Goal: Book appointment/travel/reservation

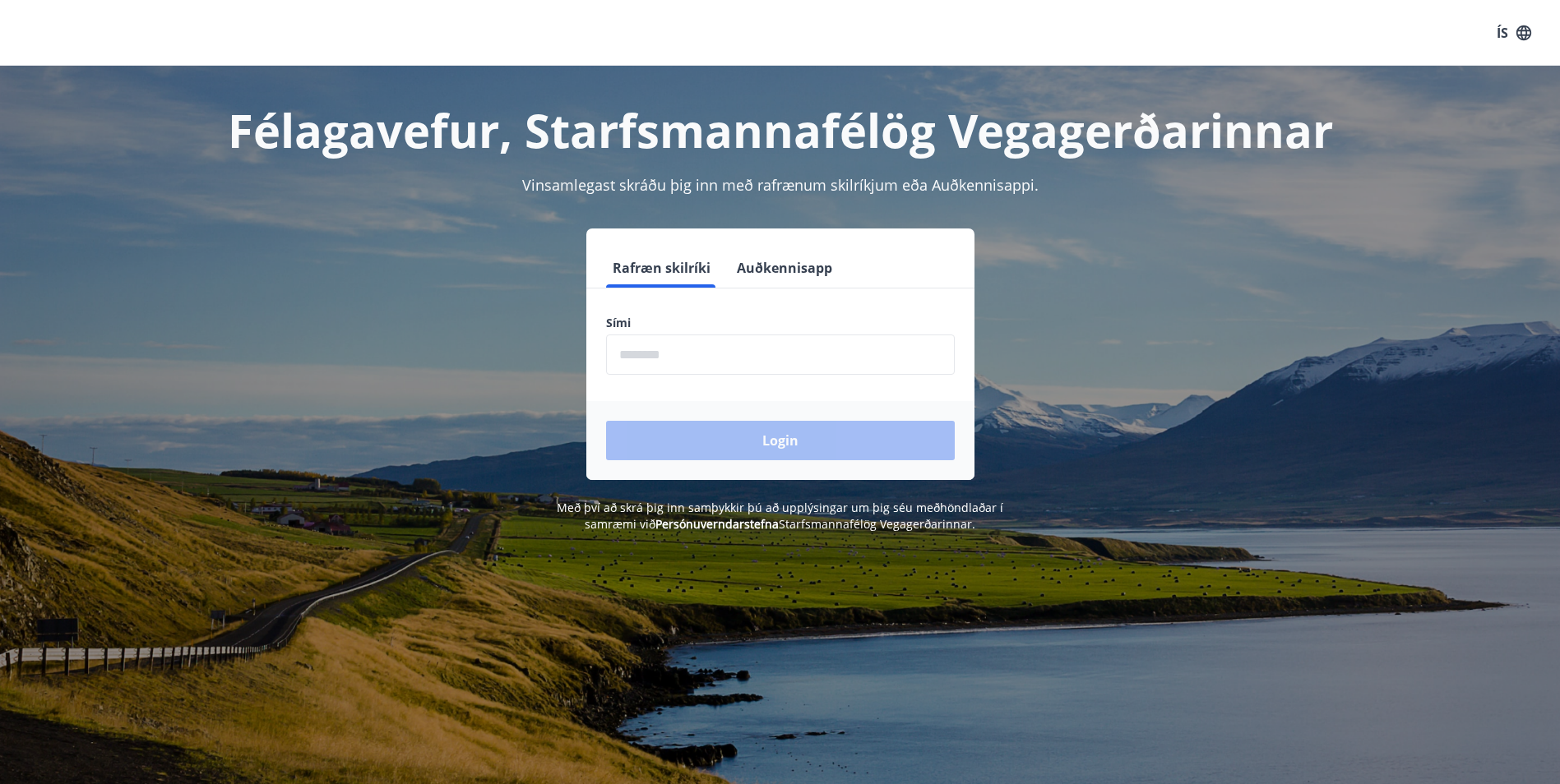
click at [658, 348] on input "phone" at bounding box center [780, 355] width 349 height 41
click at [669, 350] on input "phone" at bounding box center [780, 355] width 349 height 41
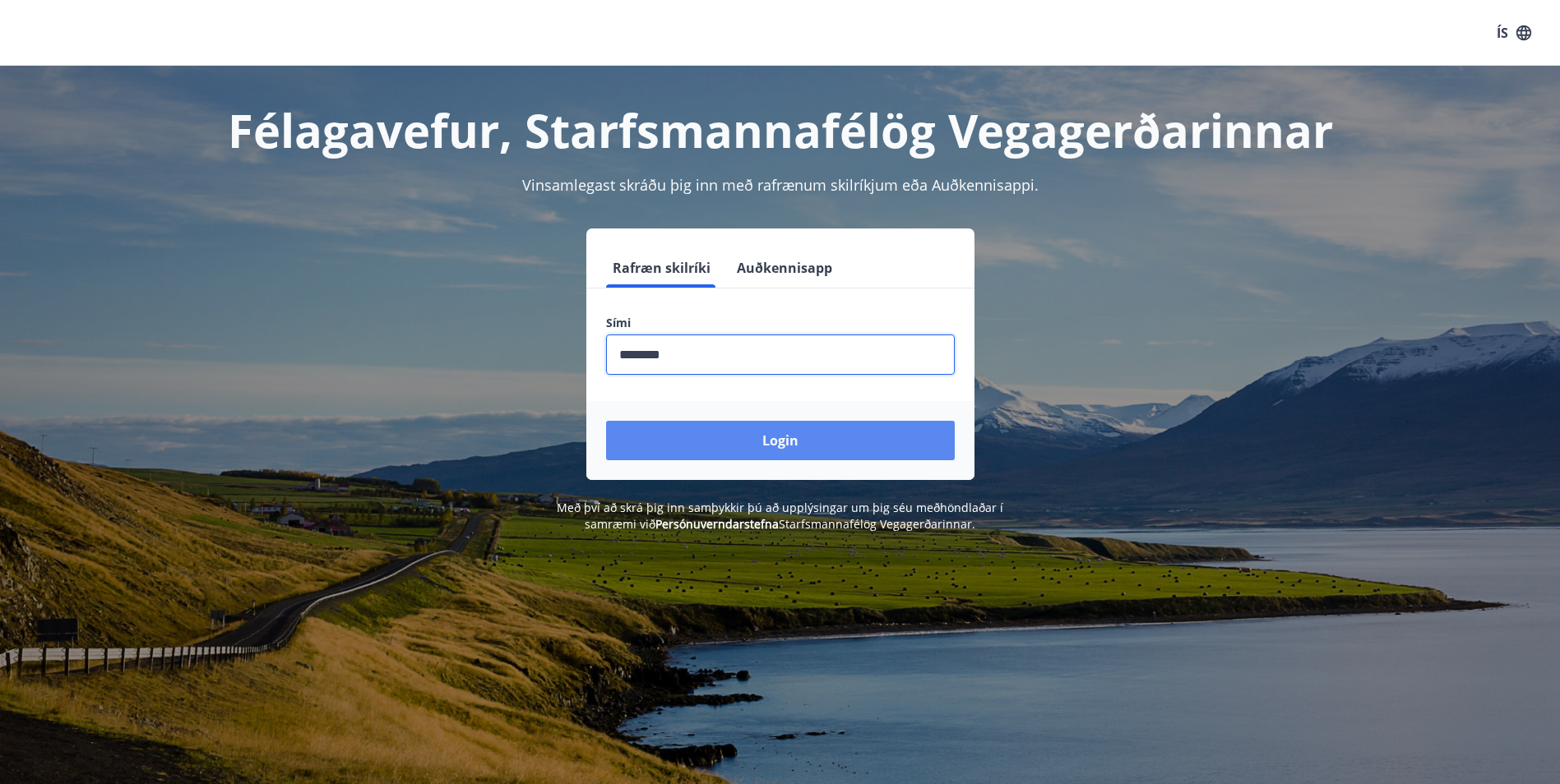
type input "********"
click at [753, 448] on button "Login" at bounding box center [780, 440] width 349 height 40
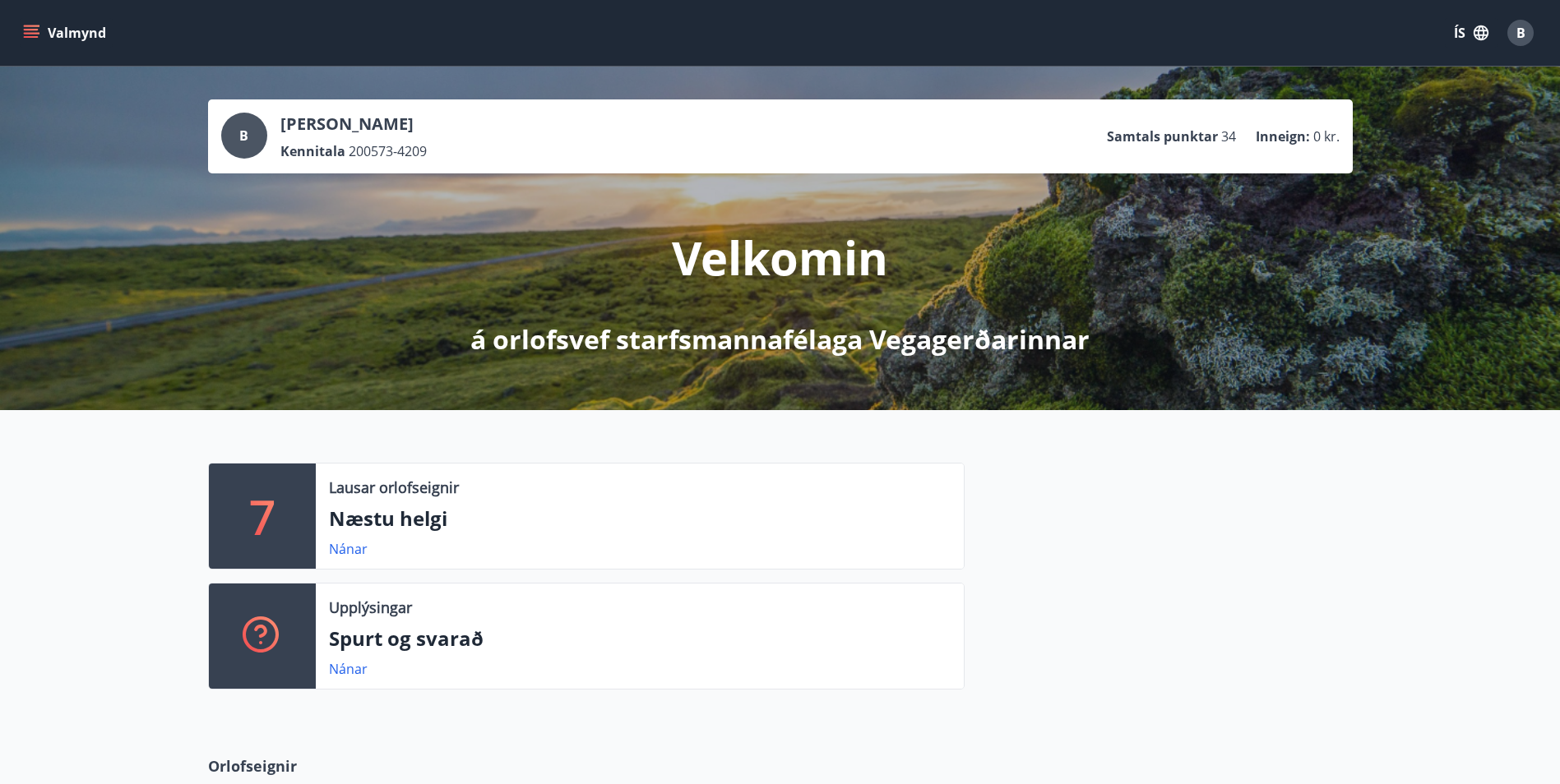
click at [441, 501] on div "Lausar orlofseignir Næstu helgi Nánar" at bounding box center [640, 516] width 648 height 106
click at [349, 554] on link "Nánar" at bounding box center [348, 549] width 39 height 18
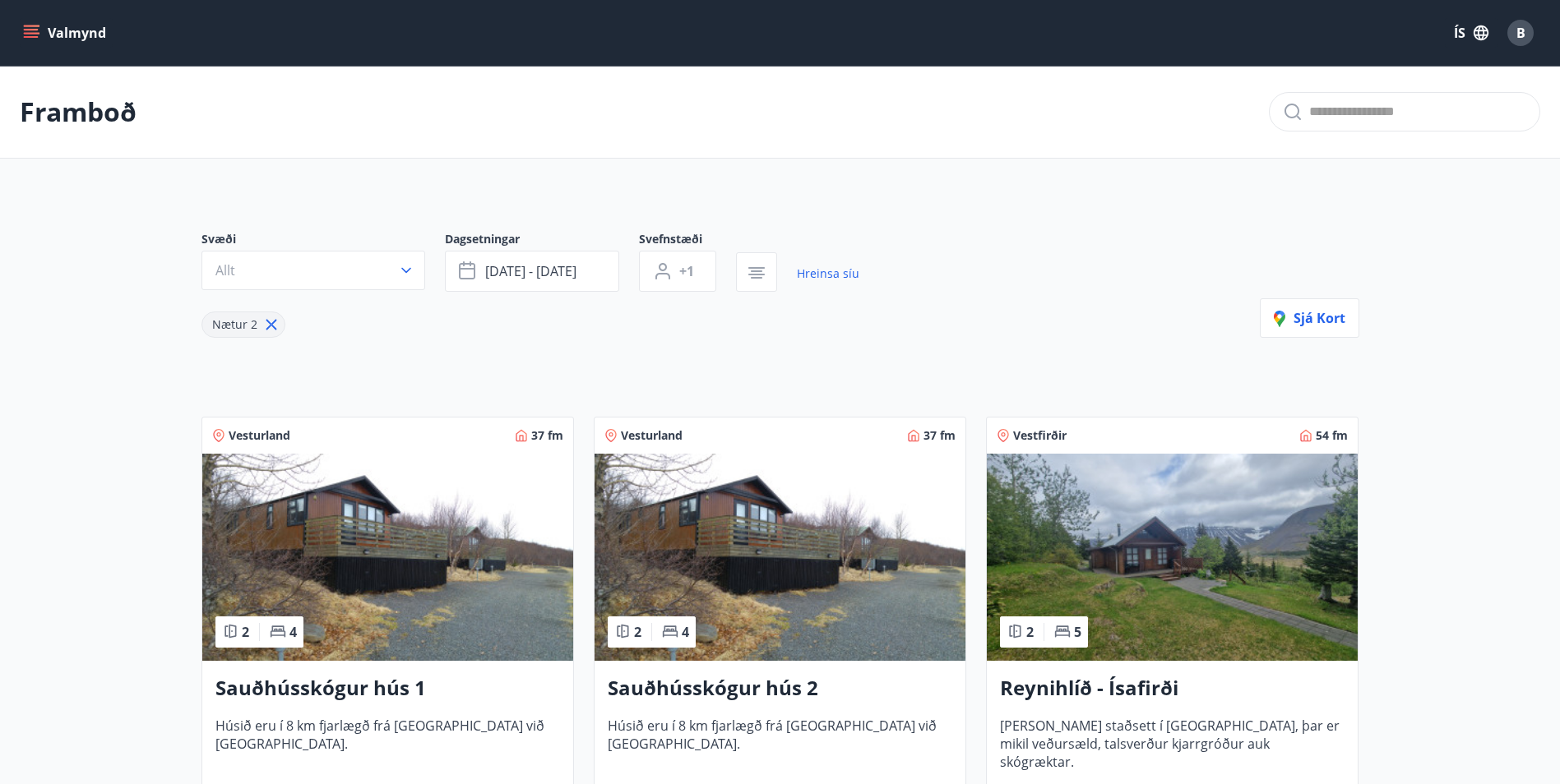
click at [26, 30] on icon "menu" at bounding box center [31, 30] width 15 height 2
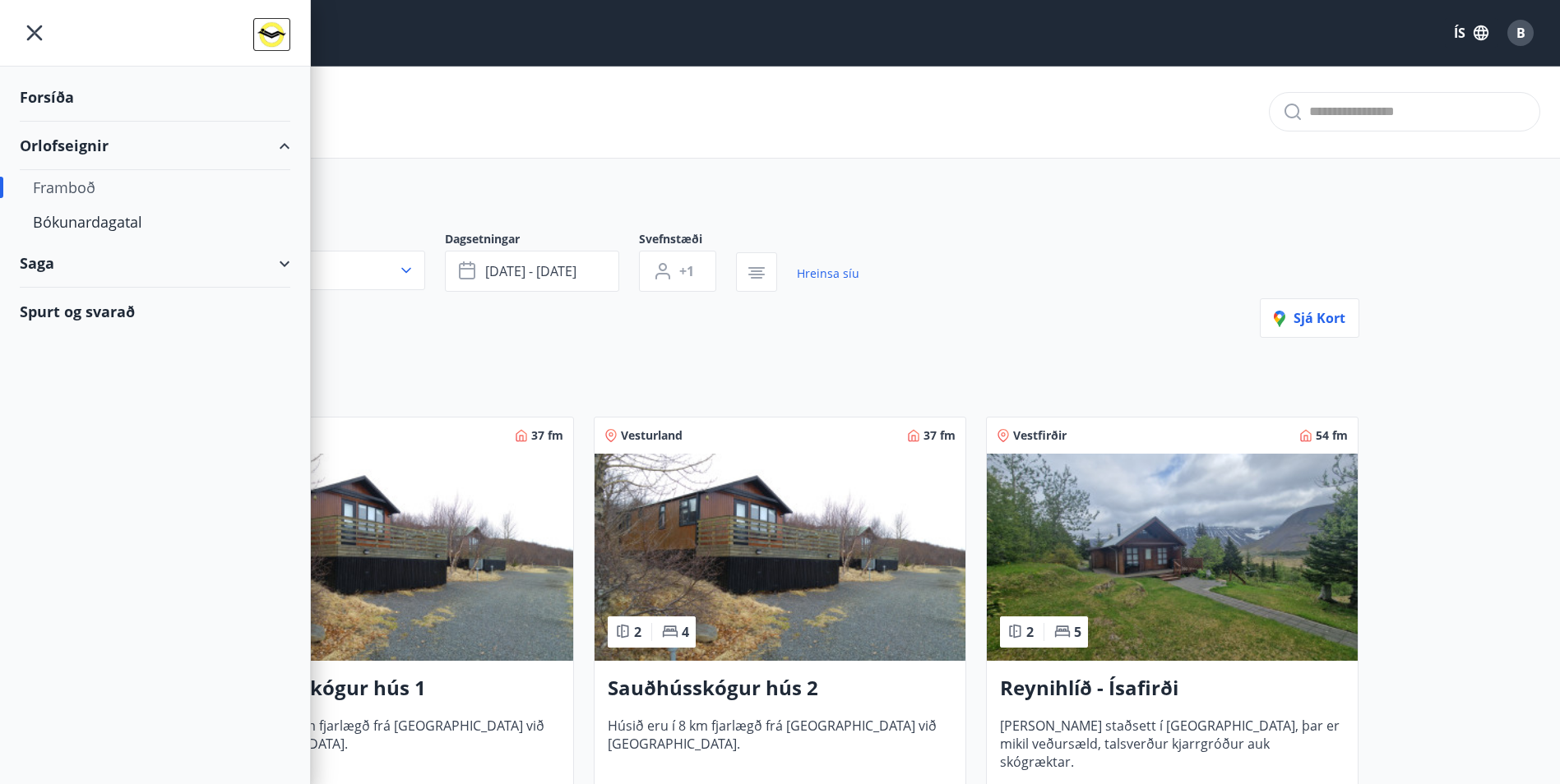
click at [105, 141] on div "Orlofseignir" at bounding box center [154, 146] width 271 height 48
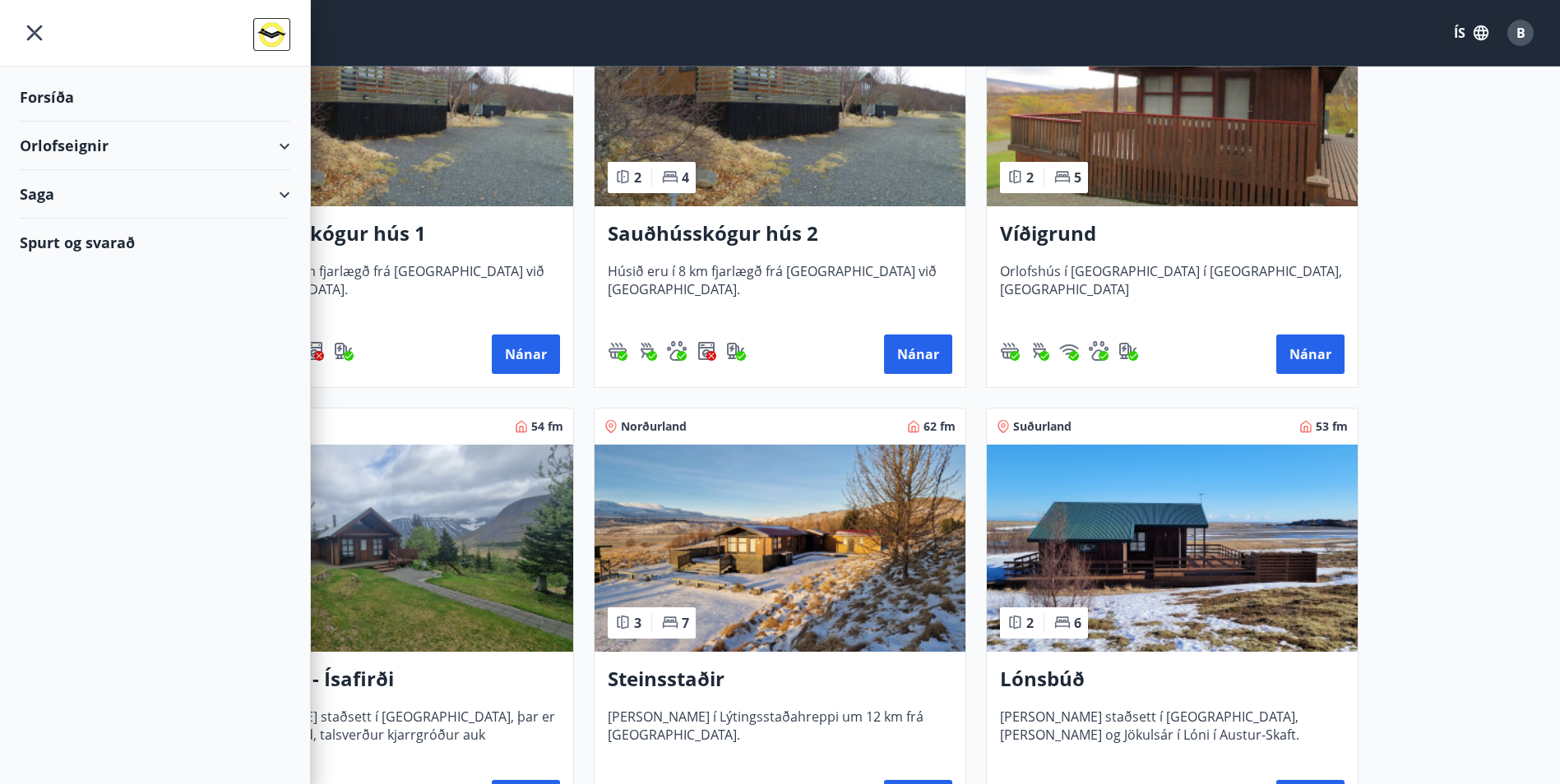
scroll to position [576, 0]
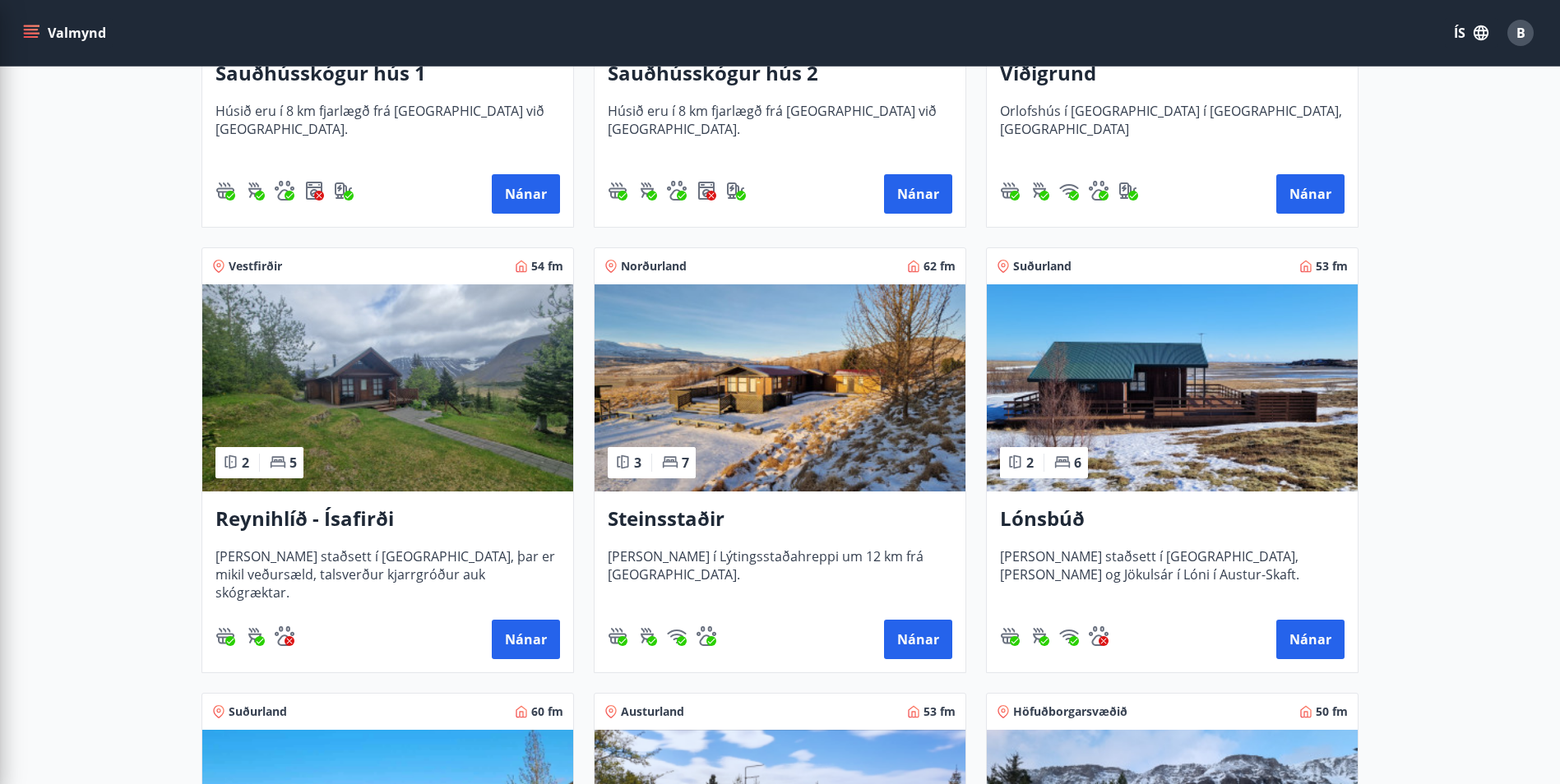
click at [1448, 537] on main "Framboð Svæði Allt Dagsetningar Veldu tímabil Svefnstæði +1 Sjá kort Vesturland…" at bounding box center [780, 310] width 1560 height 1641
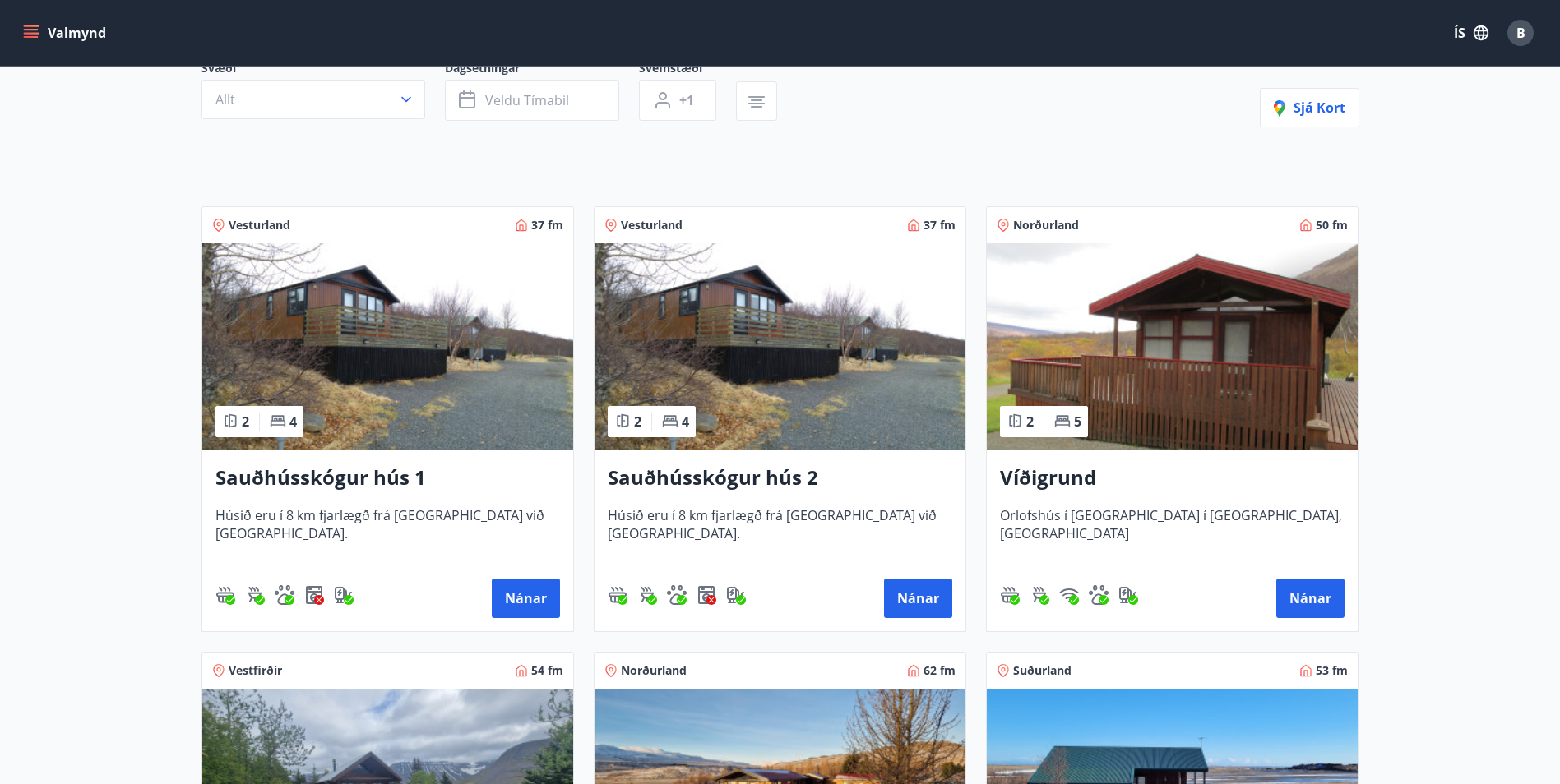
scroll to position [0, 0]
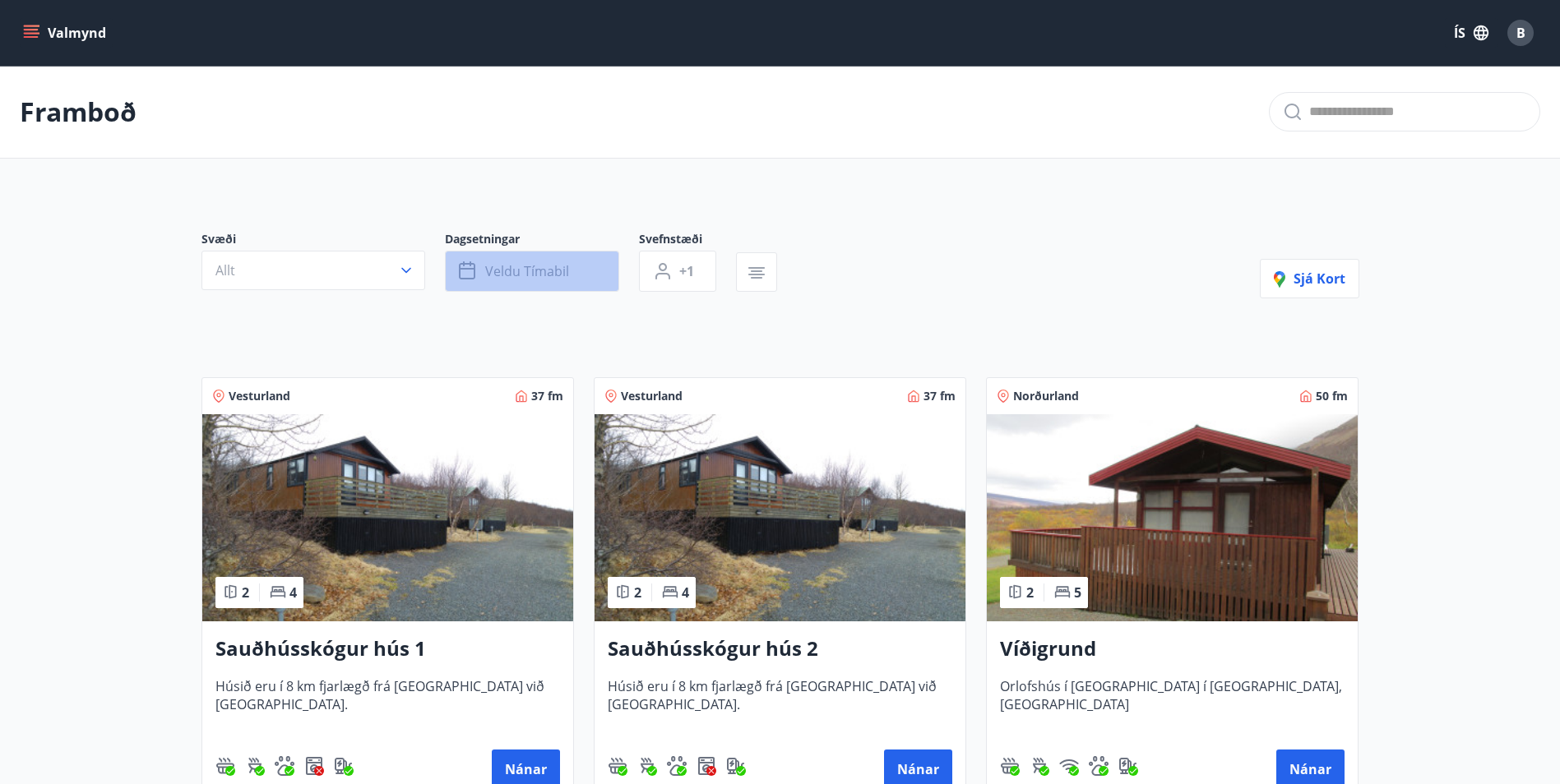
click at [557, 276] on span "Veldu tímabil" at bounding box center [526, 271] width 83 height 18
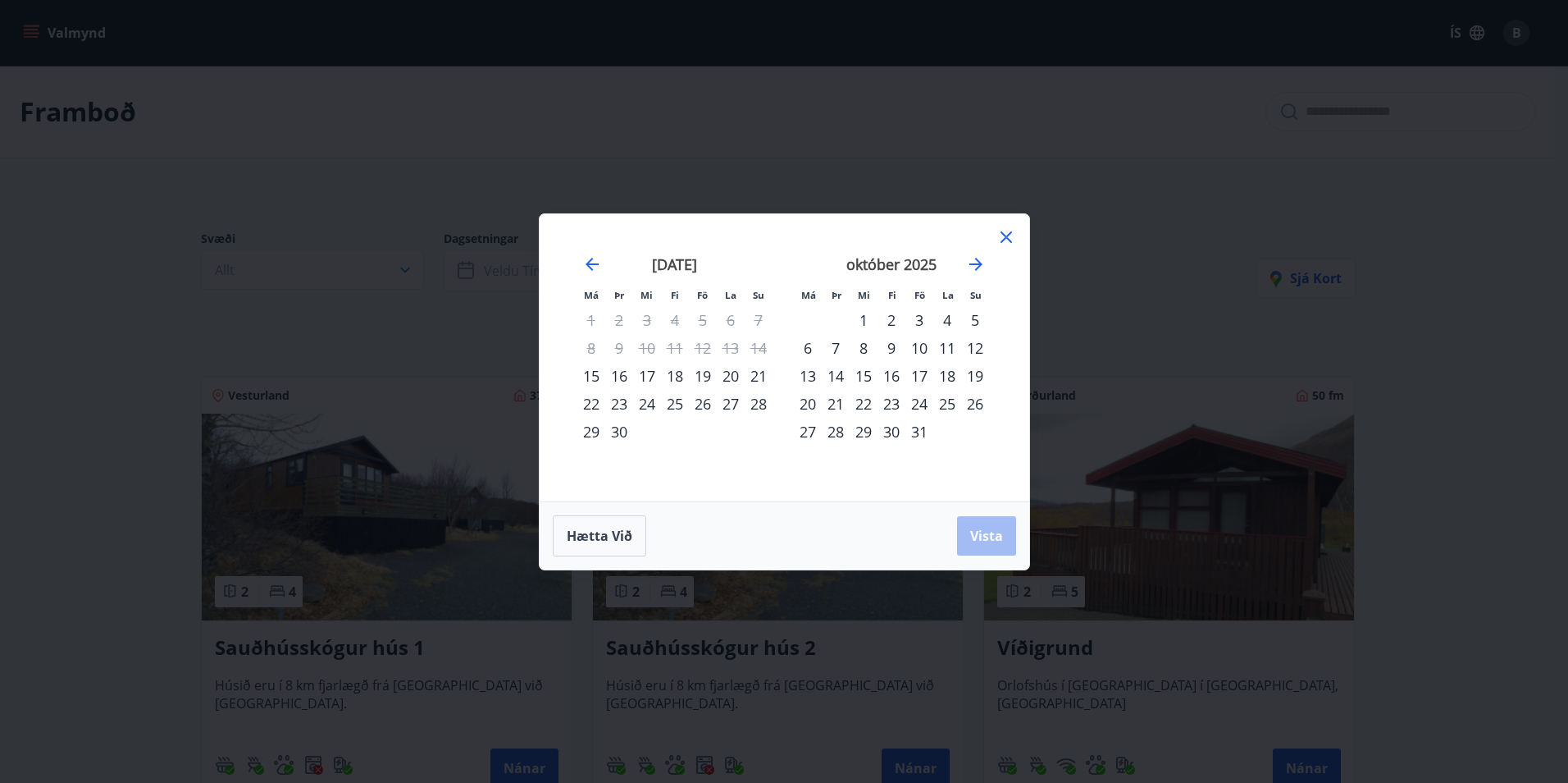
click at [592, 376] on div "15" at bounding box center [591, 376] width 28 height 28
click at [596, 404] on div "22" at bounding box center [591, 404] width 28 height 28
click at [995, 531] on span "Vista" at bounding box center [987, 535] width 33 height 18
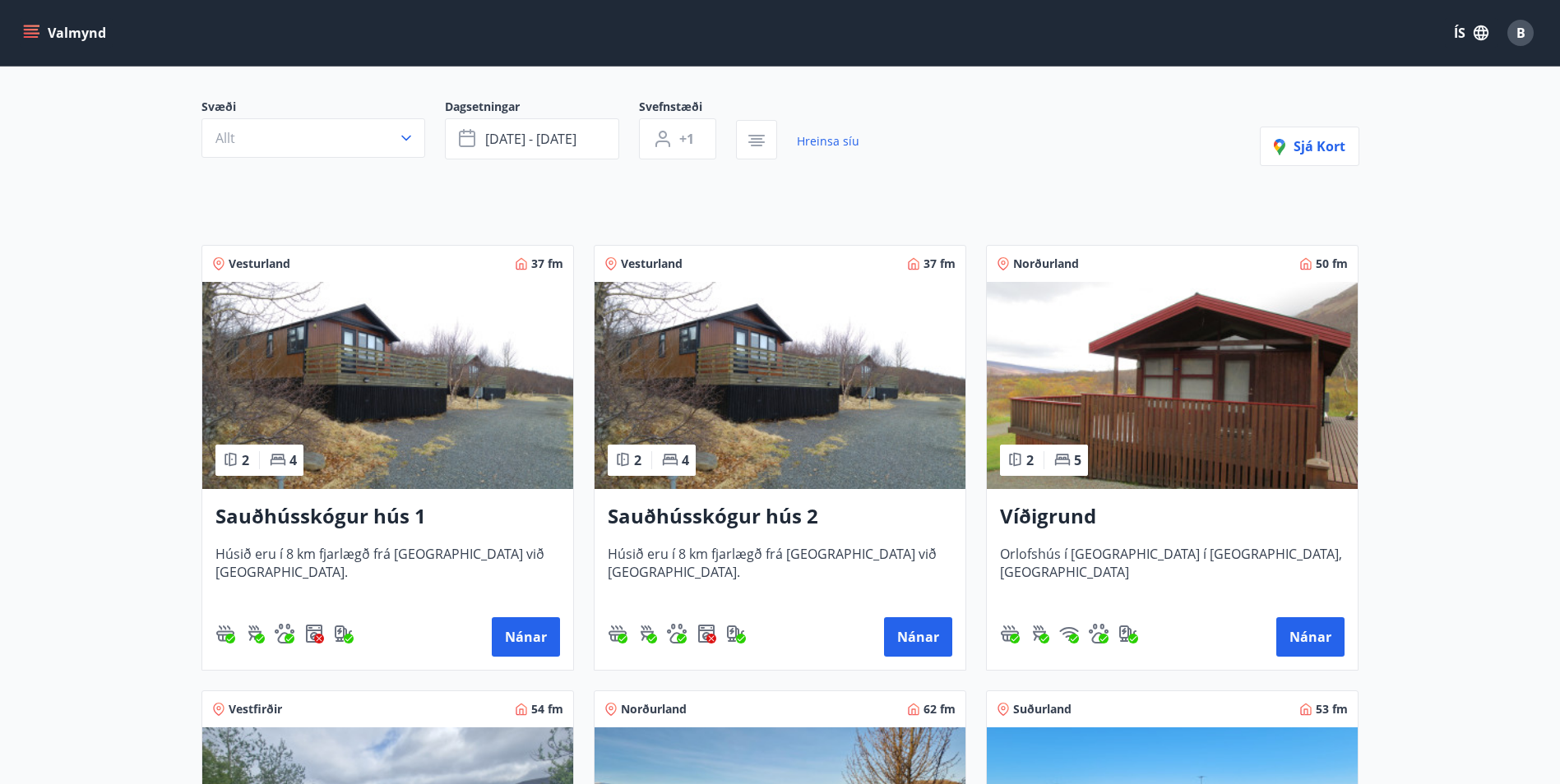
scroll to position [82, 0]
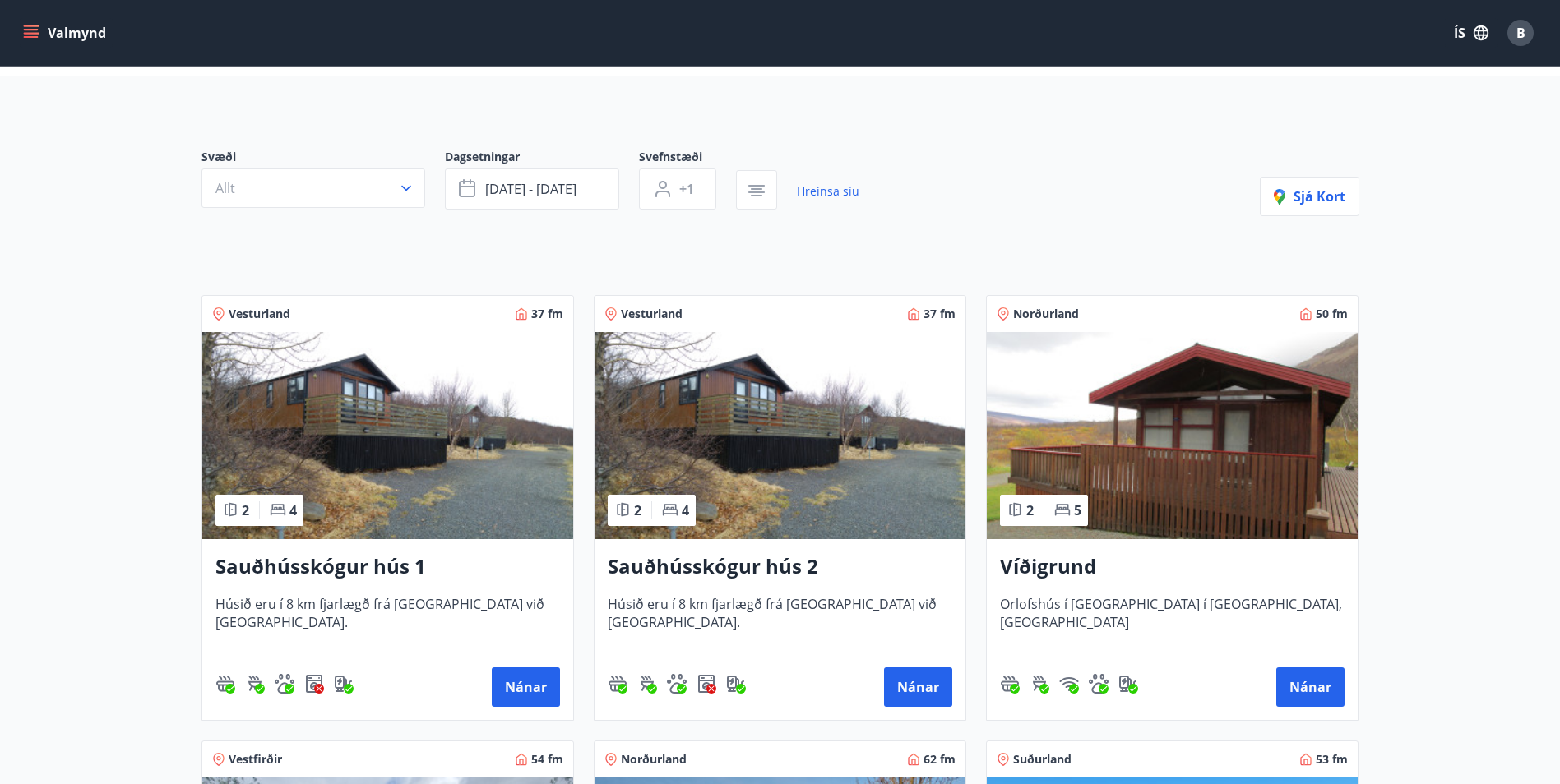
click at [684, 193] on span "+1" at bounding box center [685, 189] width 15 height 18
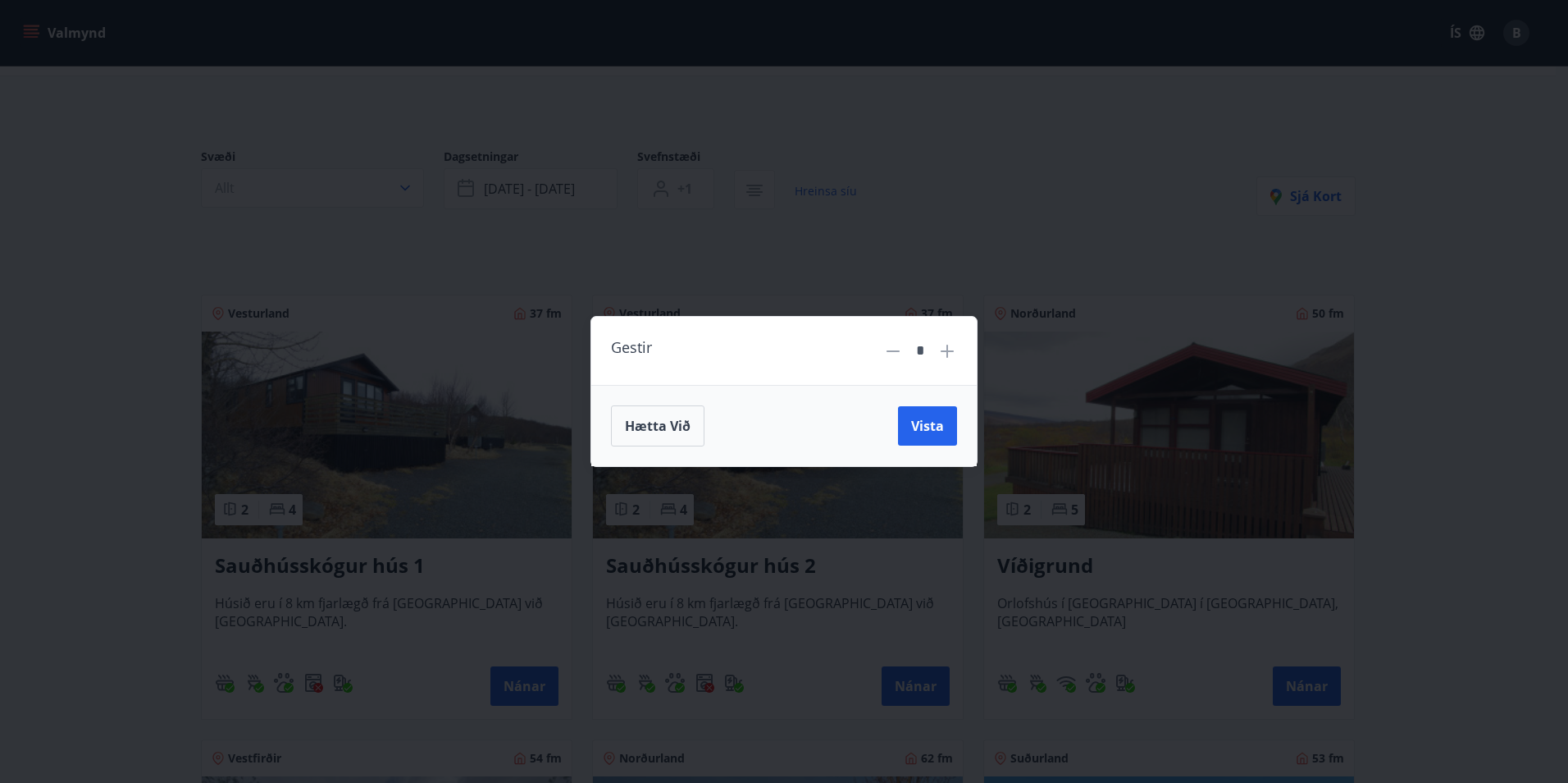
click at [947, 351] on icon at bounding box center [948, 351] width 2 height 2
click at [926, 424] on span "Vista" at bounding box center [928, 426] width 33 height 18
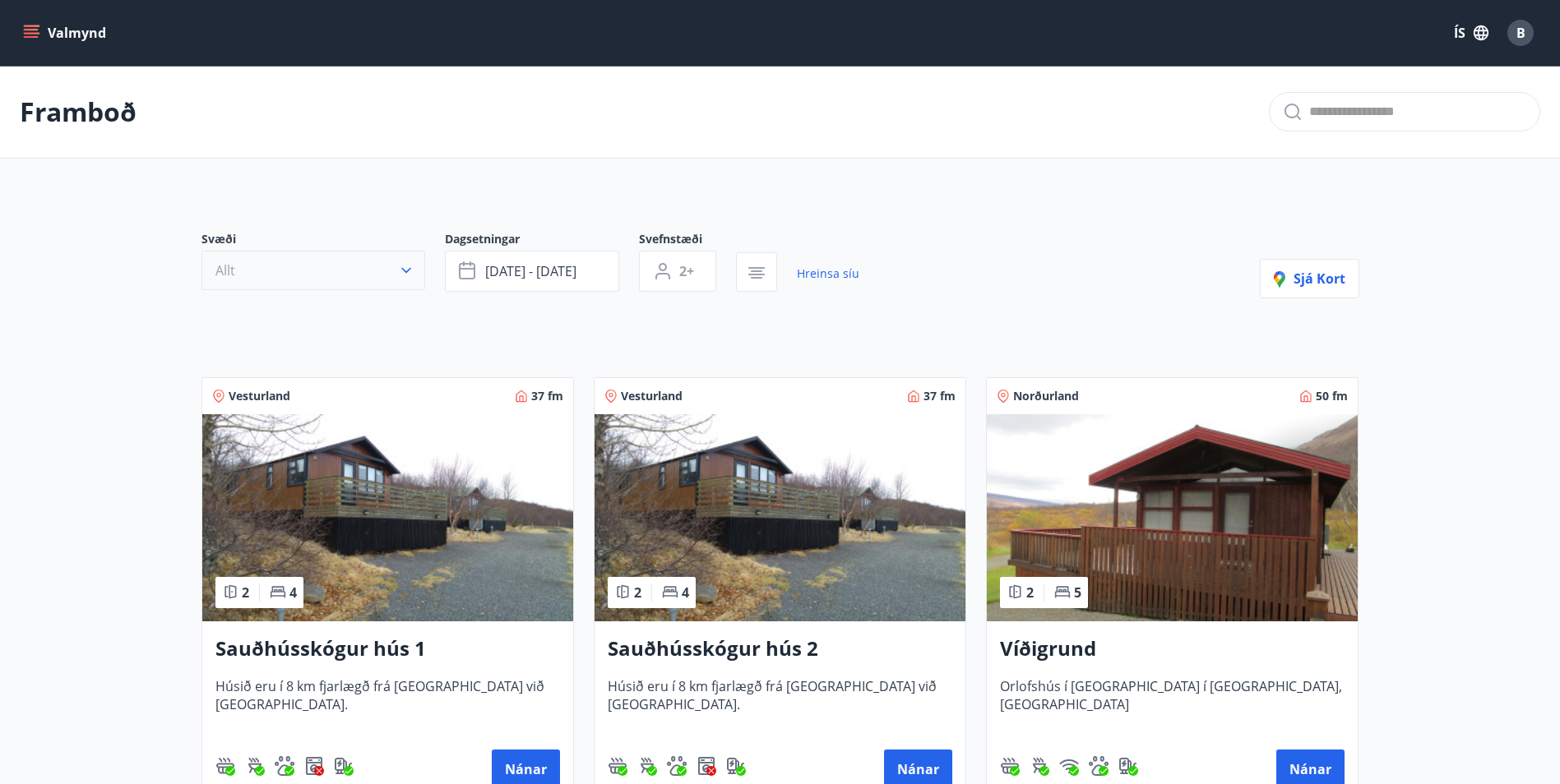
click at [408, 271] on icon "button" at bounding box center [406, 270] width 10 height 6
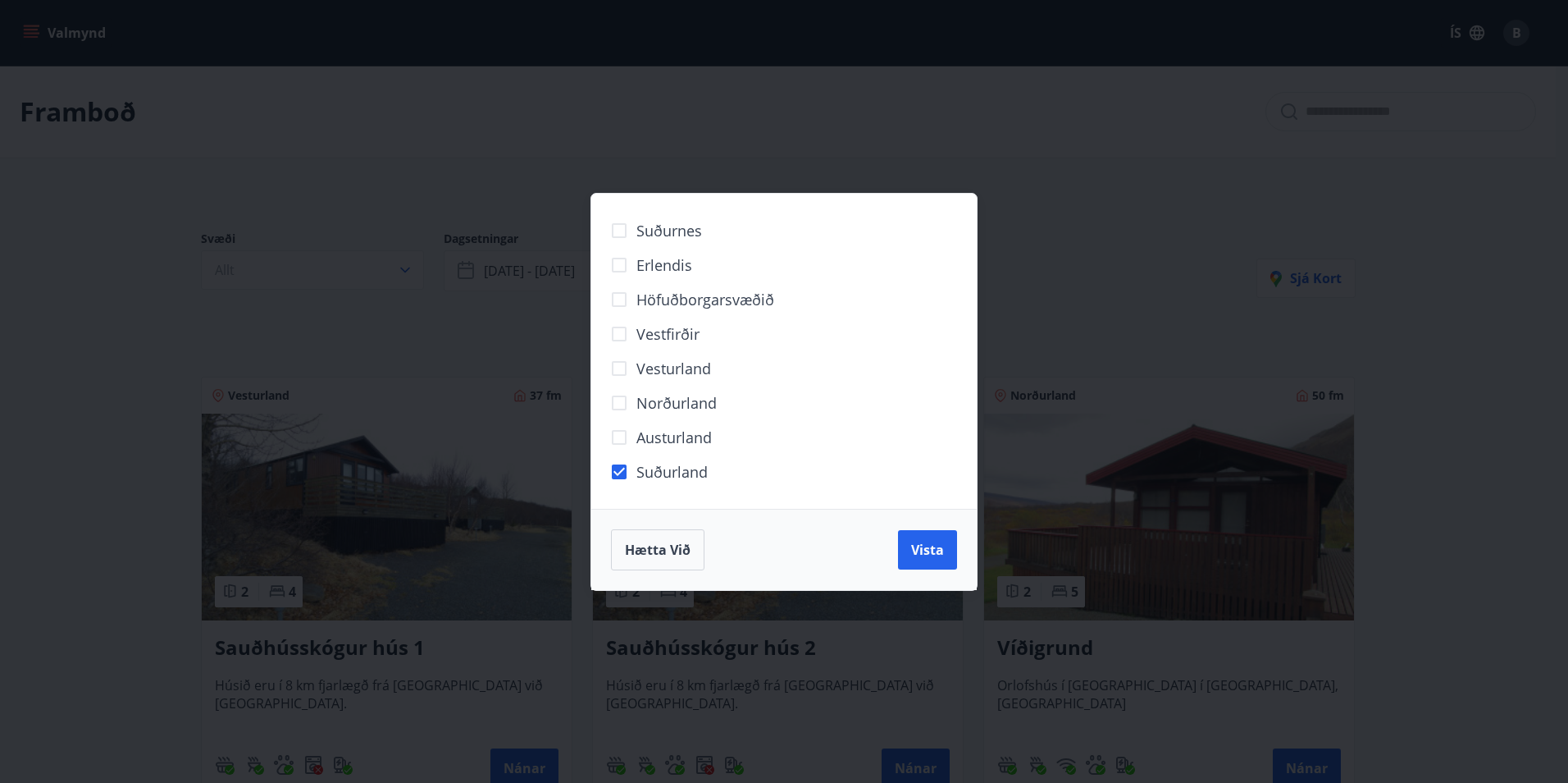
click at [934, 549] on span "Vista" at bounding box center [928, 550] width 33 height 18
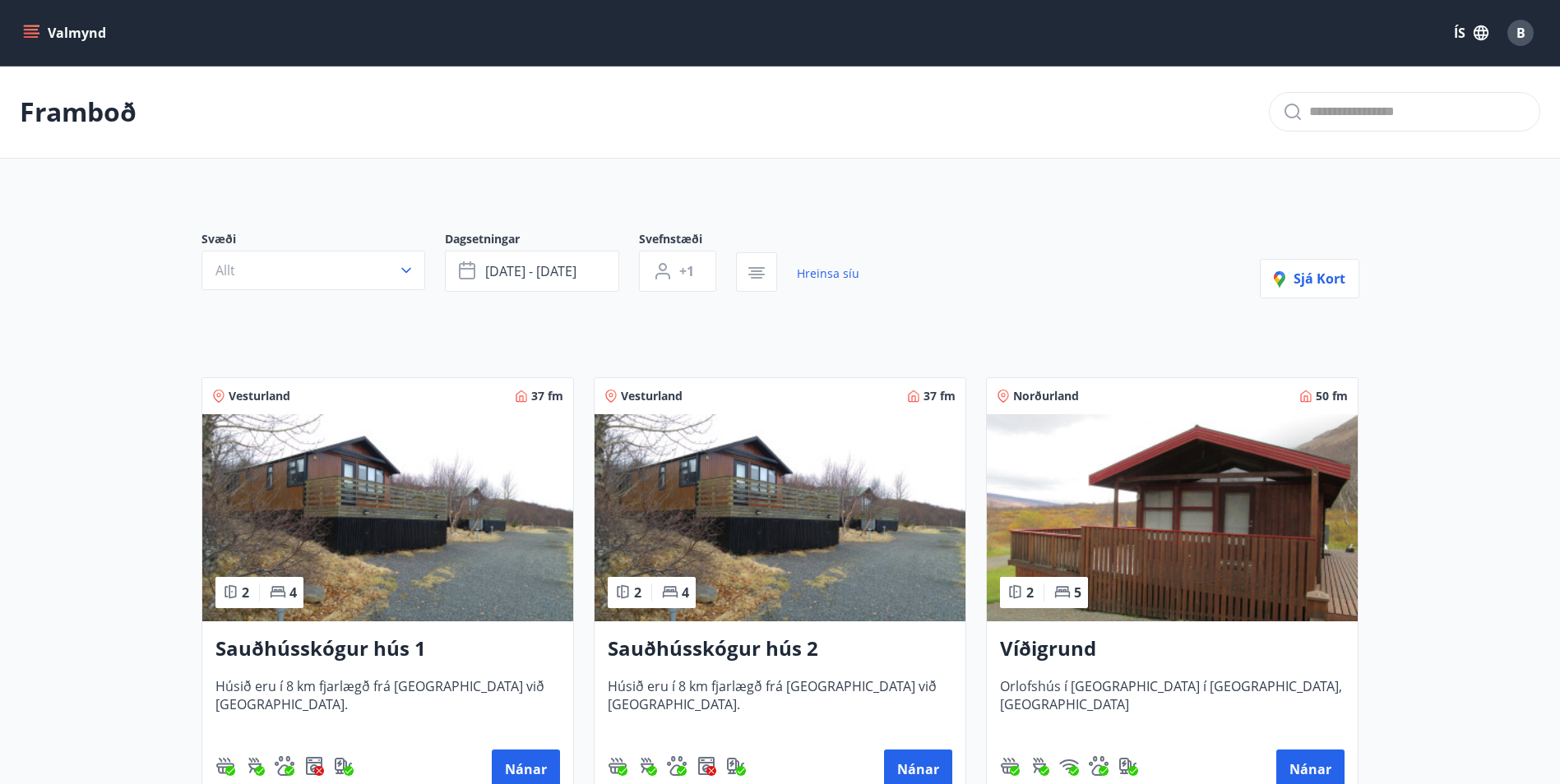
type input "*"
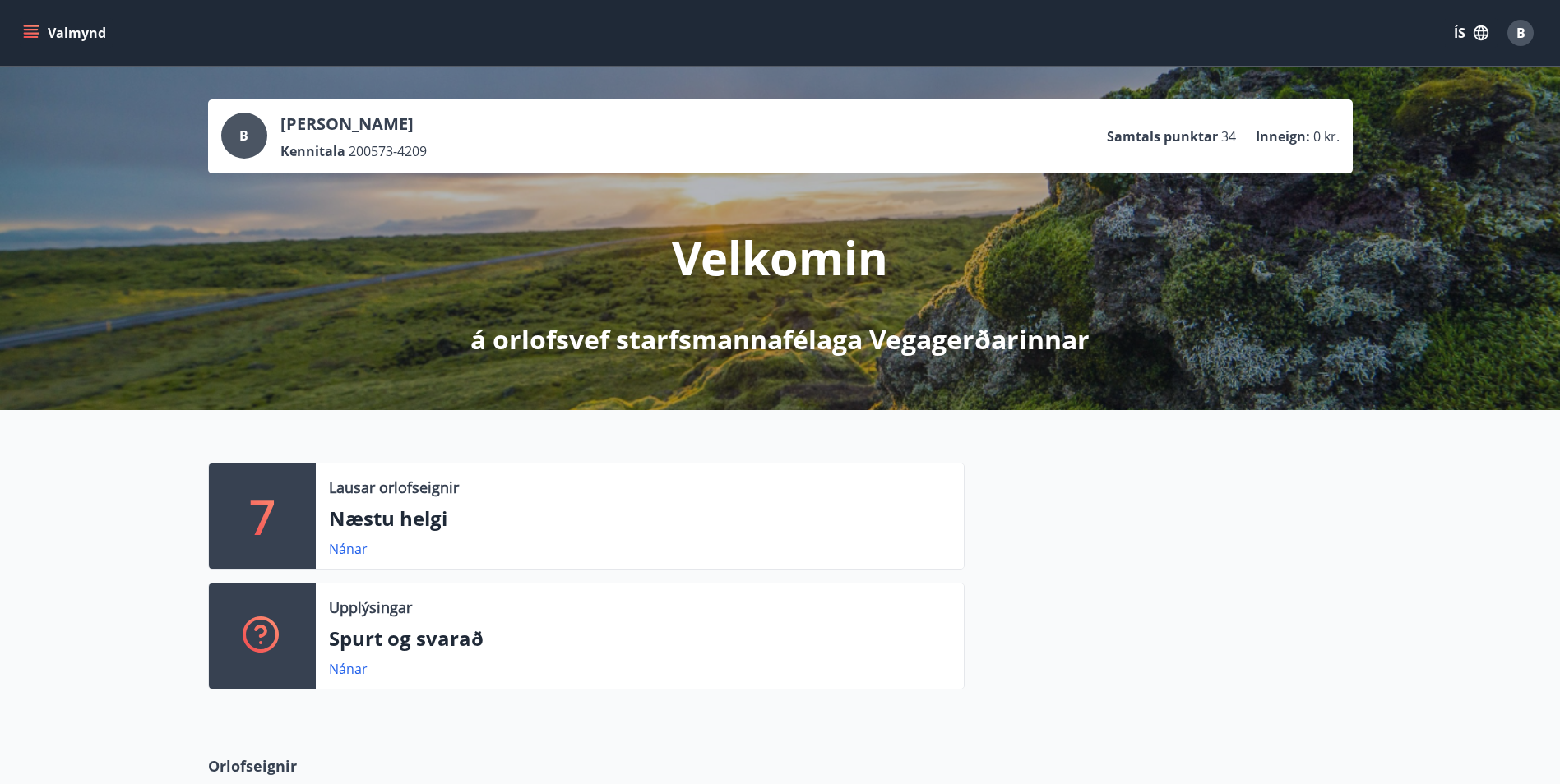
click at [273, 514] on p "7" at bounding box center [262, 516] width 26 height 62
click at [425, 513] on p "Næstu helgi" at bounding box center [639, 518] width 621 height 28
click at [351, 551] on link "Nánar" at bounding box center [348, 549] width 39 height 18
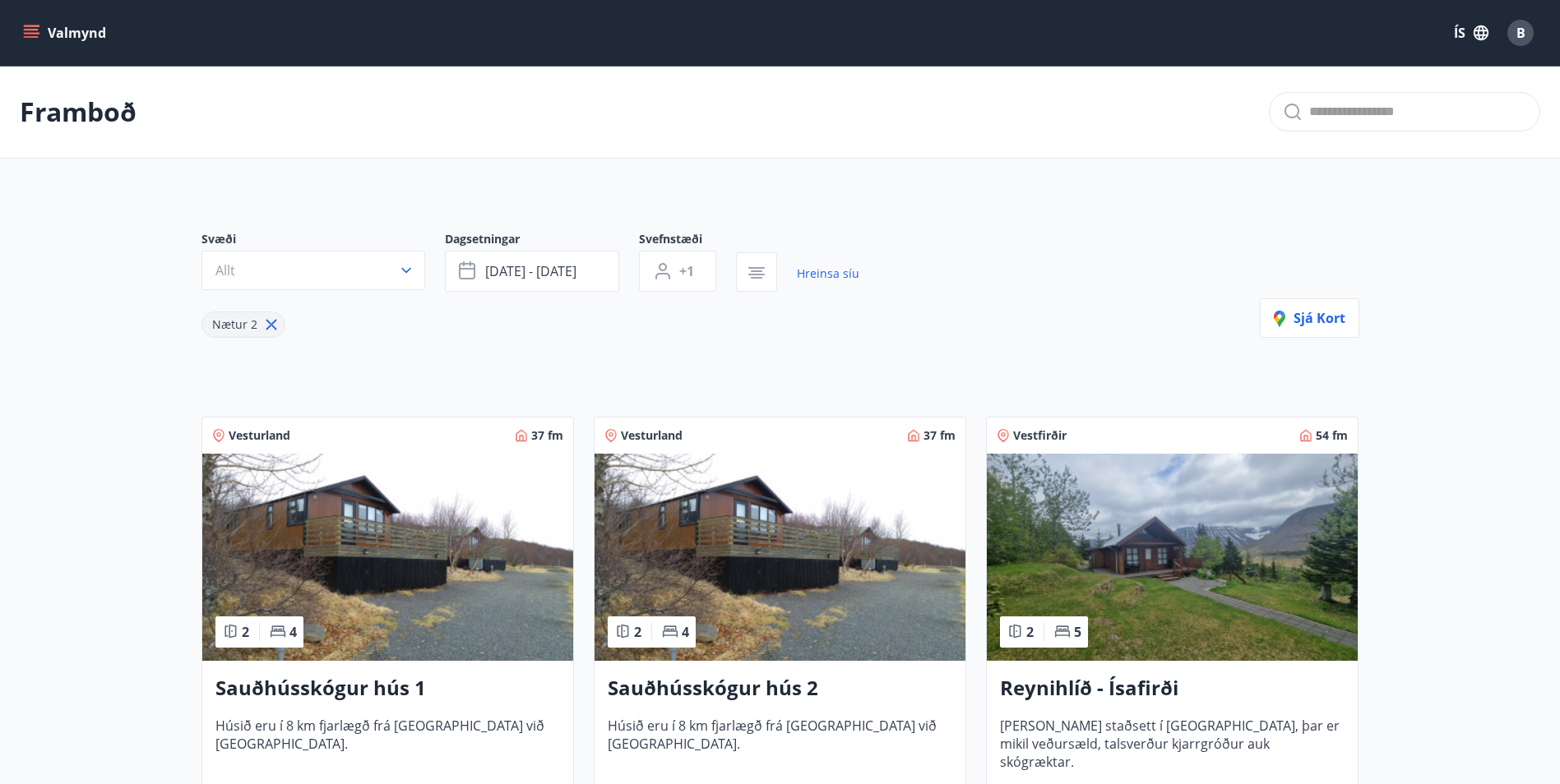
click at [35, 34] on icon "menu" at bounding box center [33, 33] width 18 height 2
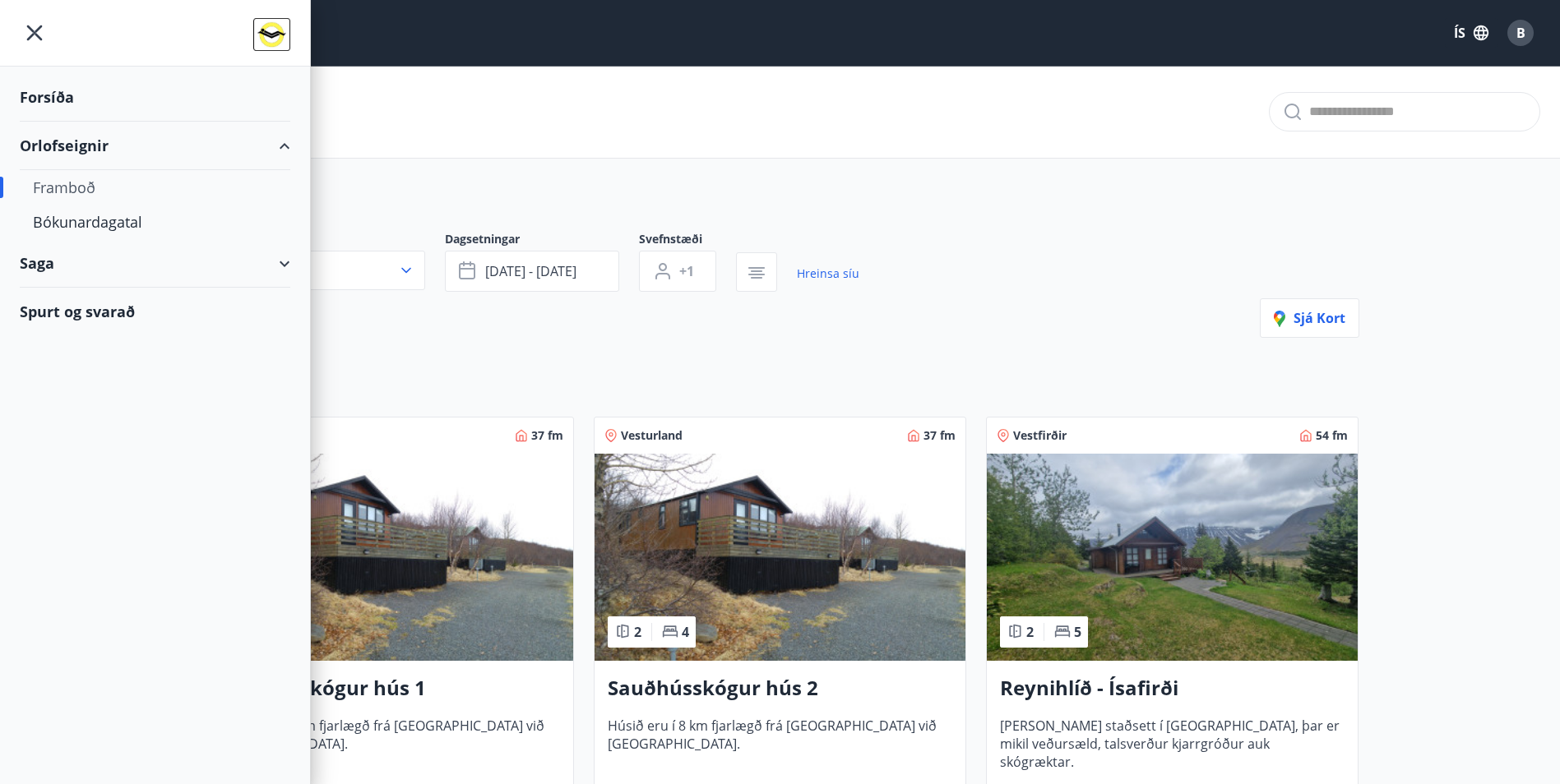
click at [73, 95] on div "Forsíða" at bounding box center [154, 97] width 271 height 48
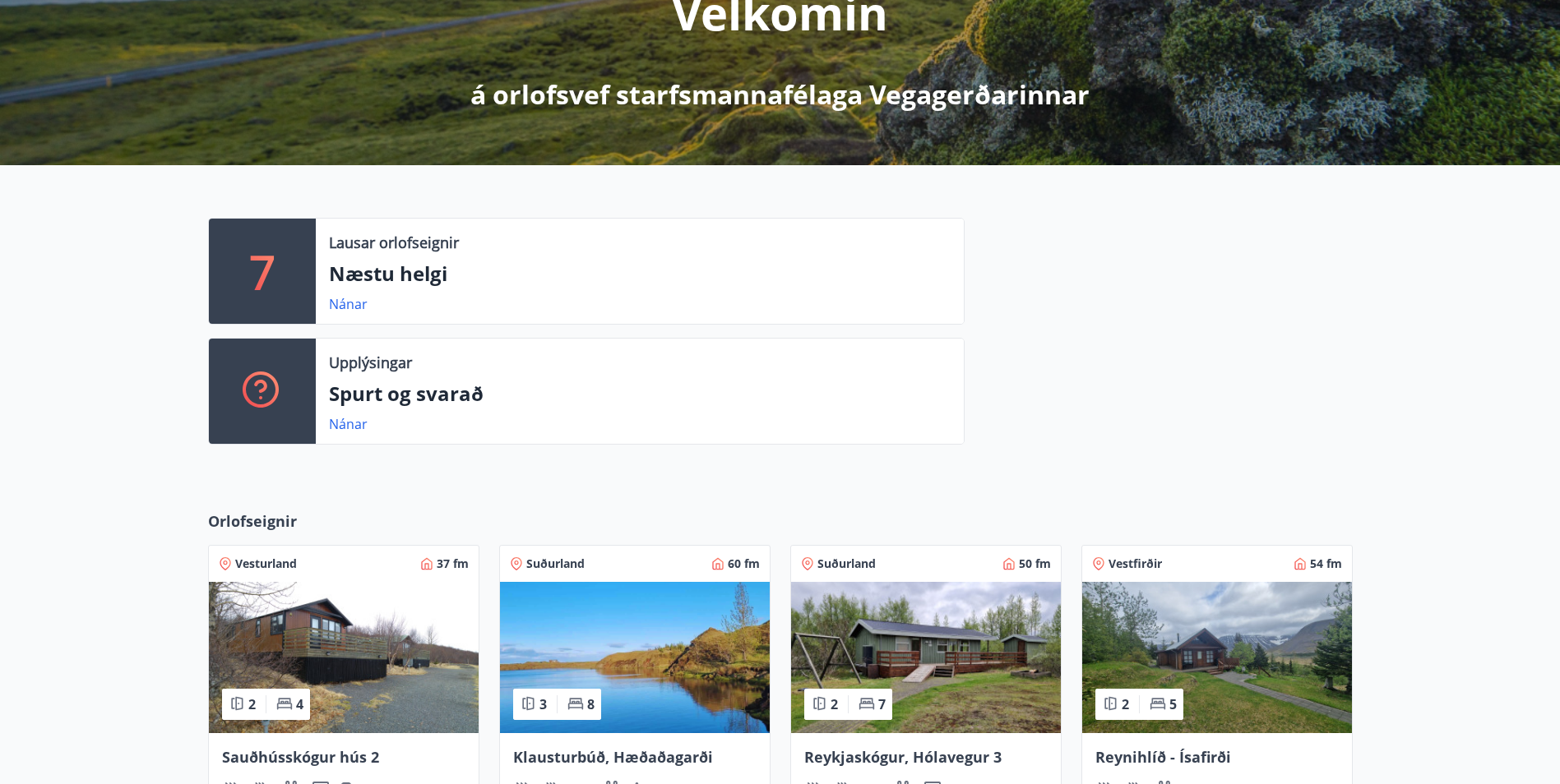
scroll to position [571, 0]
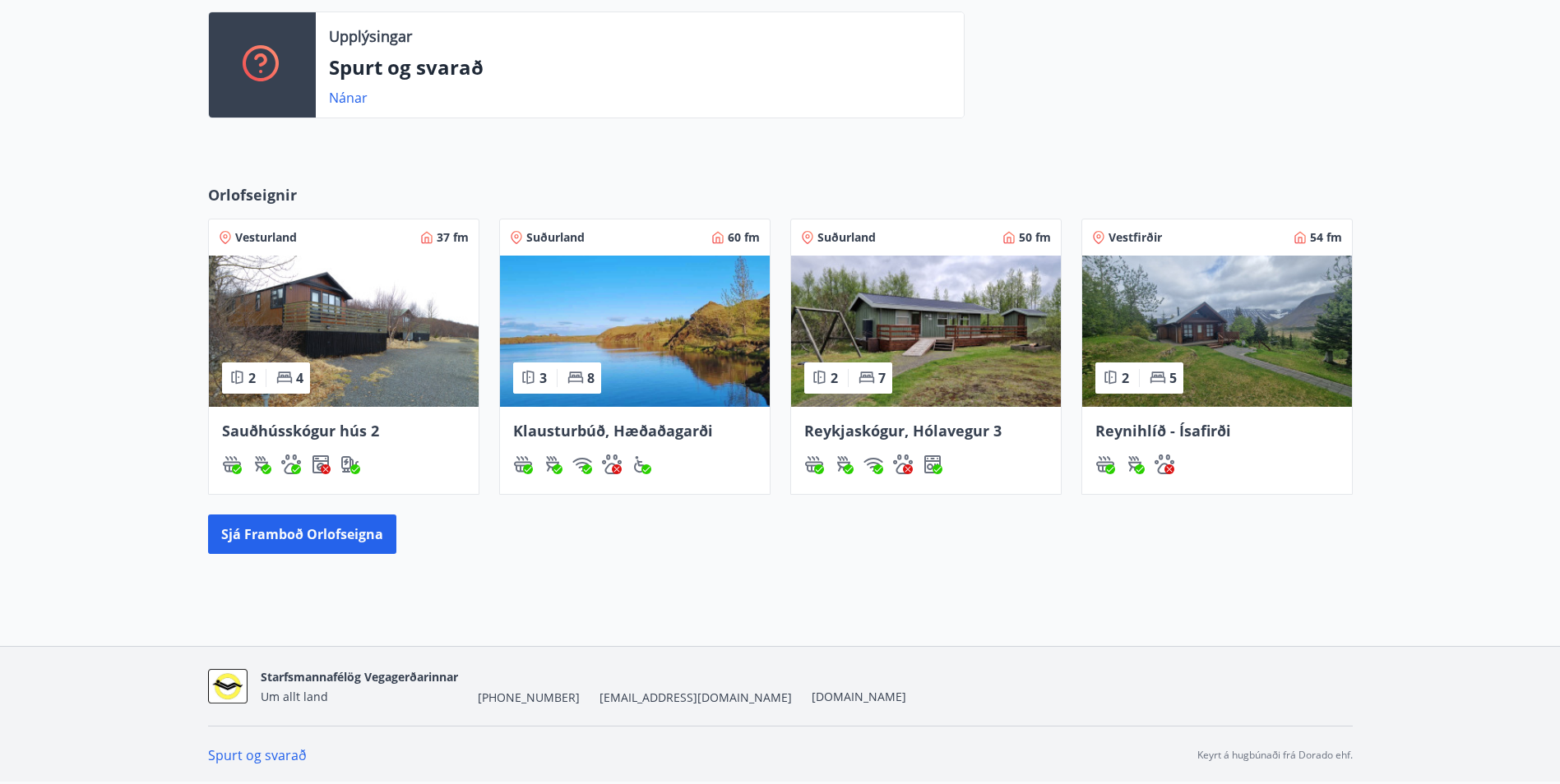
click at [979, 322] on img at bounding box center [926, 331] width 270 height 151
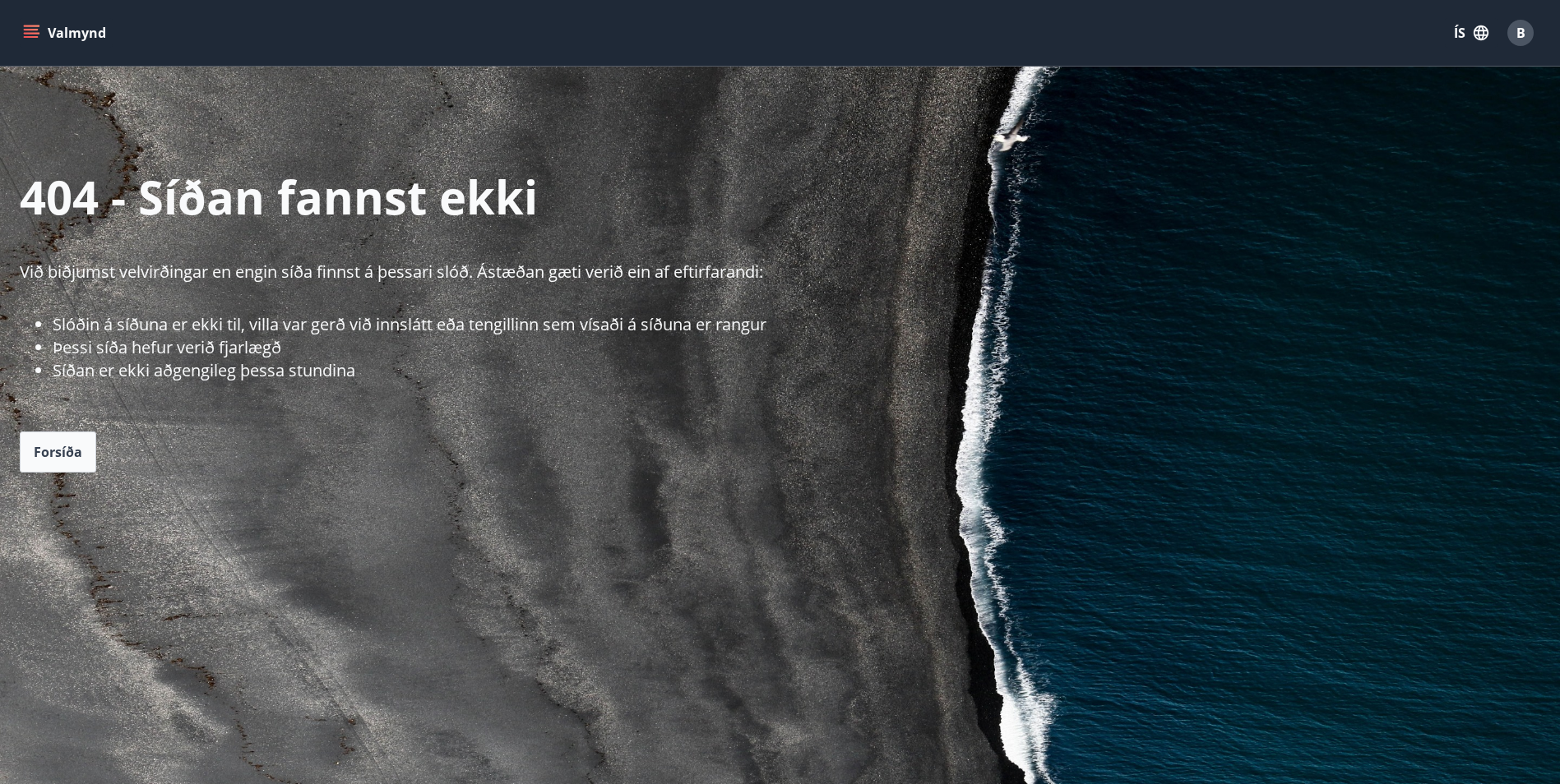
scroll to position [3, 0]
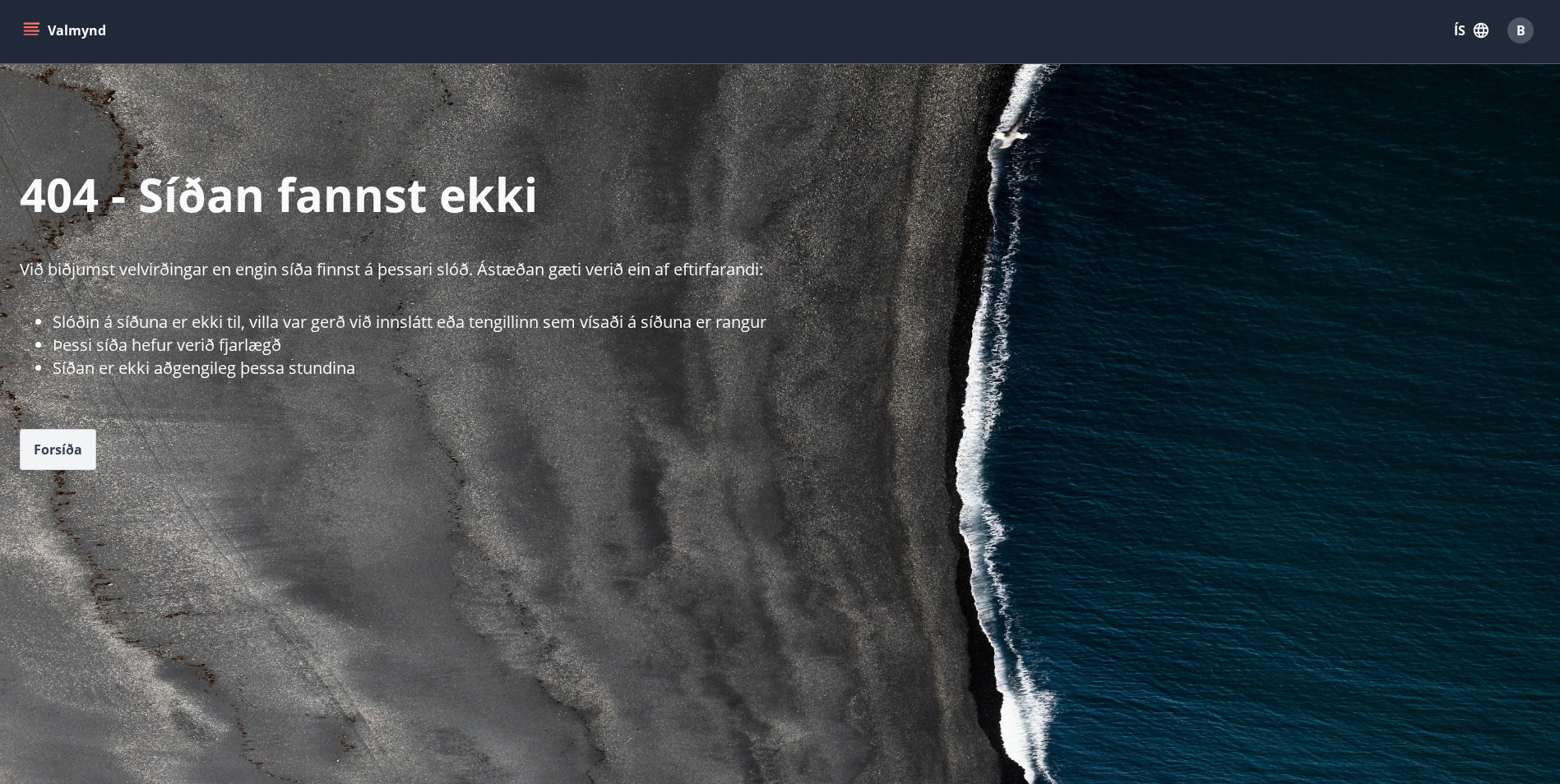
click at [60, 450] on span "Forsíða" at bounding box center [58, 450] width 48 height 18
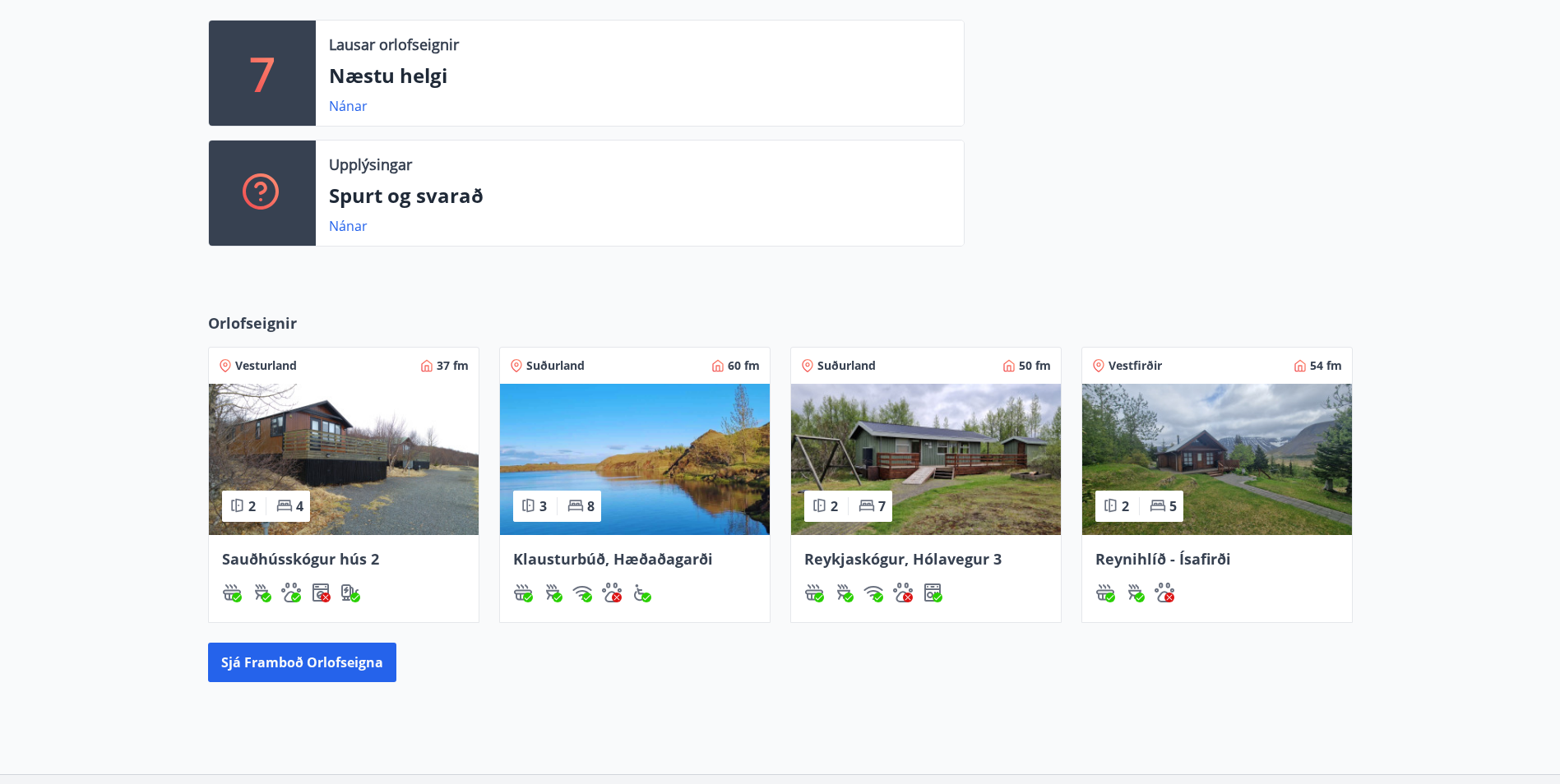
scroll to position [495, 0]
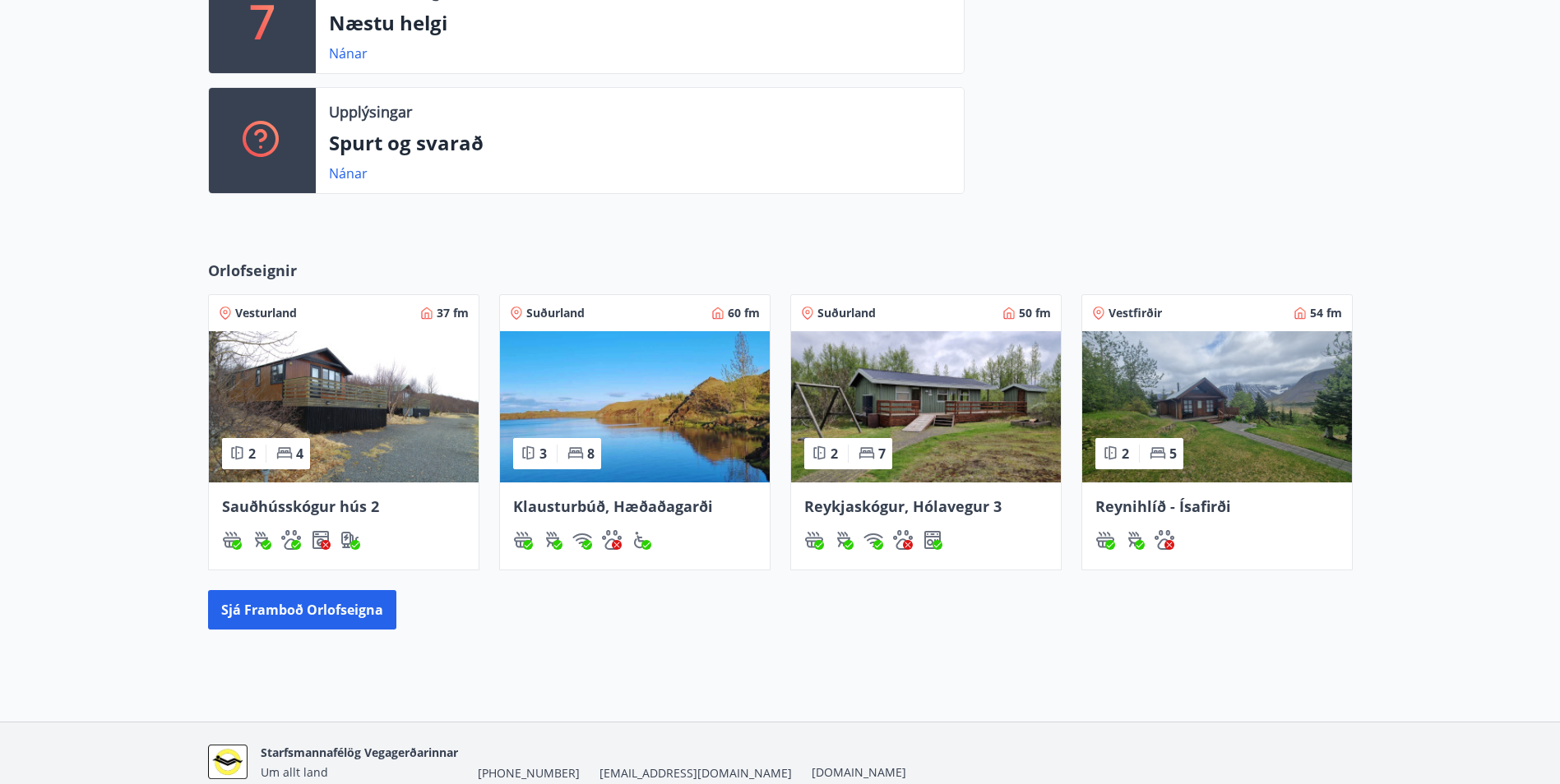
click at [644, 408] on img at bounding box center [635, 407] width 270 height 151
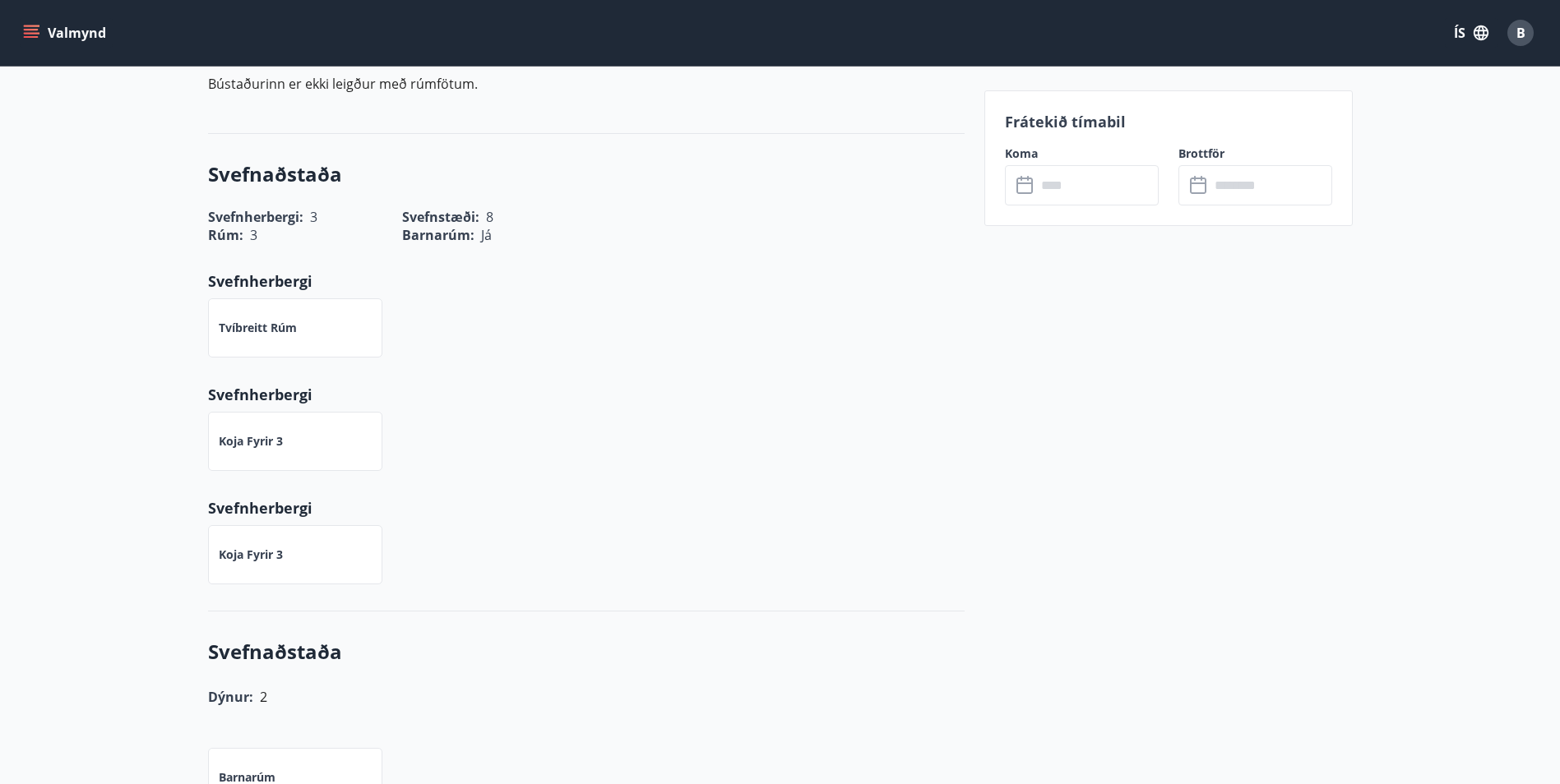
scroll to position [411, 0]
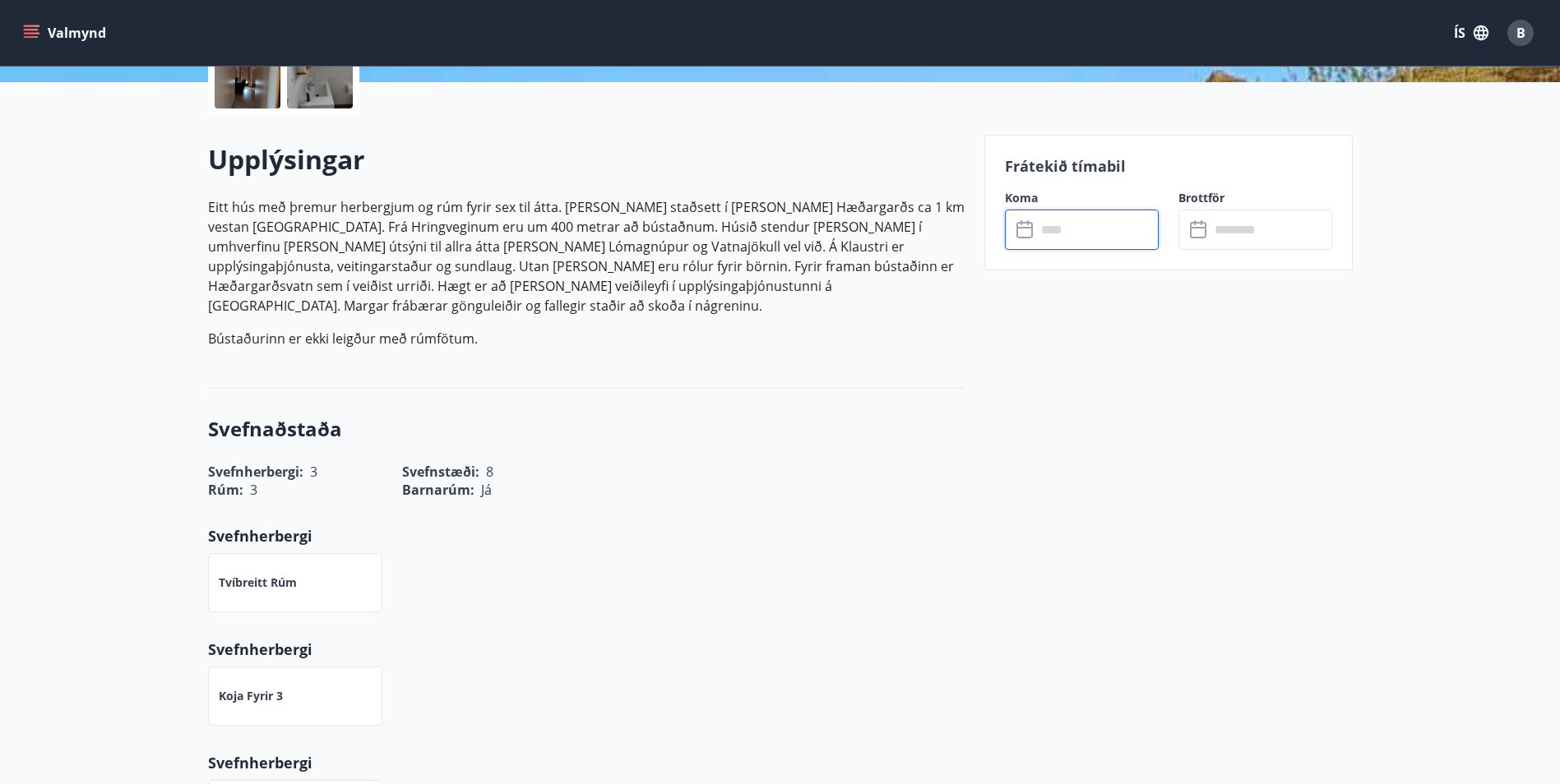
click at [1070, 230] on input "text" at bounding box center [1097, 230] width 122 height 41
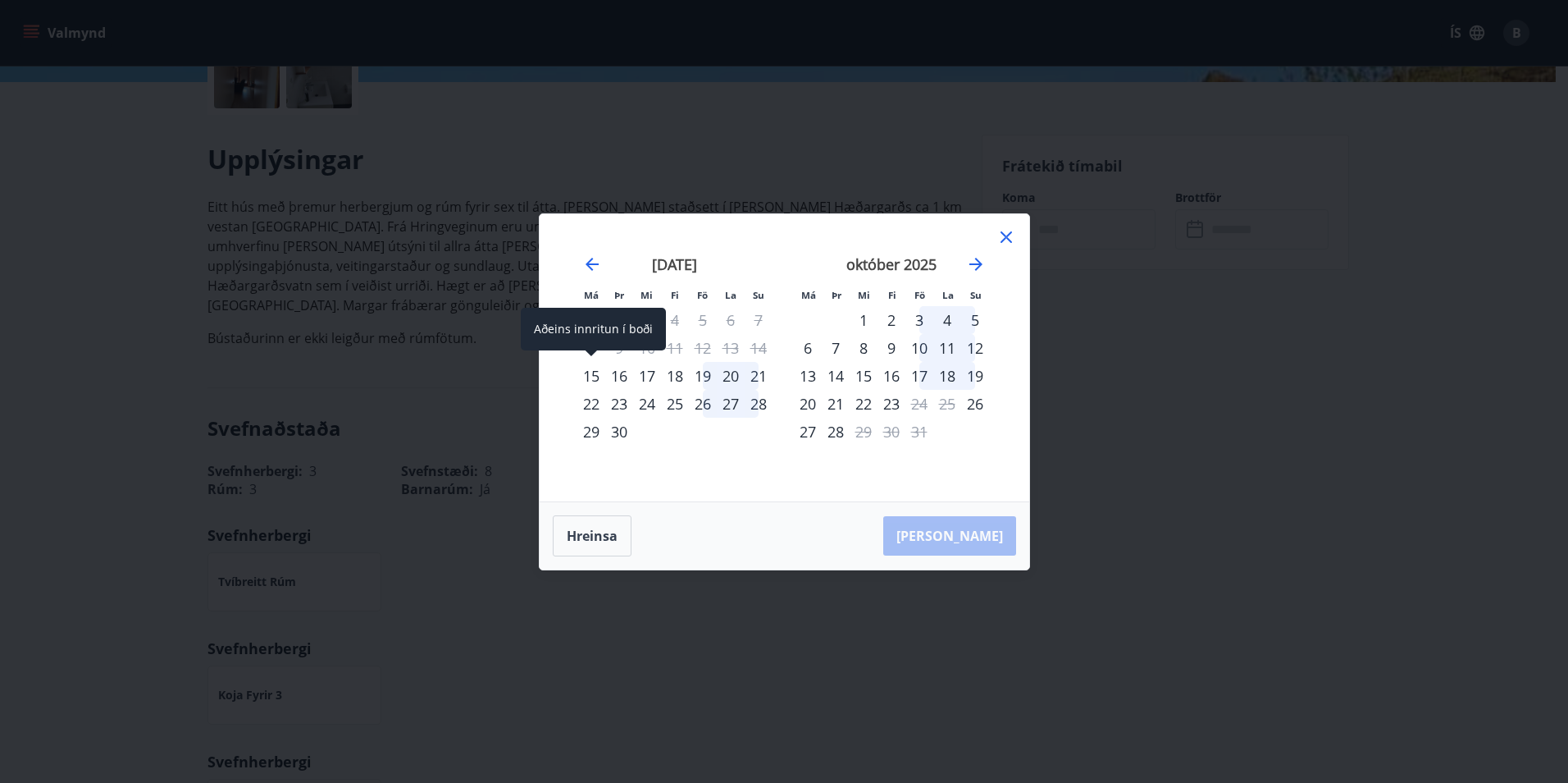
click at [586, 376] on div "15" at bounding box center [591, 376] width 28 height 28
click at [677, 372] on div "18" at bounding box center [674, 376] width 28 height 28
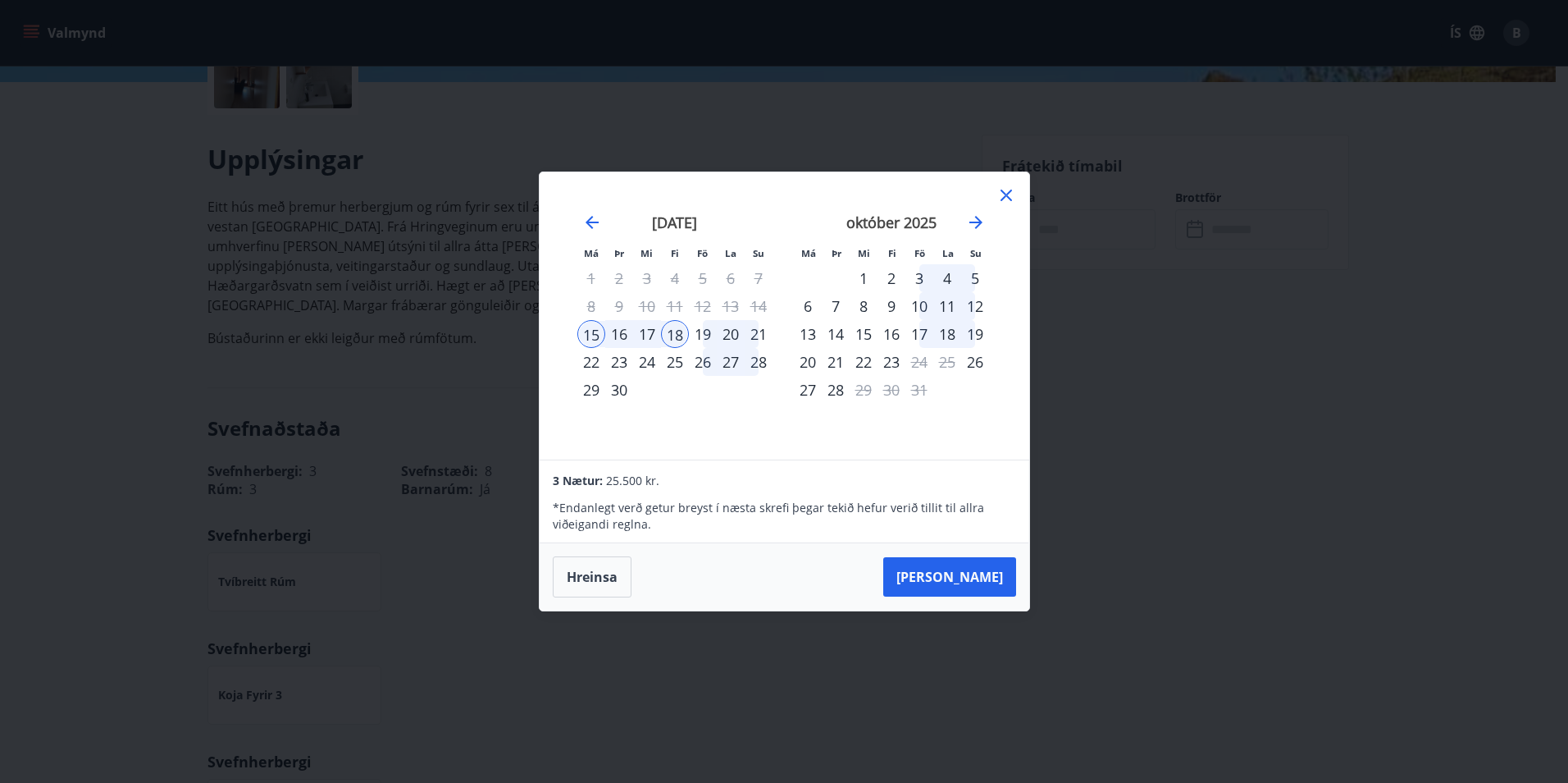
click at [1001, 192] on icon at bounding box center [1007, 196] width 12 height 12
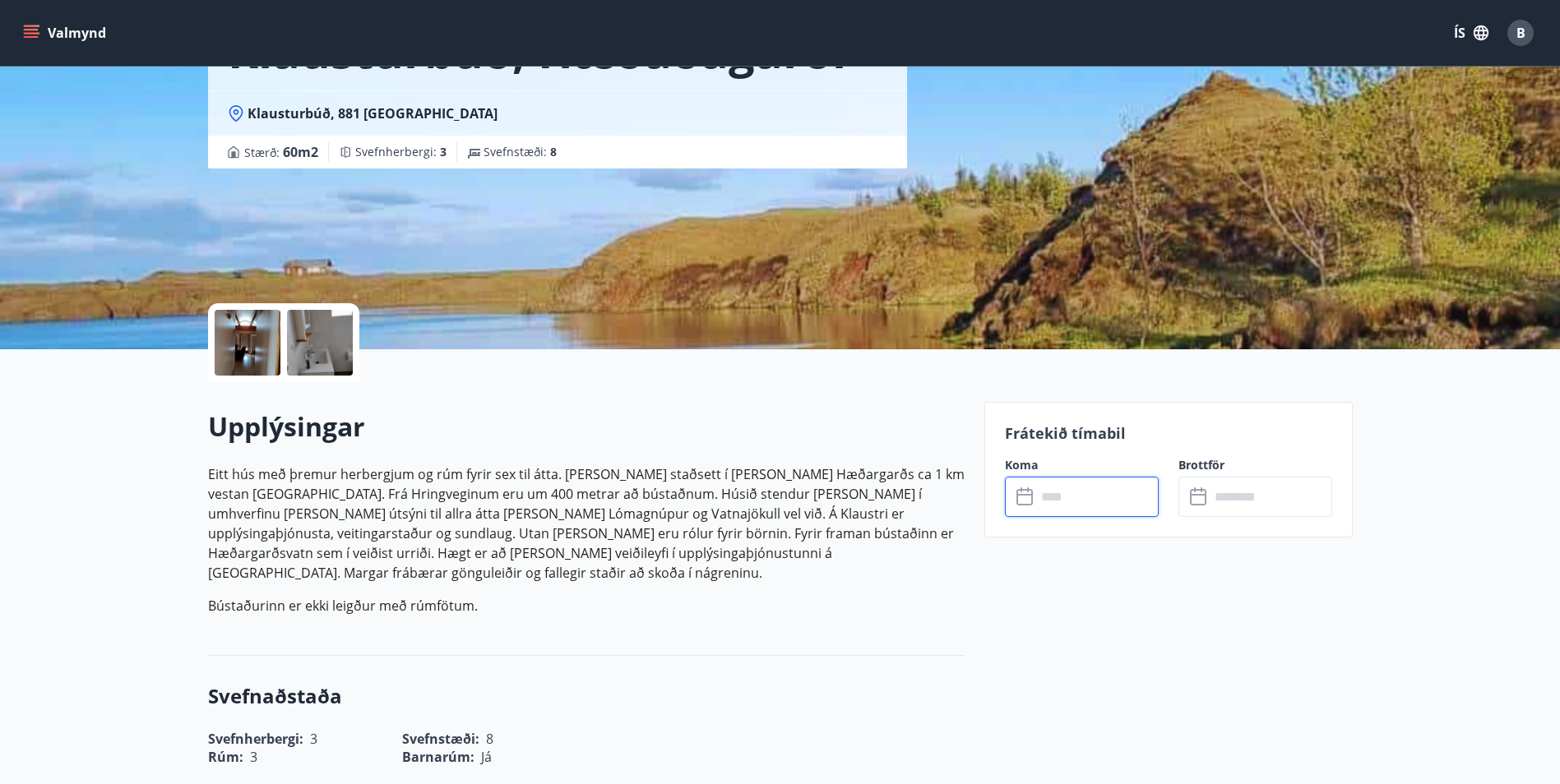
scroll to position [0, 0]
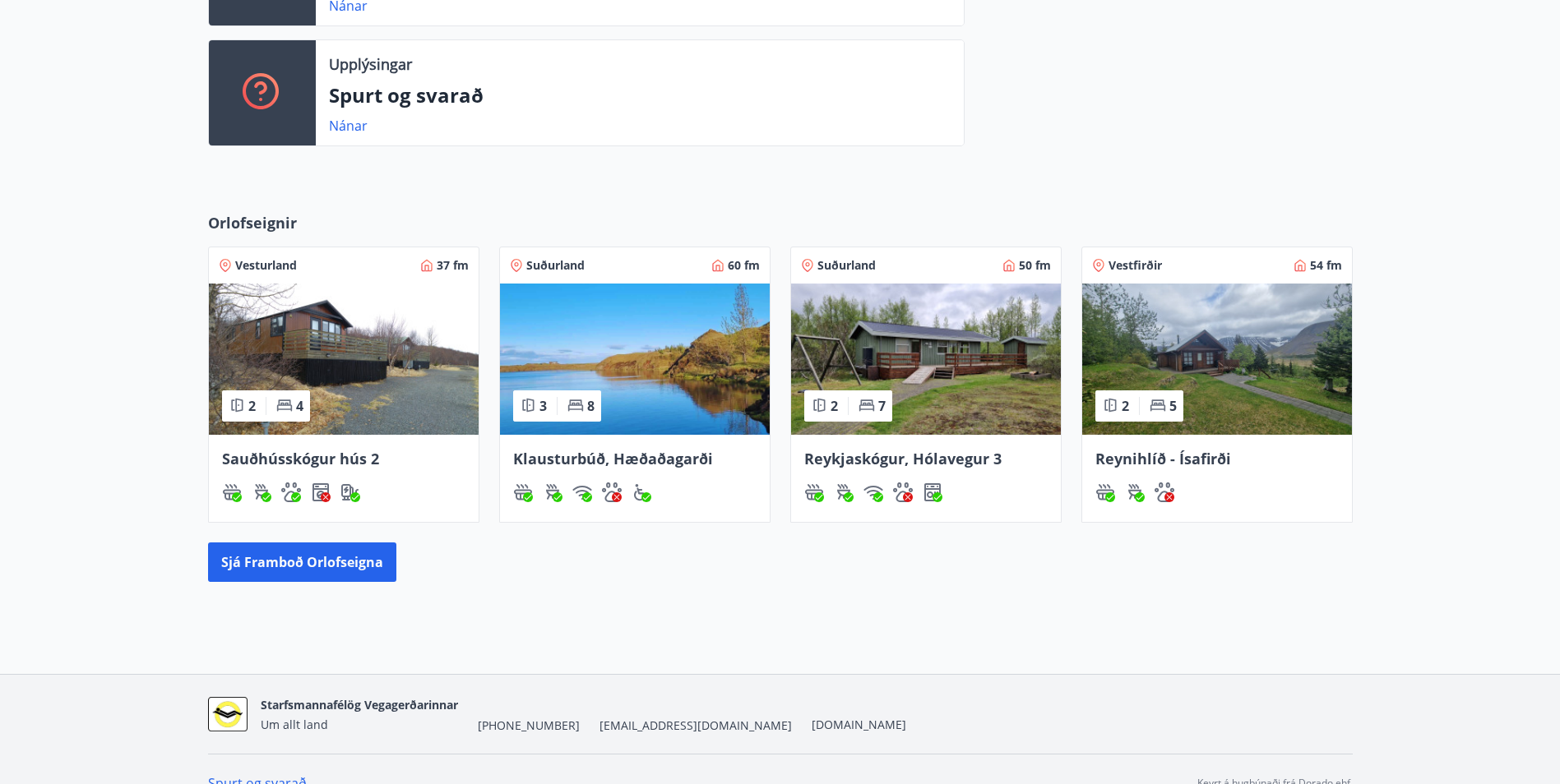
scroll to position [571, 0]
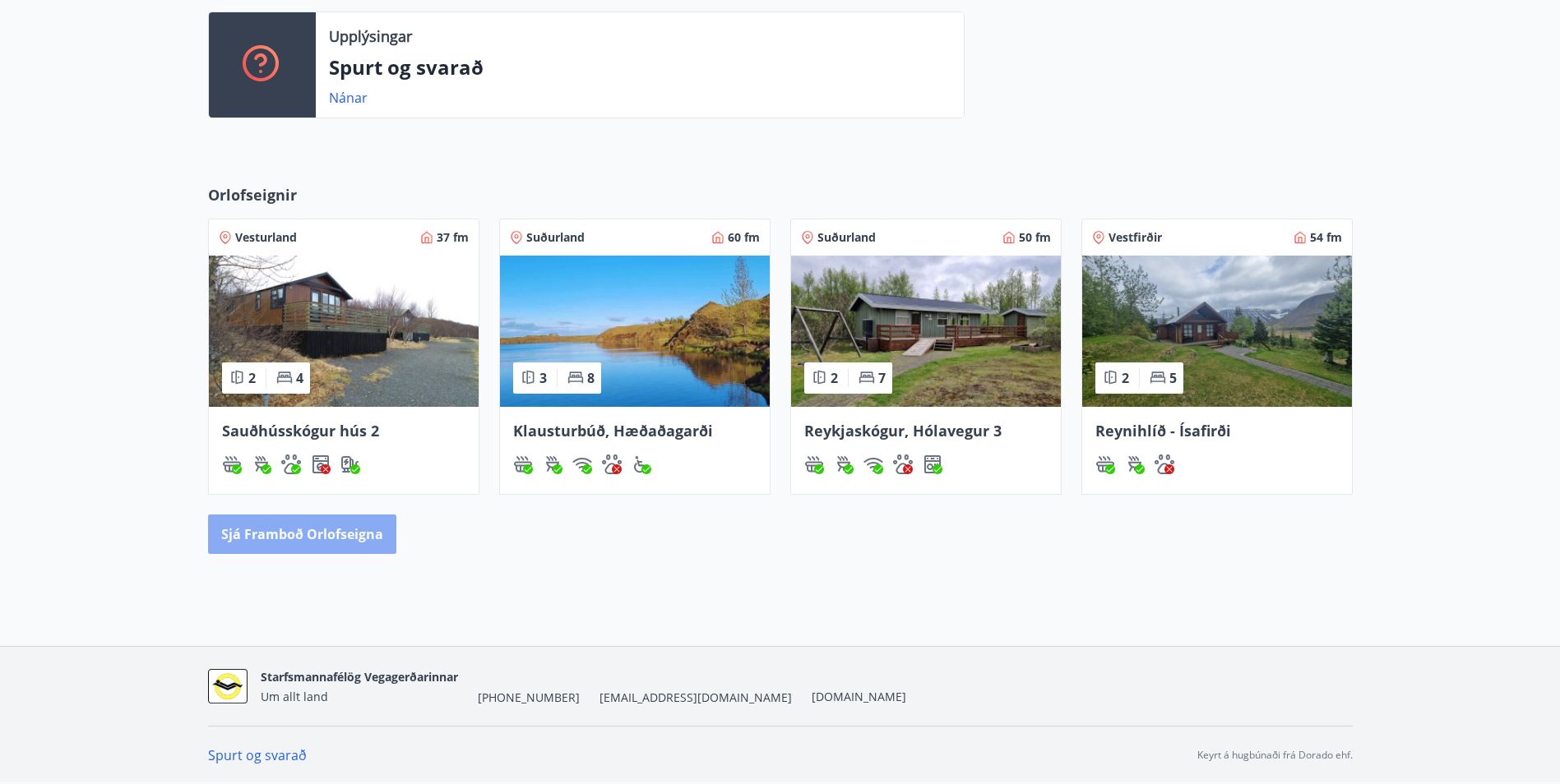
click at [351, 535] on button "Sjá framboð orlofseigna" at bounding box center [302, 534] width 188 height 40
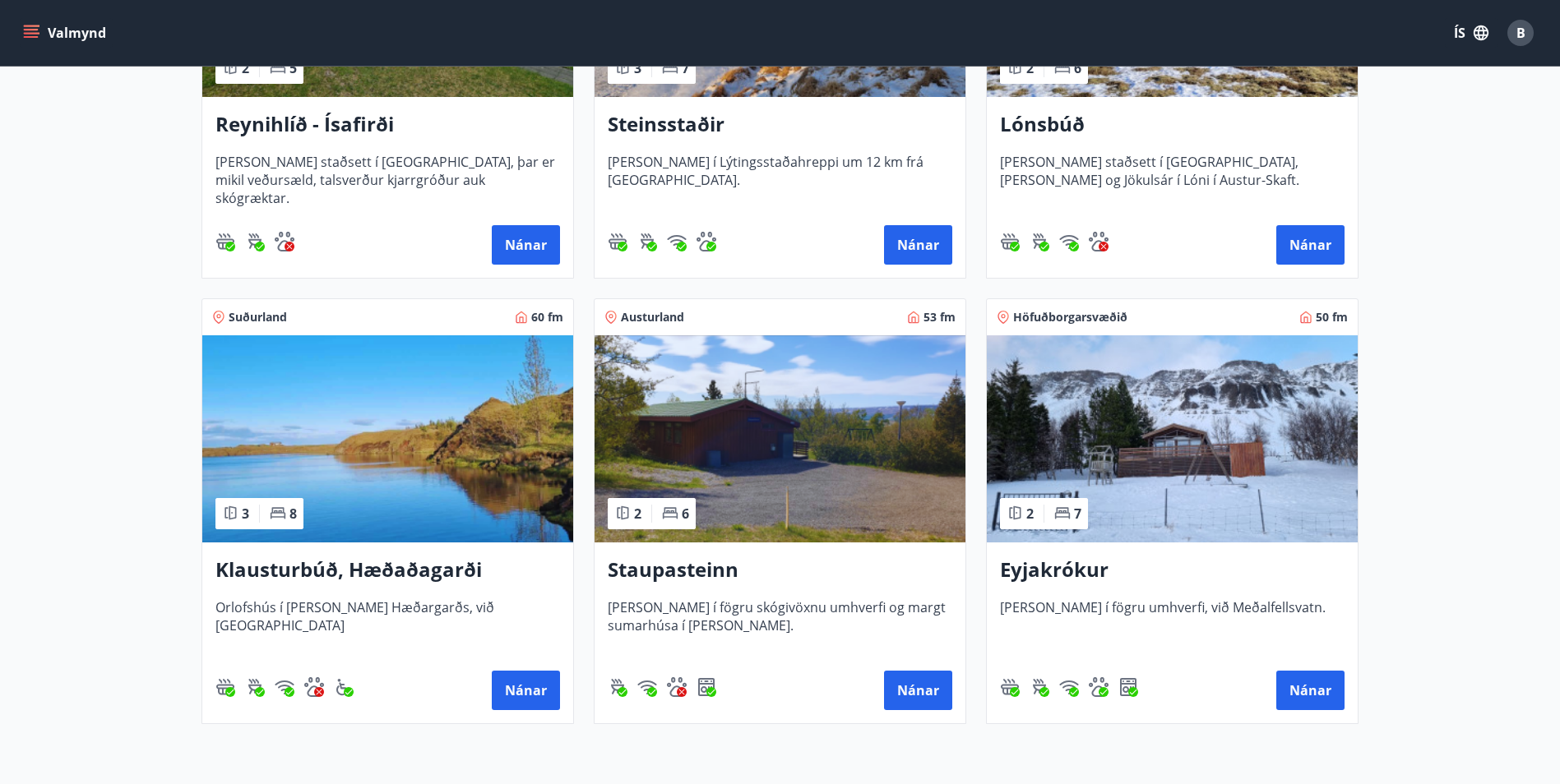
scroll to position [1071, 0]
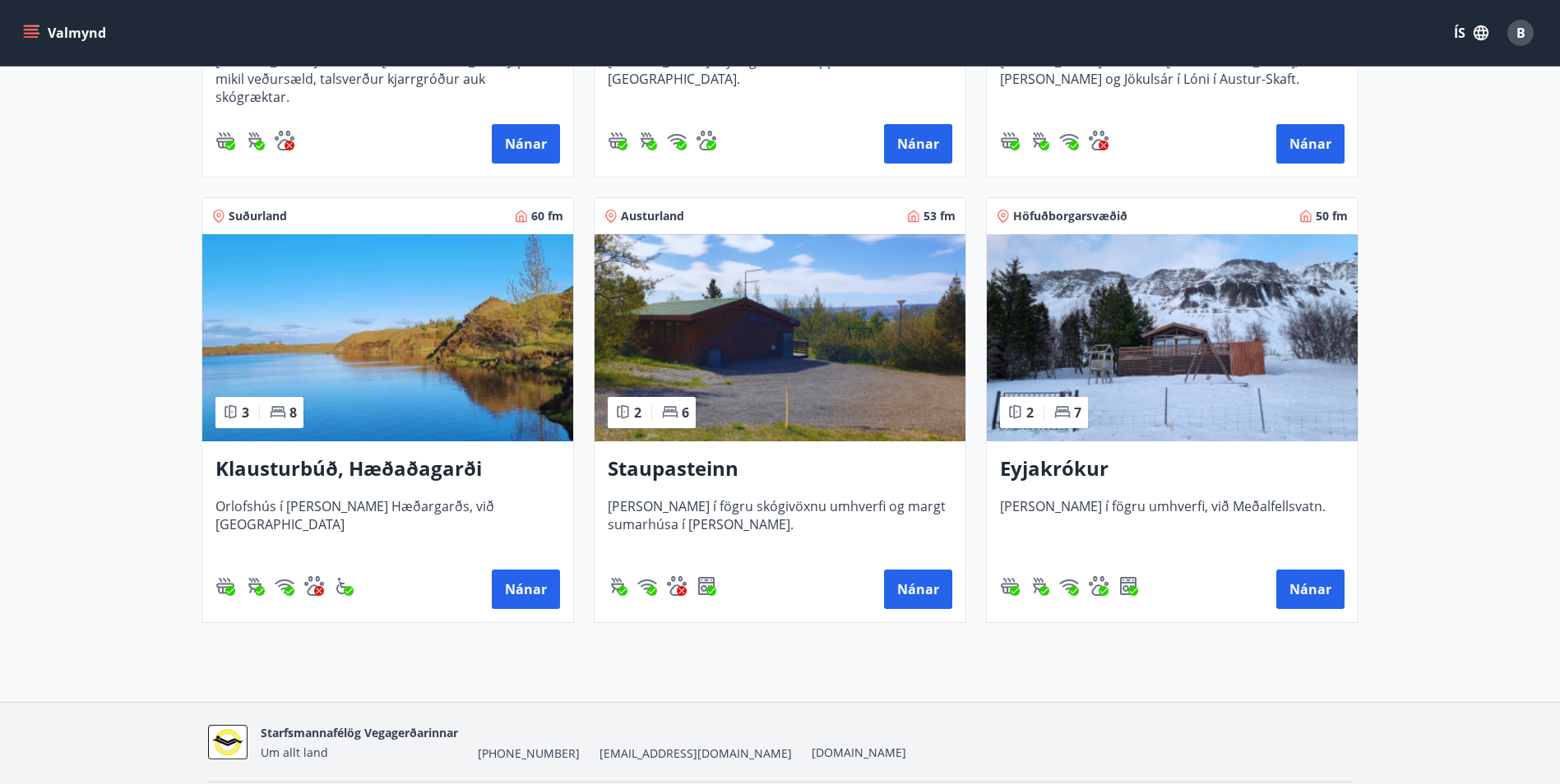
click at [1194, 295] on img at bounding box center [1172, 338] width 370 height 207
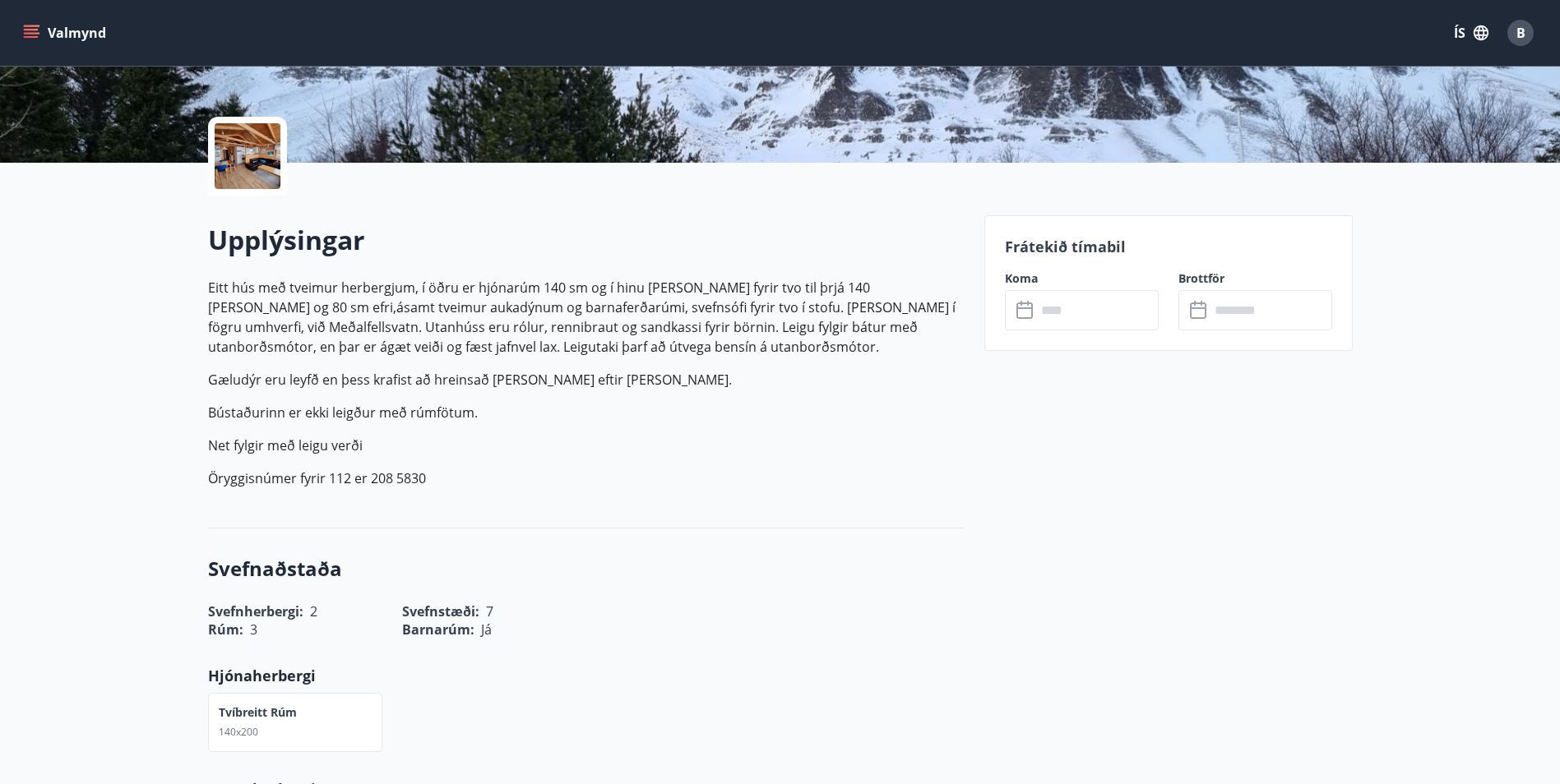
scroll to position [246, 0]
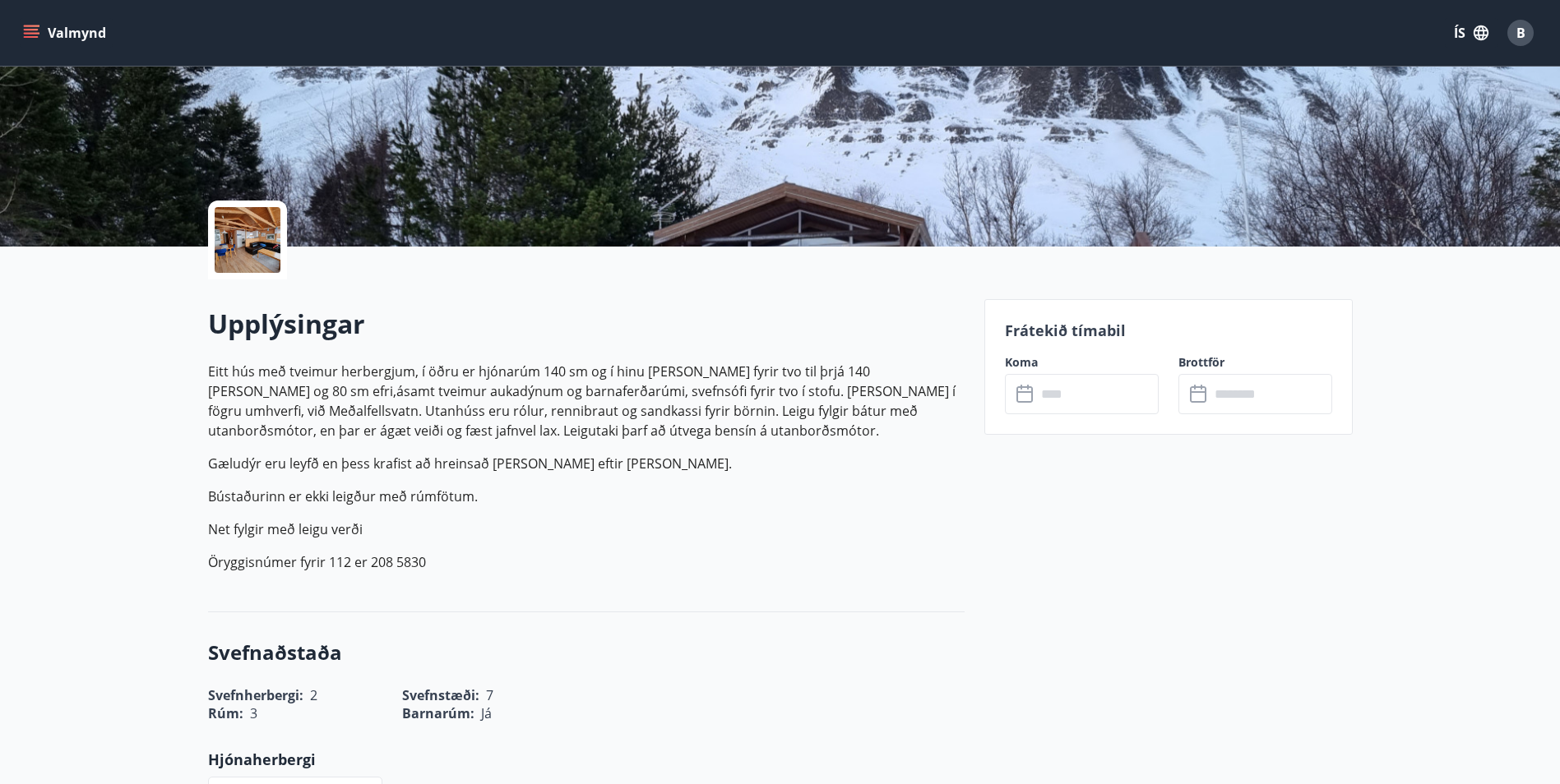
click at [1063, 392] on input "text" at bounding box center [1097, 394] width 122 height 41
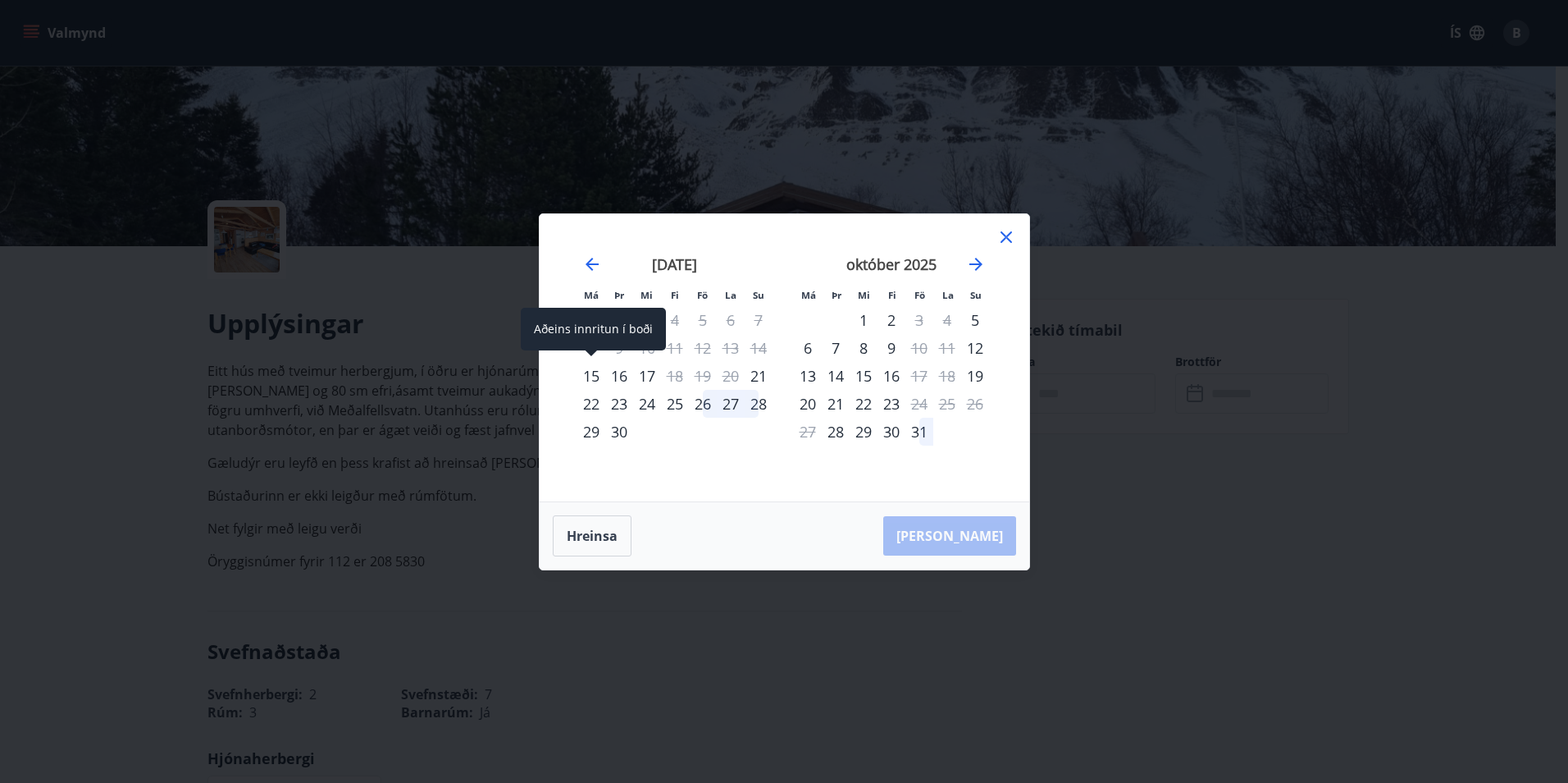
click at [585, 379] on div "15" at bounding box center [591, 376] width 28 height 28
click at [1004, 237] on icon at bounding box center [1006, 237] width 19 height 19
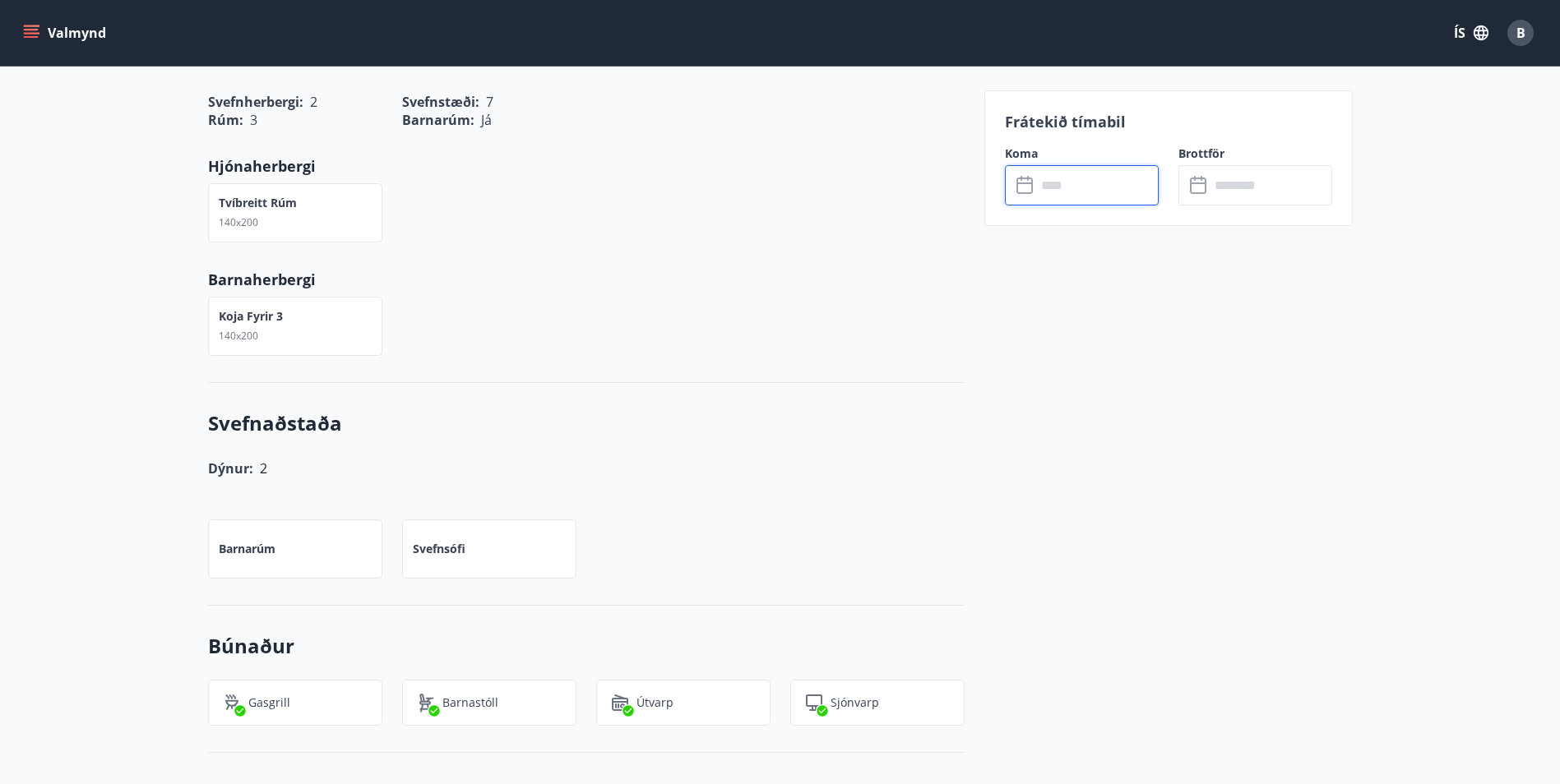
scroll to position [904, 0]
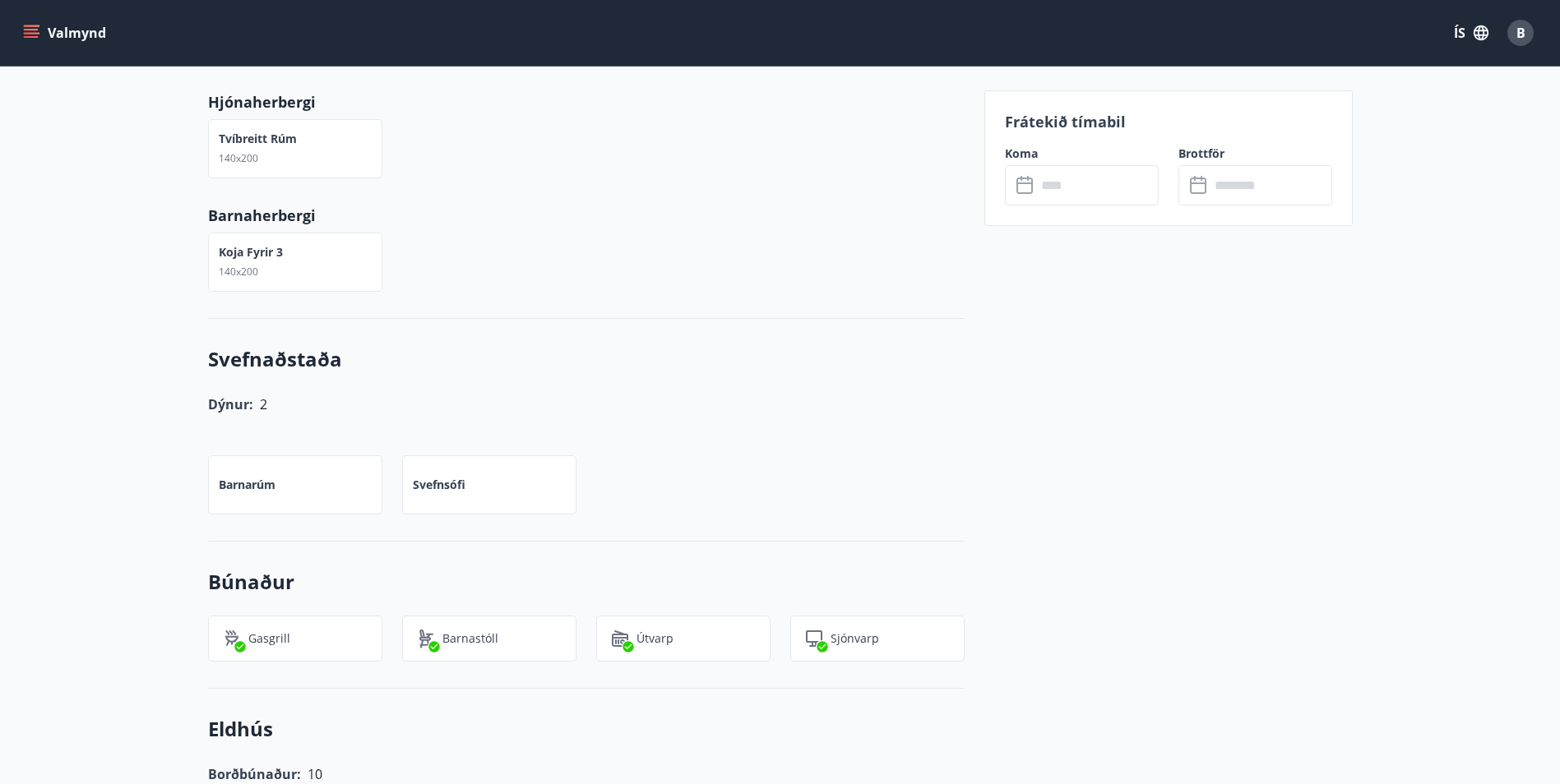
click at [915, 384] on div "Dýnur: 2" at bounding box center [576, 394] width 777 height 43
click at [79, 136] on div "Upplýsingar Eitt hús með tveimur herbergjum, í öðru er hjónarúm 140 sm og í hin…" at bounding box center [780, 783] width 1560 height 2389
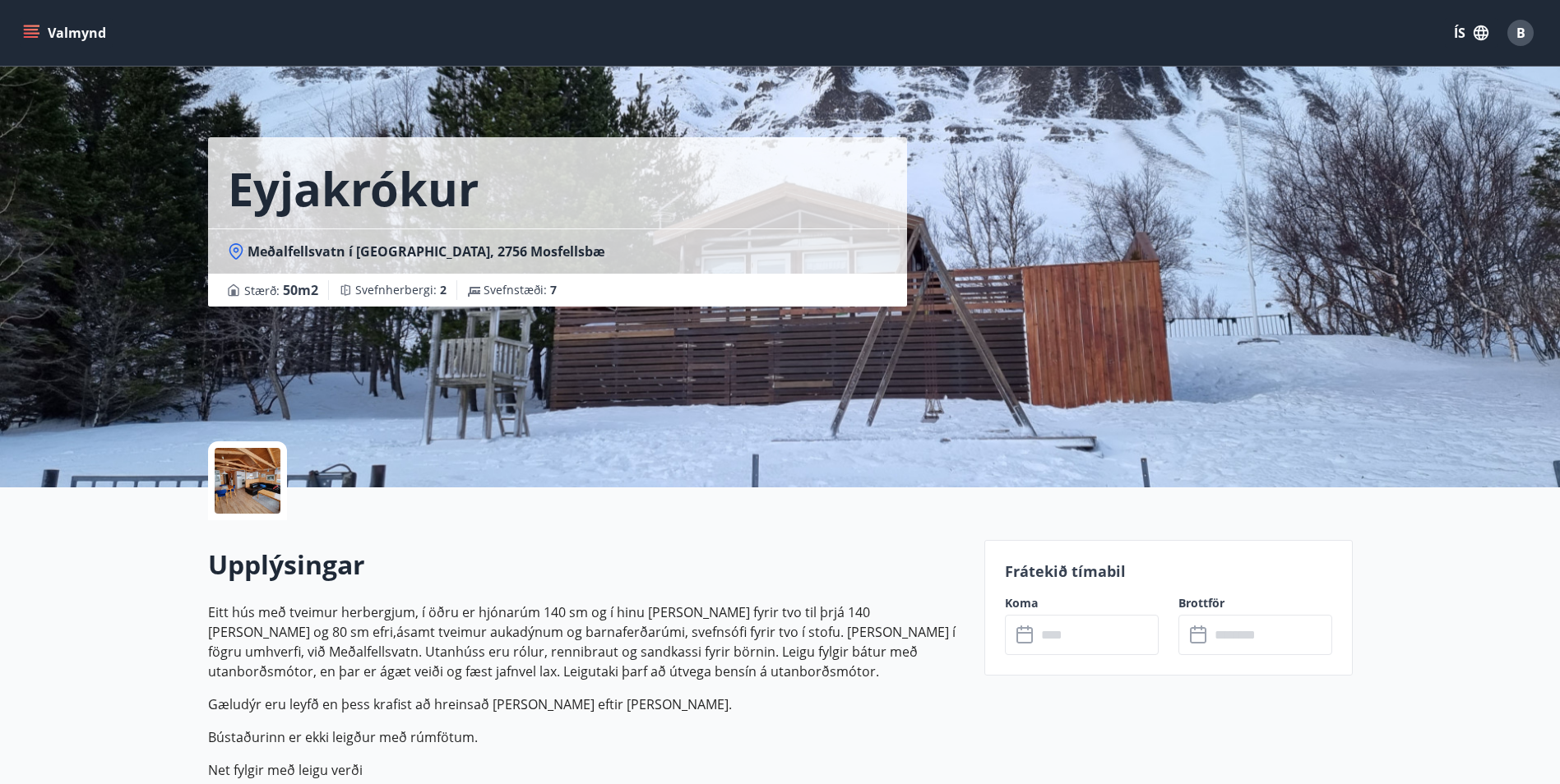
scroll to position [0, 0]
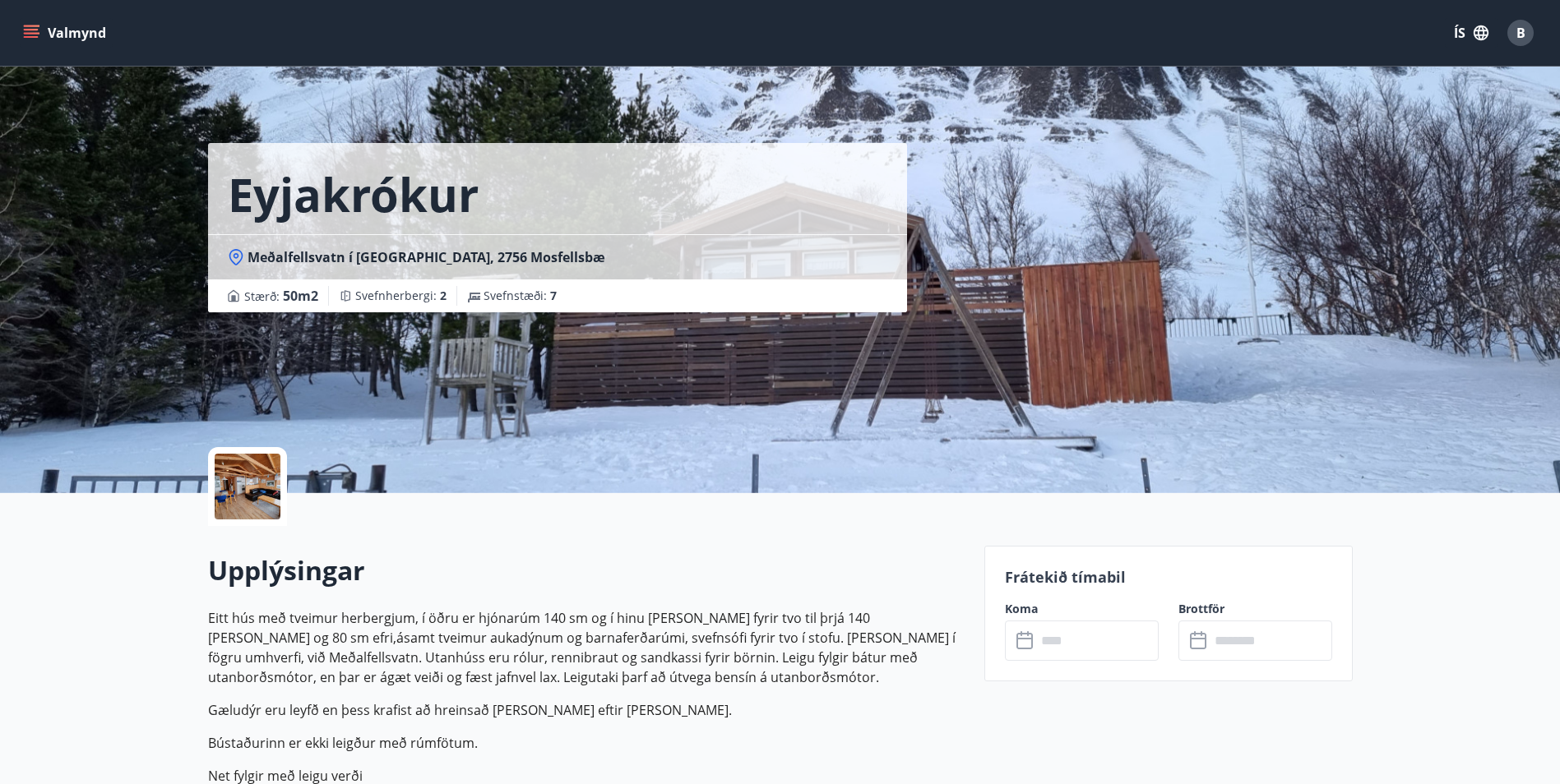
click at [1070, 637] on input "text" at bounding box center [1097, 641] width 122 height 41
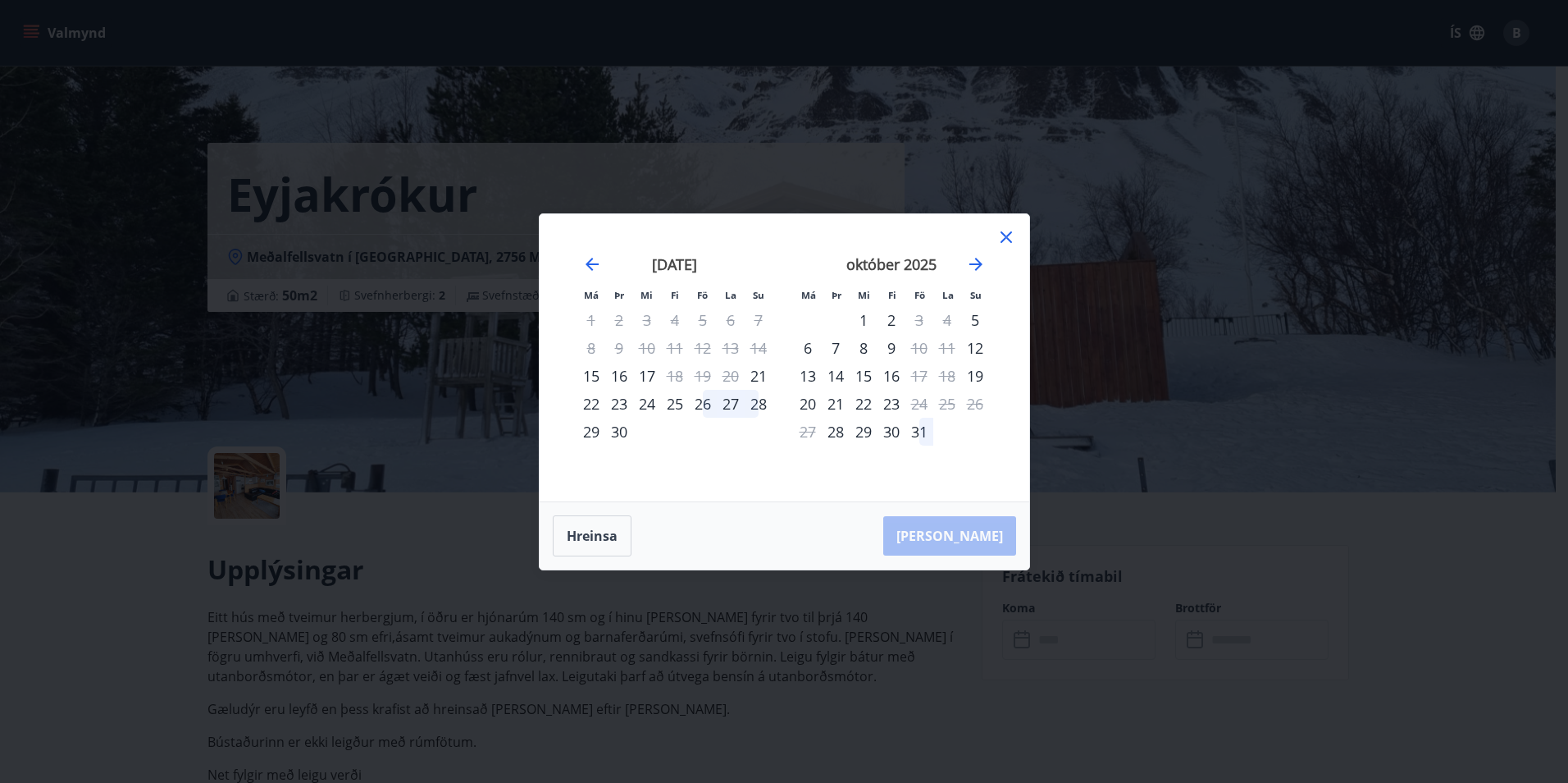
click at [1252, 341] on div "Má Þr Mi Fi Fö La Su Má Þr Mi Fi Fö La Su [DATE] 1 2 3 4 5 6 7 8 9 10 11 12 13 …" at bounding box center [784, 391] width 1568 height 783
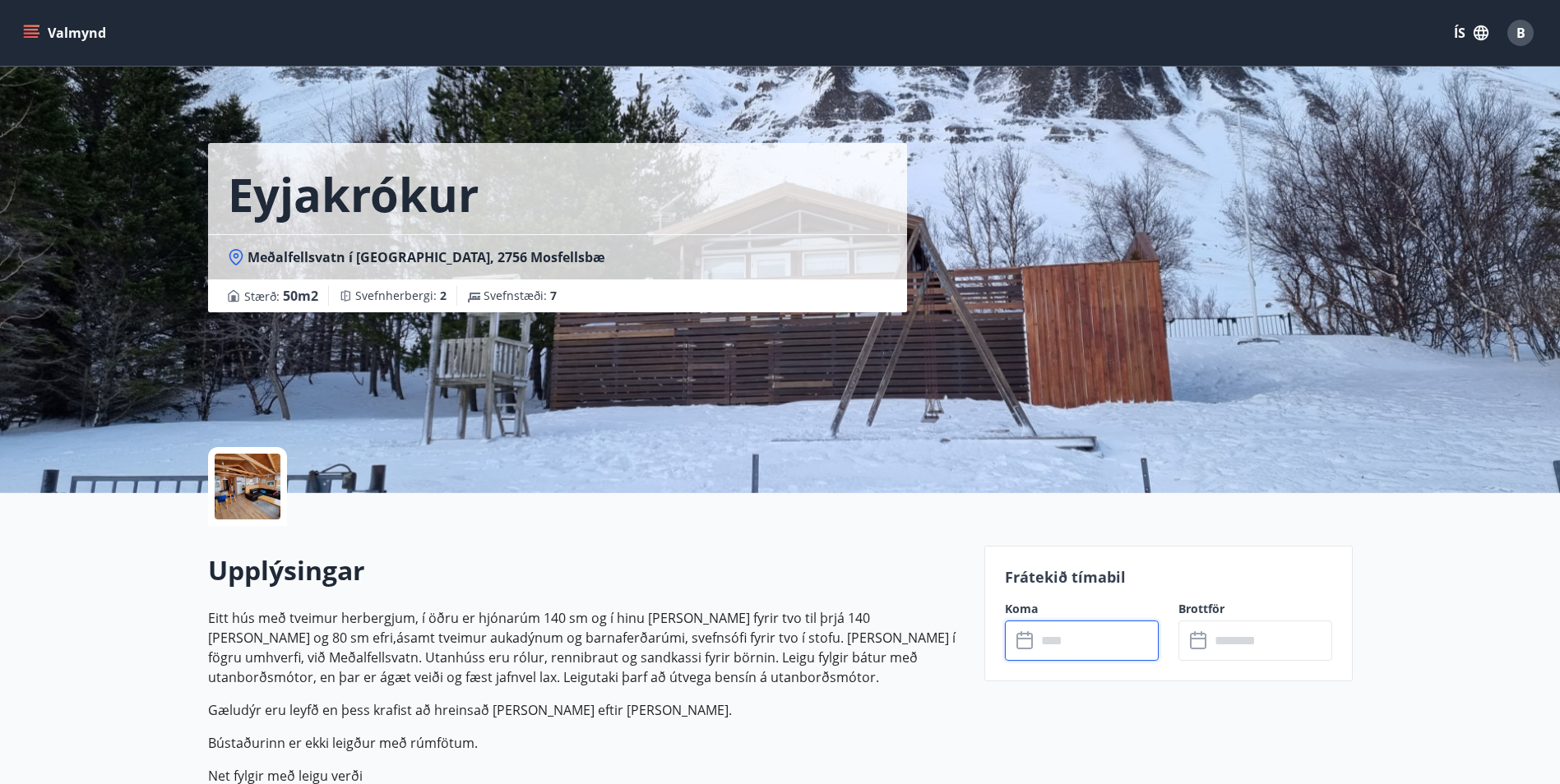
click at [1098, 637] on input "text" at bounding box center [1097, 641] width 122 height 41
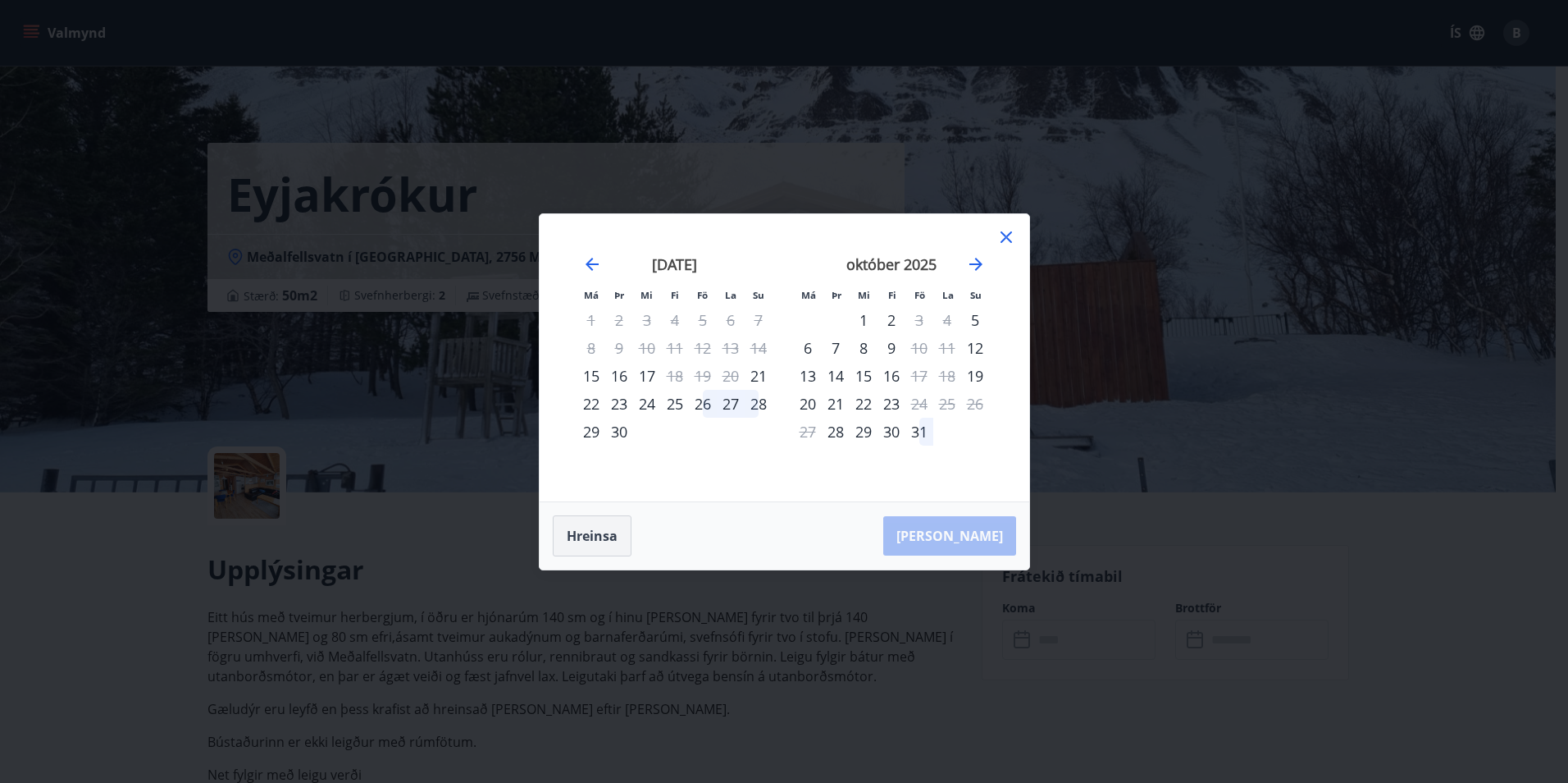
click at [593, 541] on button "Hreinsa" at bounding box center [592, 536] width 78 height 41
click at [1007, 239] on icon at bounding box center [1007, 237] width 12 height 12
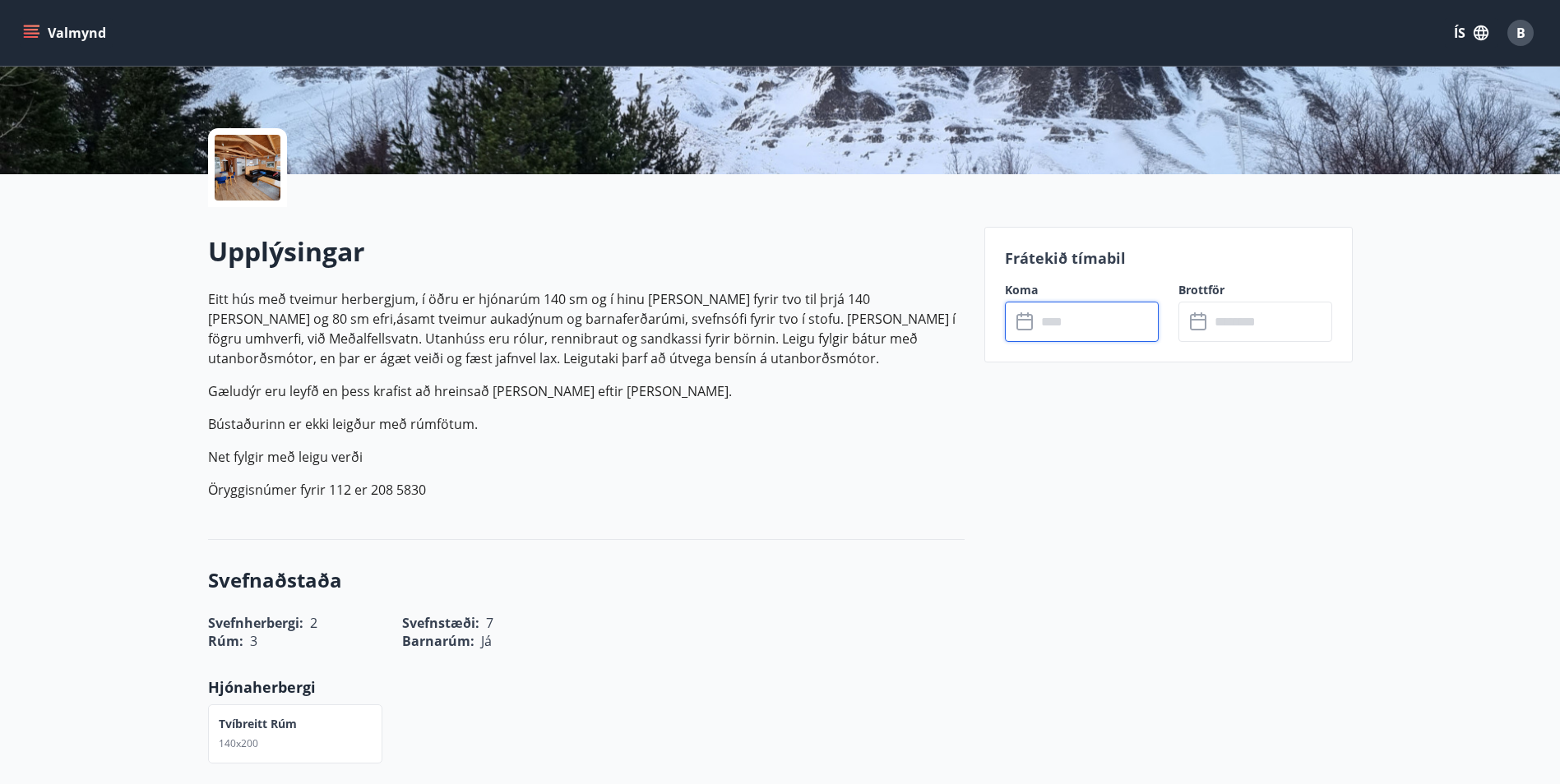
scroll to position [329, 0]
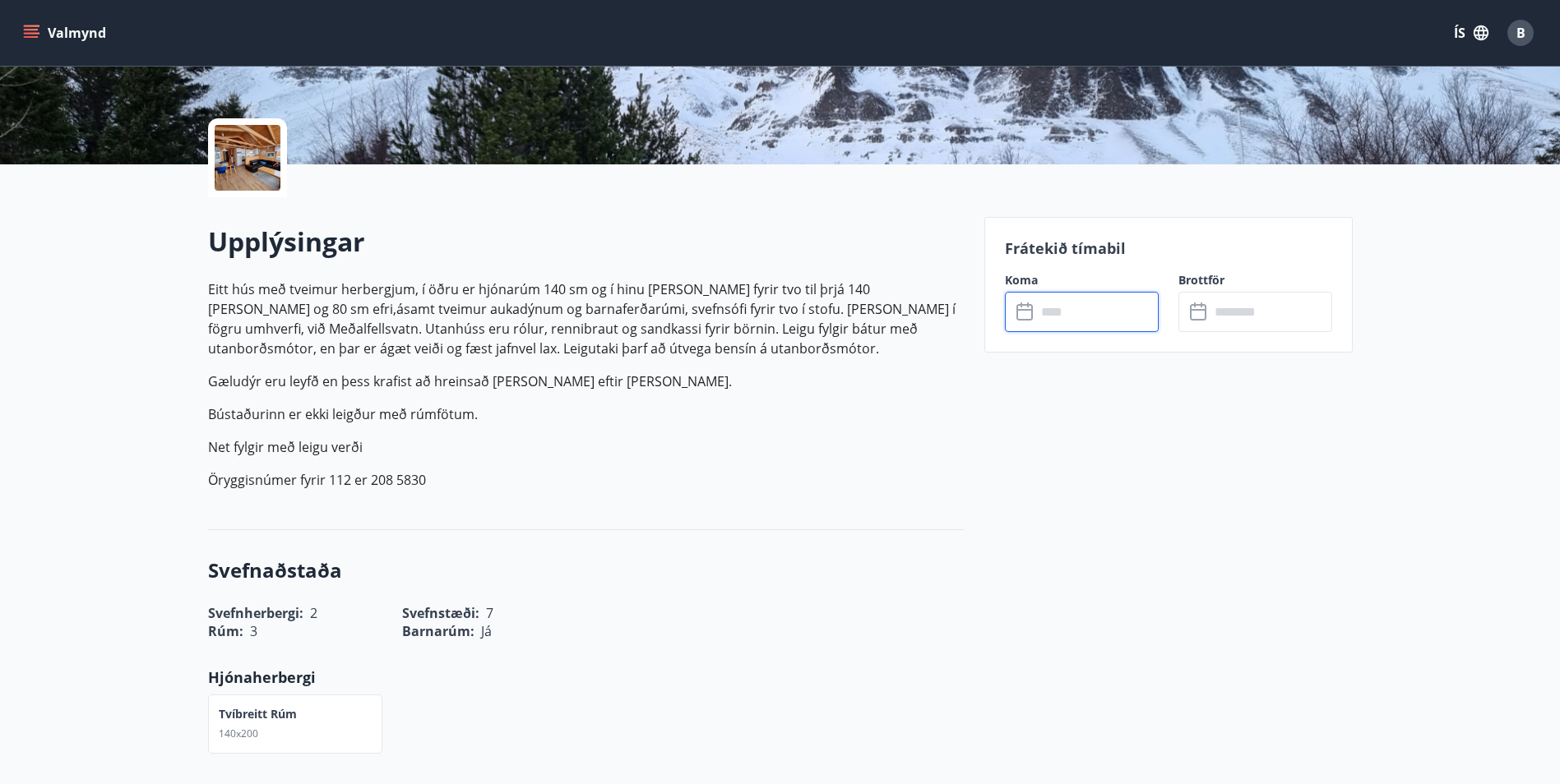
click at [1068, 311] on input "text" at bounding box center [1097, 312] width 122 height 41
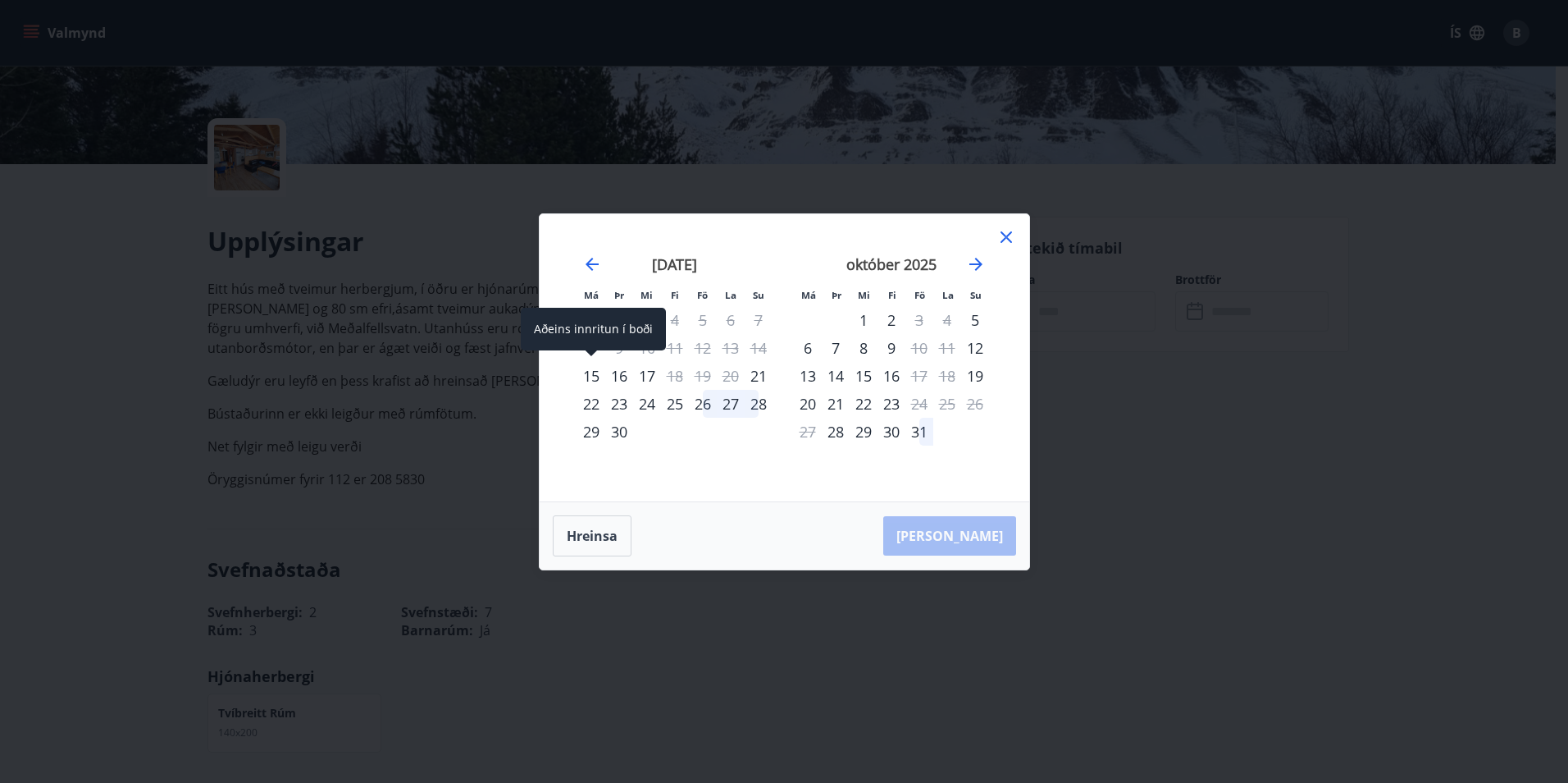
click at [590, 376] on div "15" at bounding box center [591, 376] width 28 height 28
click at [1008, 240] on icon at bounding box center [1007, 237] width 12 height 12
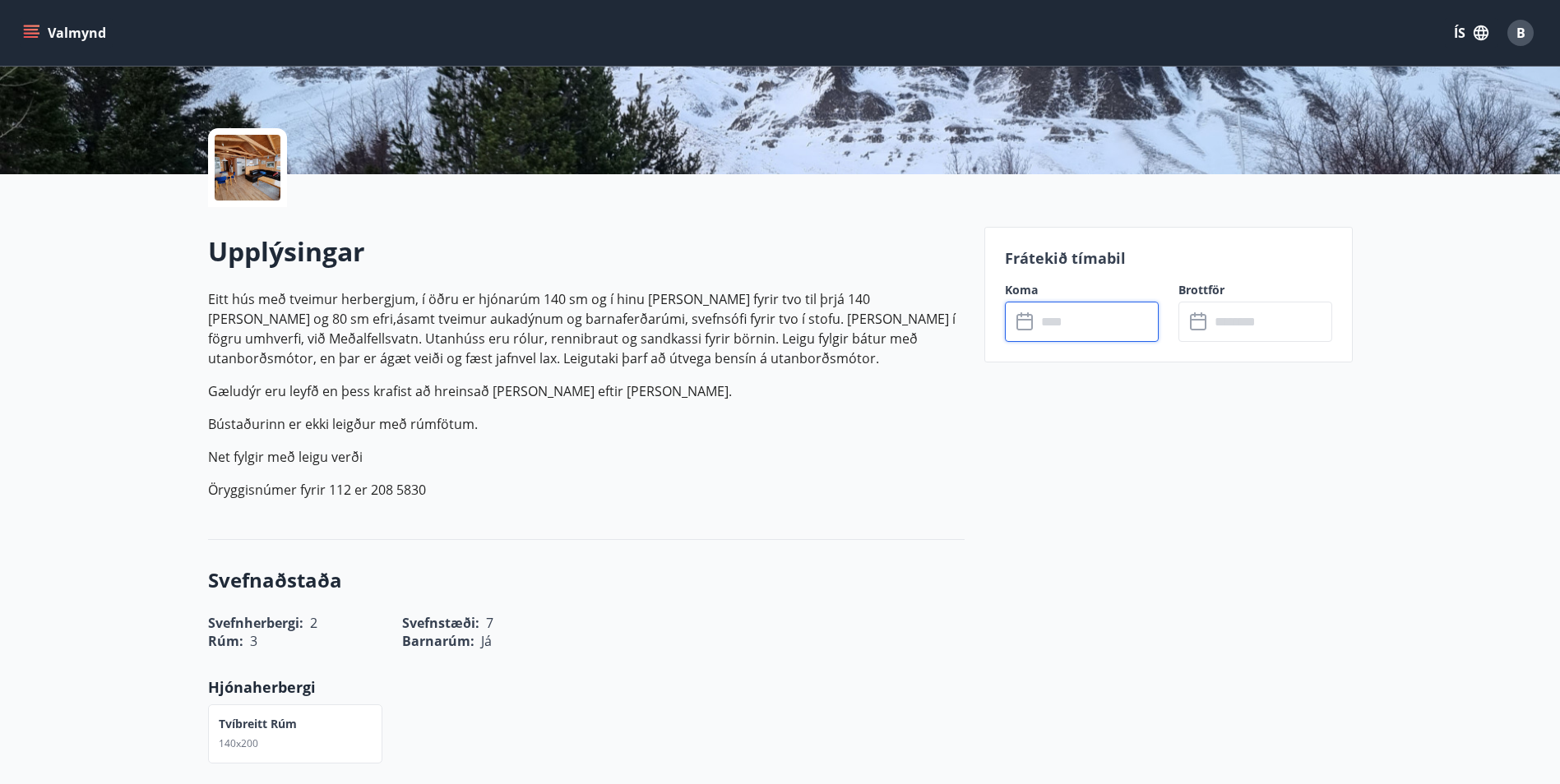
scroll to position [82, 0]
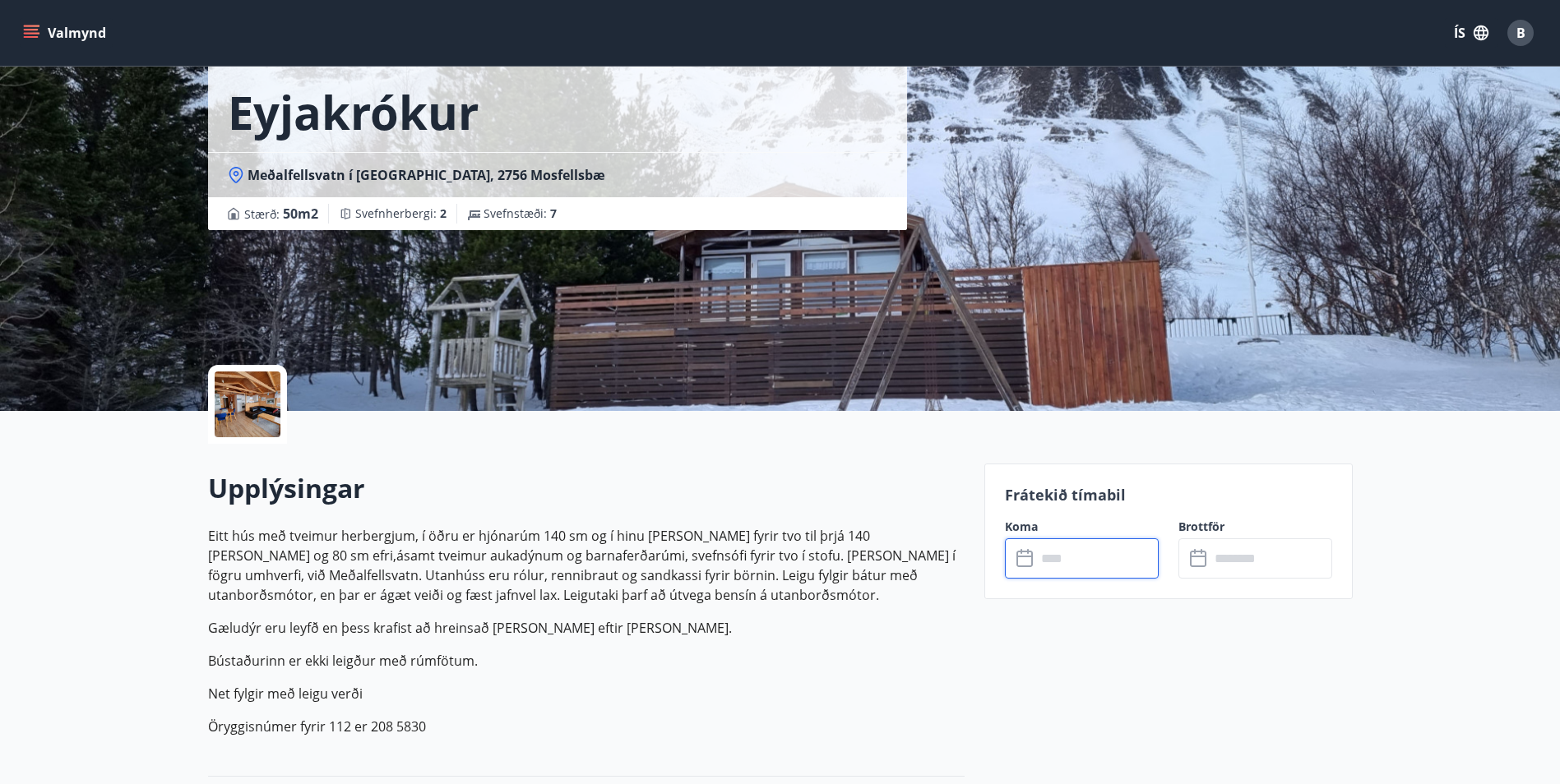
click at [1090, 555] on input "text" at bounding box center [1097, 558] width 122 height 41
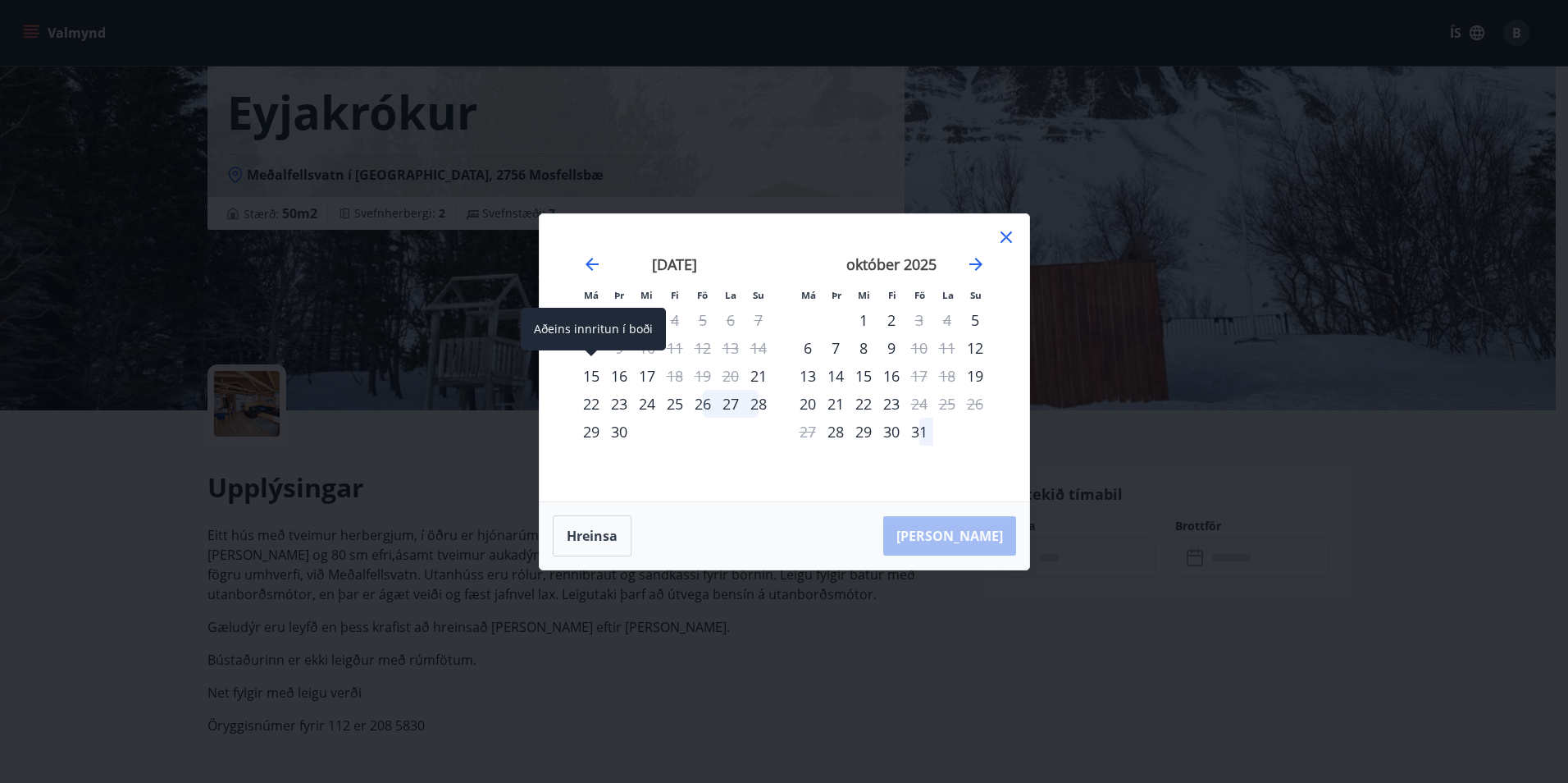
click at [593, 380] on div "15" at bounding box center [591, 376] width 28 height 28
click at [1007, 242] on icon at bounding box center [1006, 237] width 19 height 19
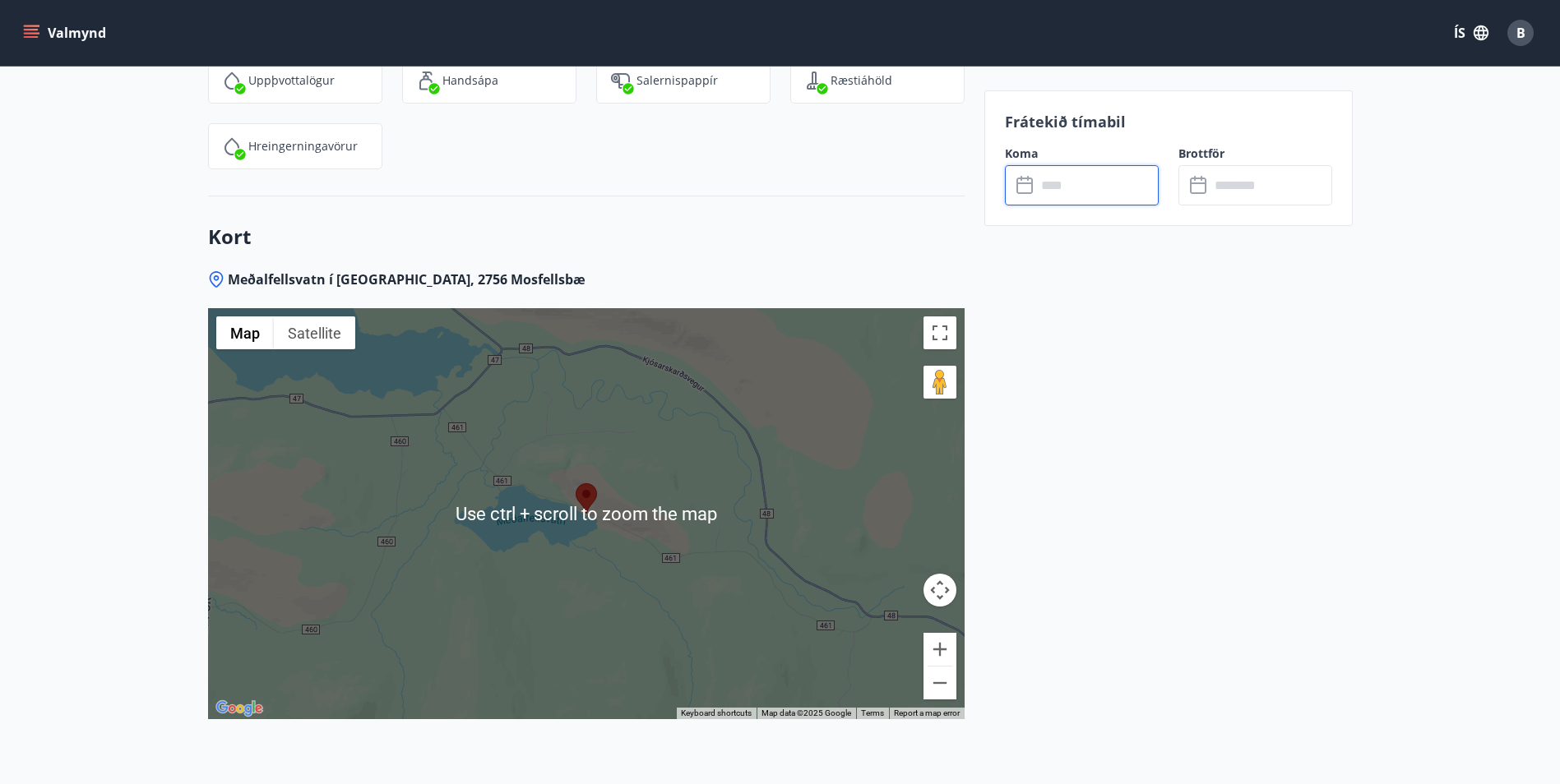
scroll to position [2236, 0]
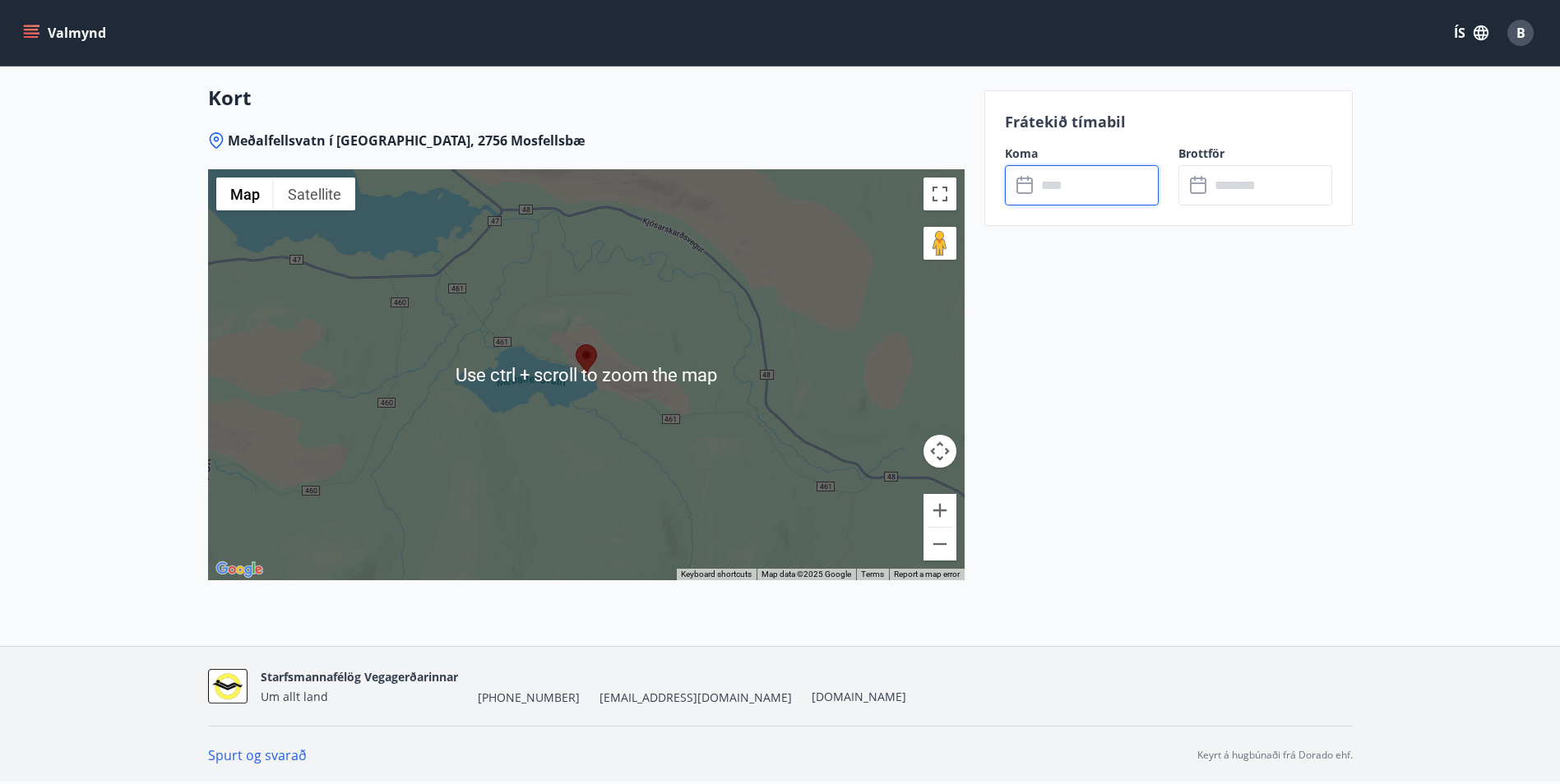
click at [944, 542] on button "Zoom out" at bounding box center [939, 544] width 33 height 33
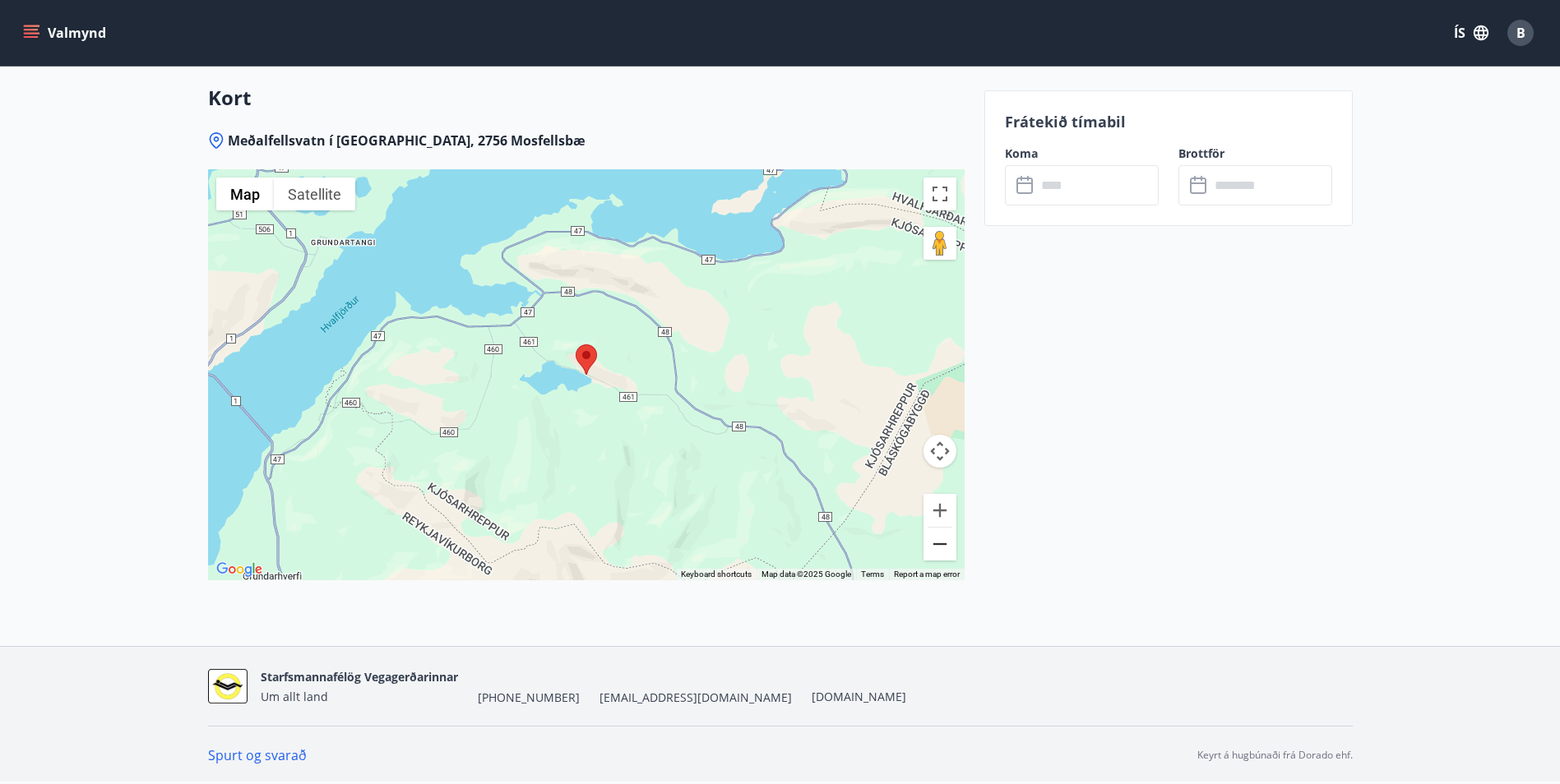
click at [944, 542] on button "Zoom out" at bounding box center [939, 544] width 33 height 33
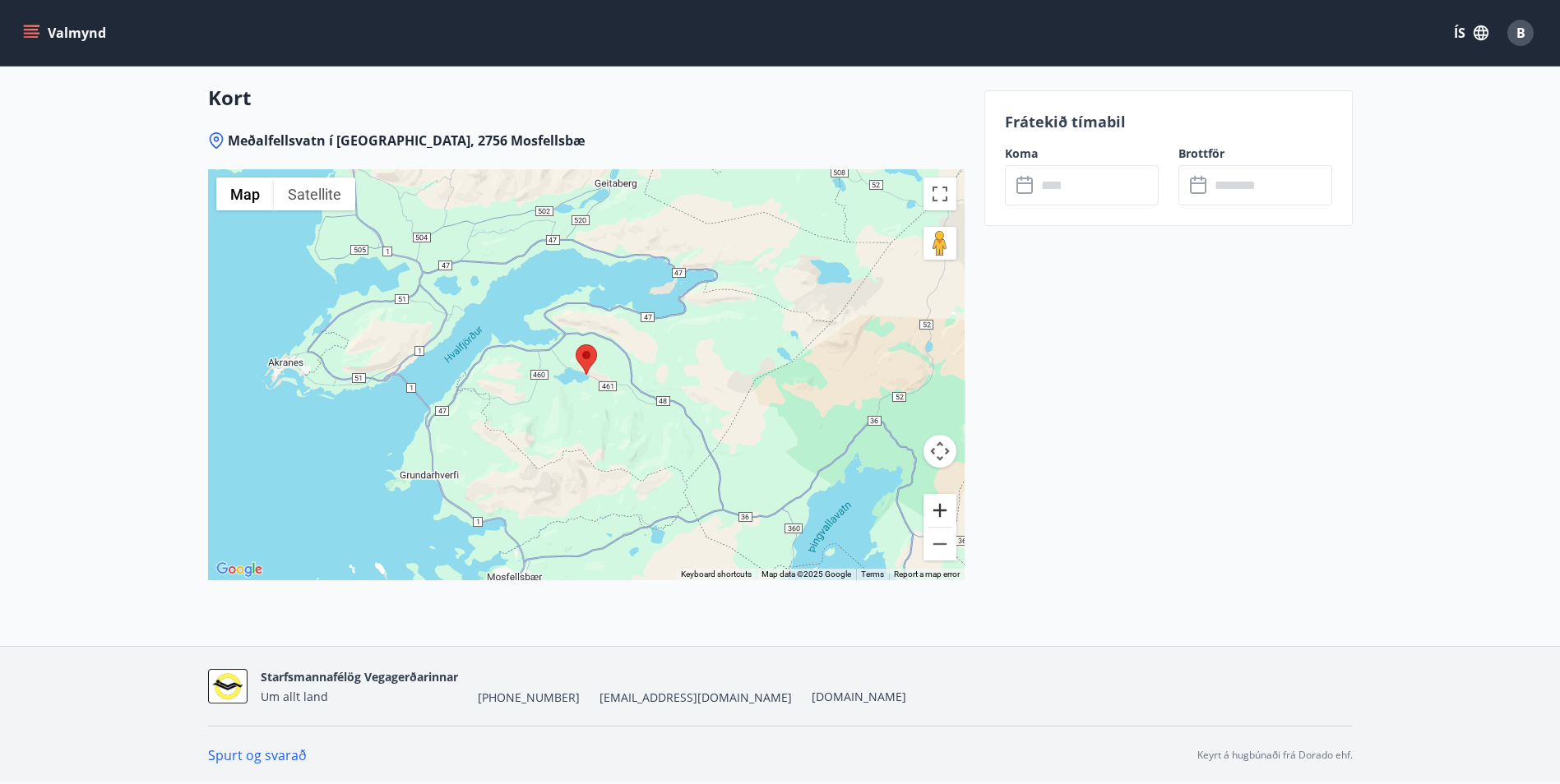
click at [941, 511] on button "Zoom in" at bounding box center [939, 511] width 33 height 33
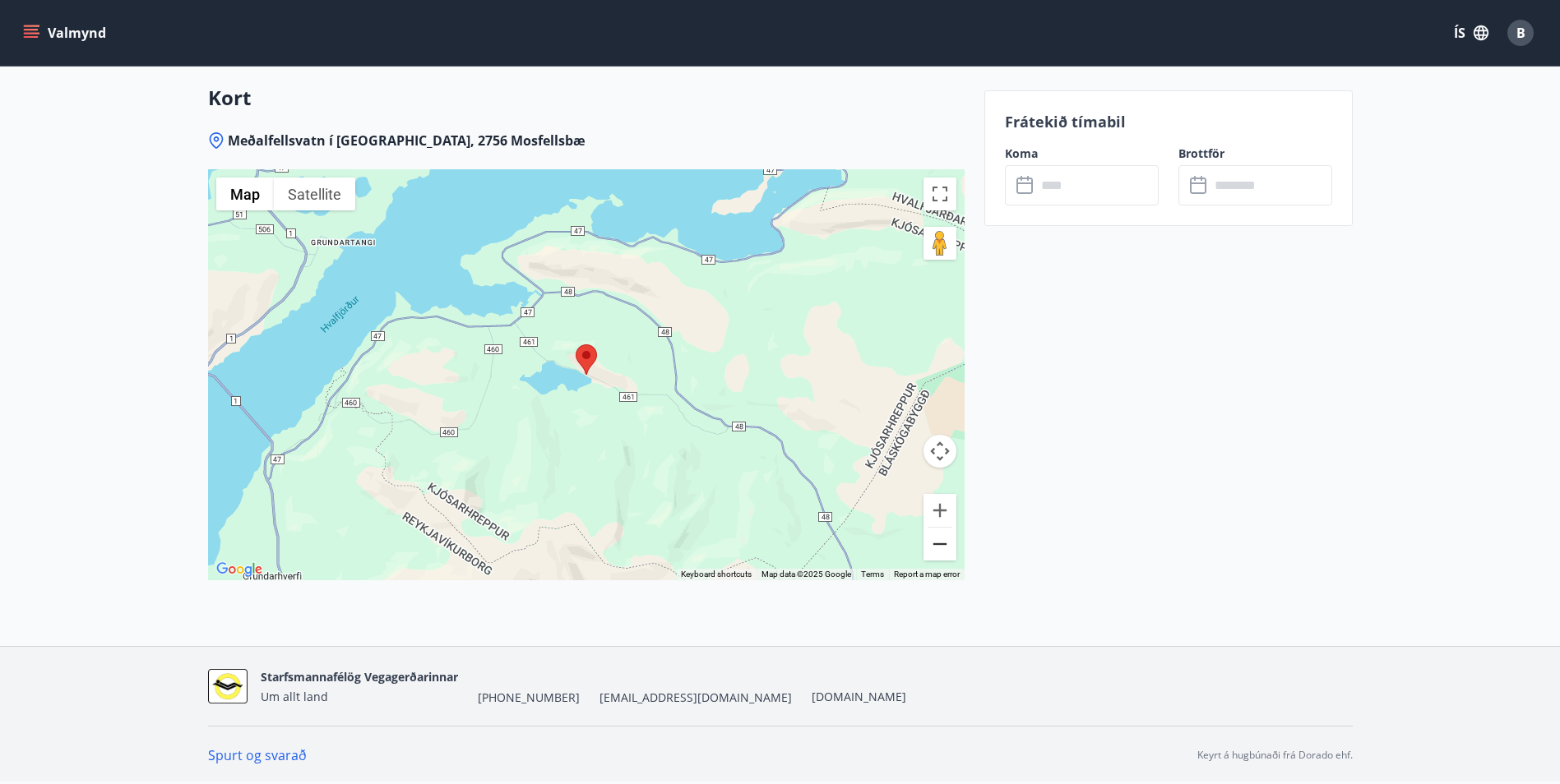
click at [938, 549] on button "Zoom out" at bounding box center [939, 544] width 33 height 33
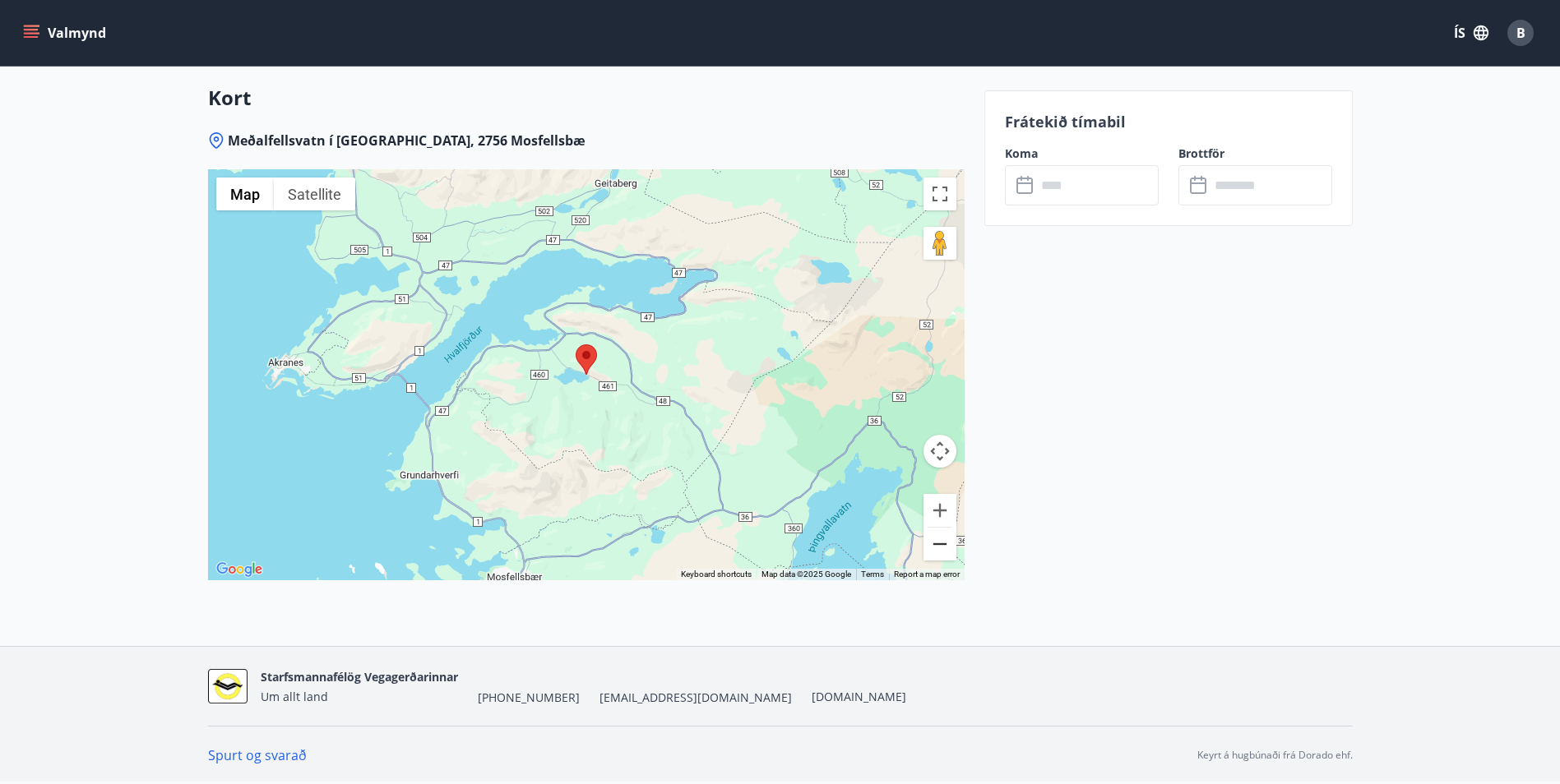
click at [939, 549] on button "Zoom out" at bounding box center [939, 544] width 33 height 33
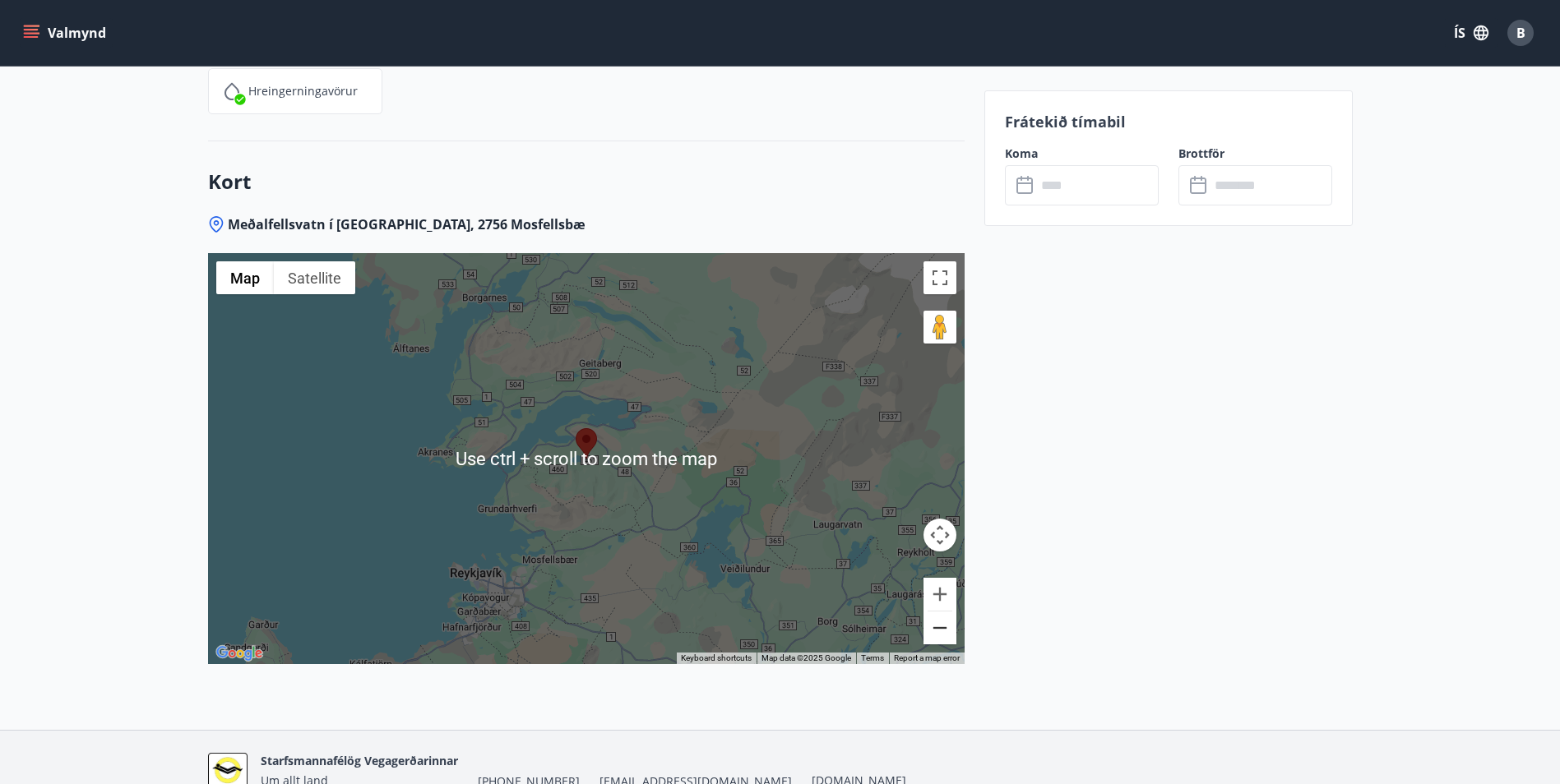
scroll to position [2072, 0]
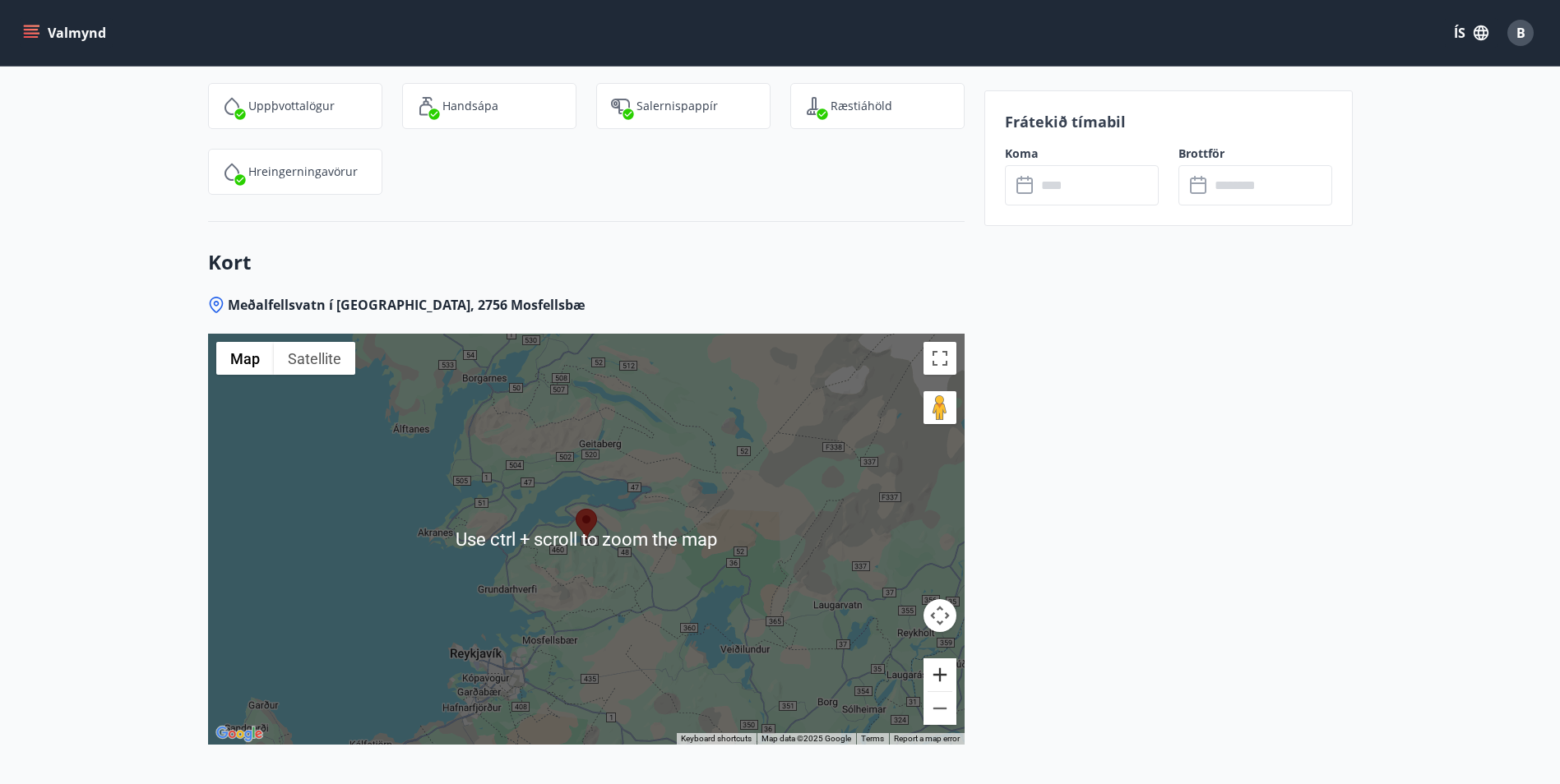
click at [944, 674] on button "Zoom in" at bounding box center [939, 674] width 33 height 33
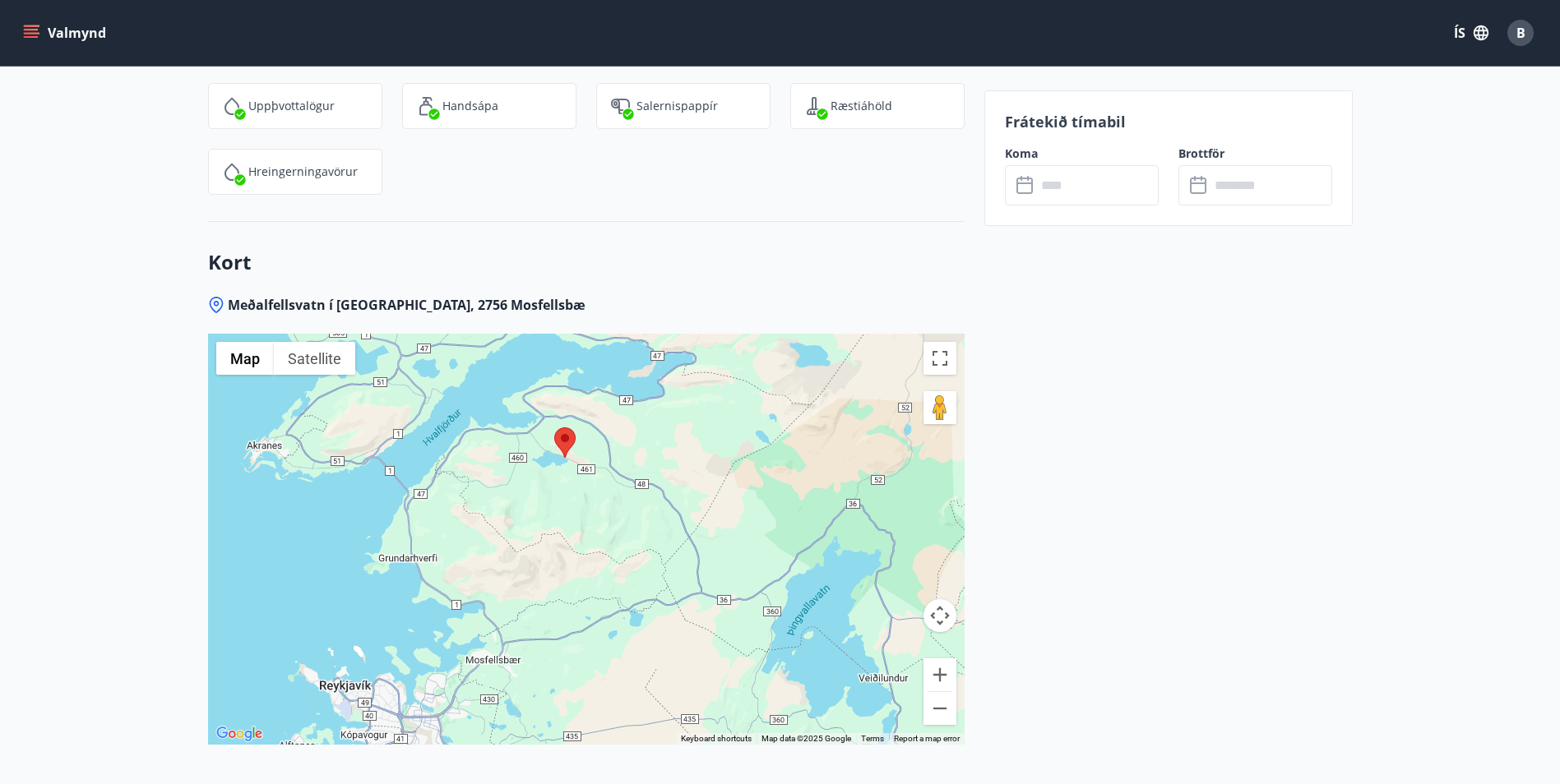
drag, startPoint x: 856, startPoint y: 575, endPoint x: 835, endPoint y: 492, distance: 85.6
click at [835, 492] on div at bounding box center [587, 539] width 756 height 411
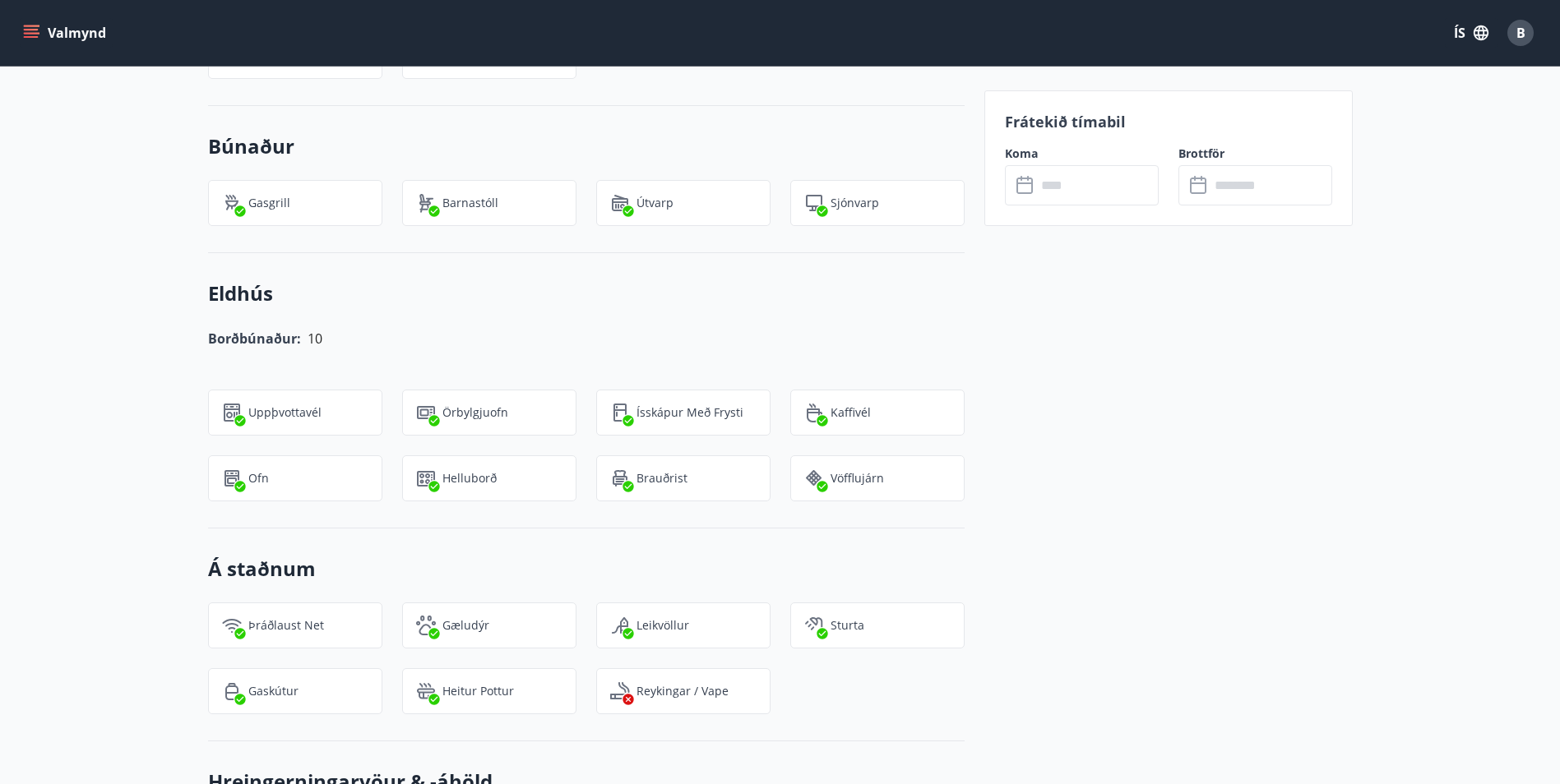
scroll to position [1168, 0]
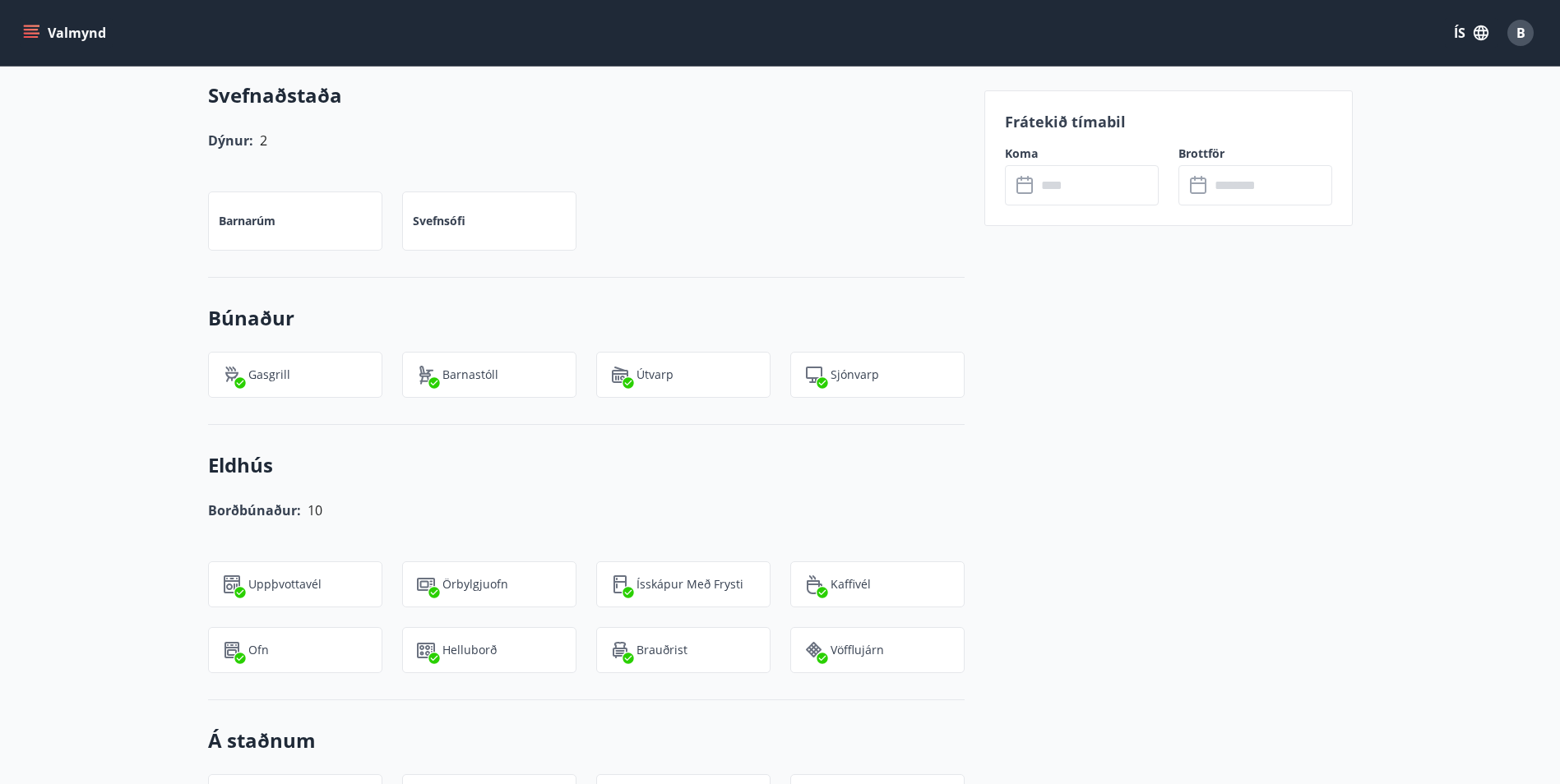
click at [1067, 186] on input "text" at bounding box center [1097, 185] width 122 height 41
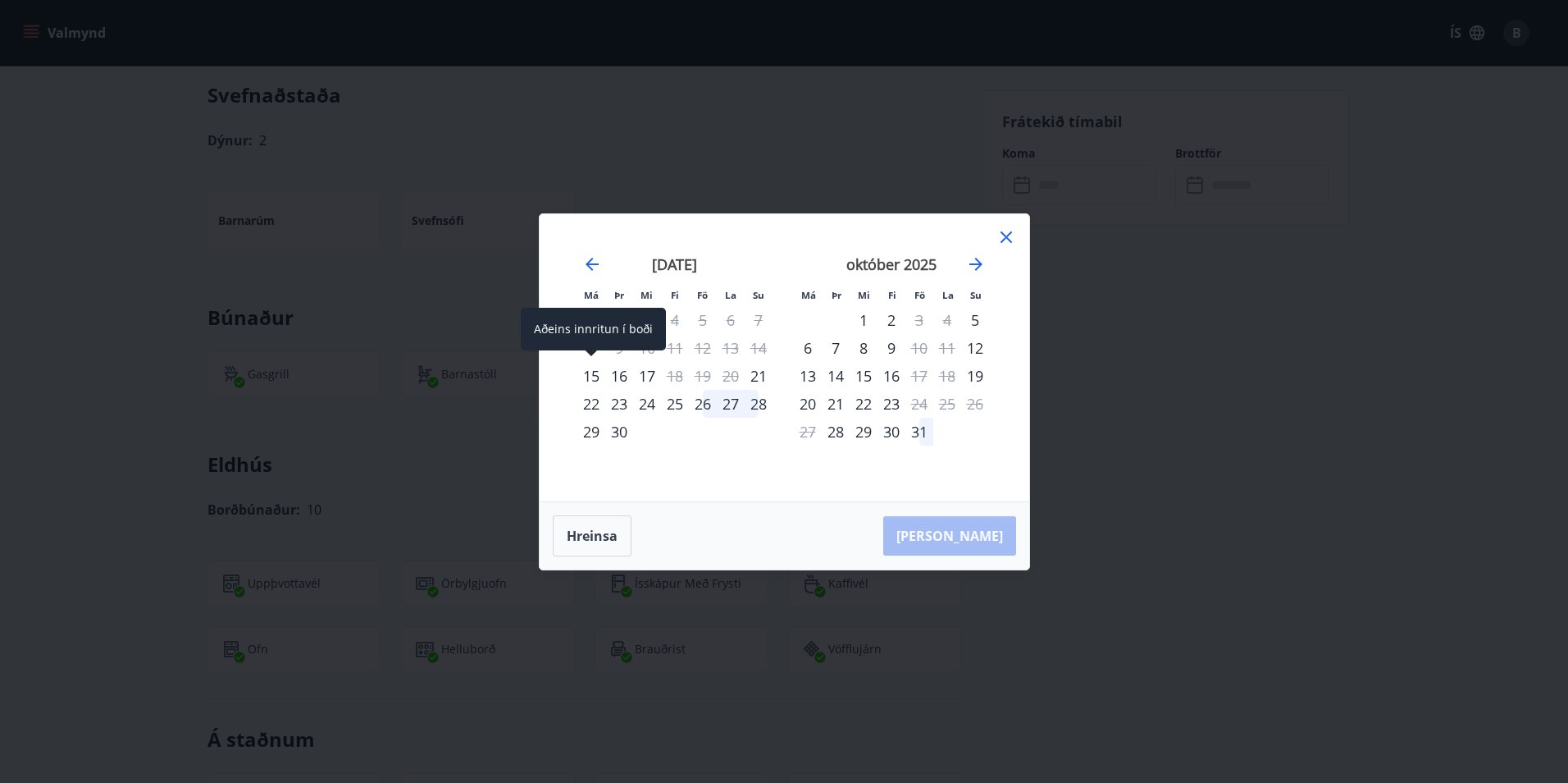
click at [592, 376] on div "15" at bounding box center [591, 376] width 28 height 28
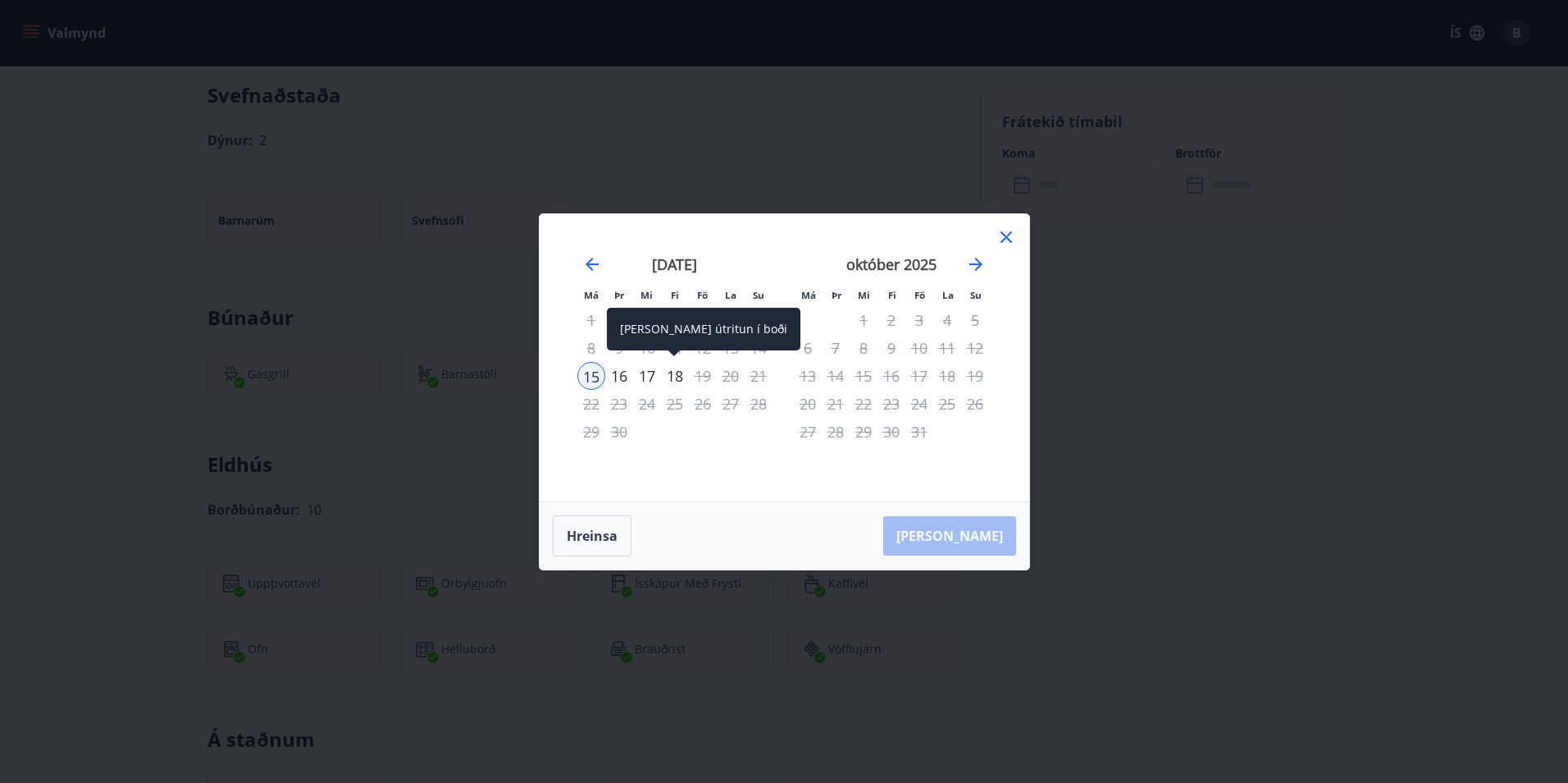
click at [674, 376] on div "18" at bounding box center [674, 376] width 28 height 28
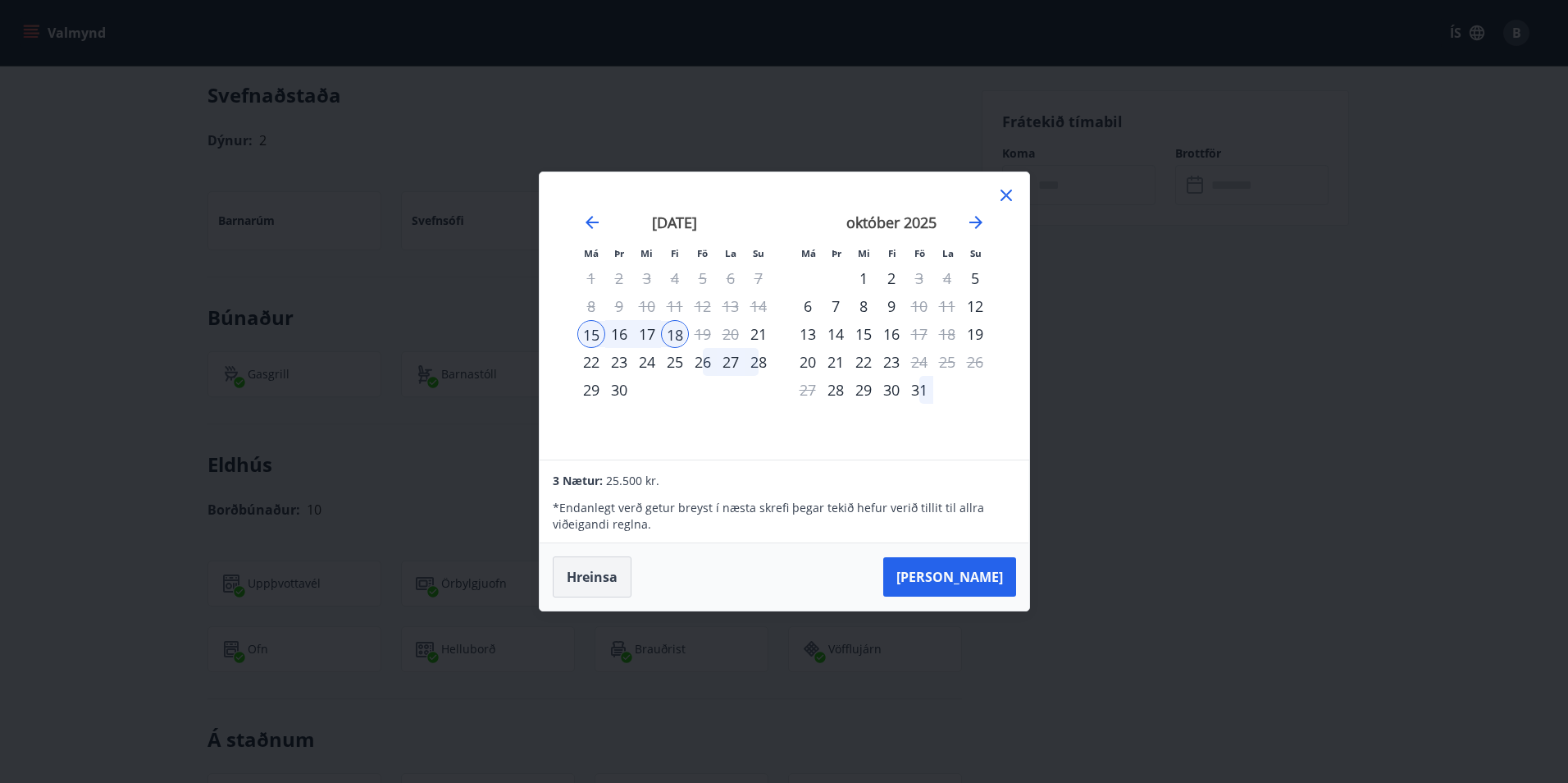
click at [598, 576] on button "Hreinsa" at bounding box center [592, 577] width 78 height 41
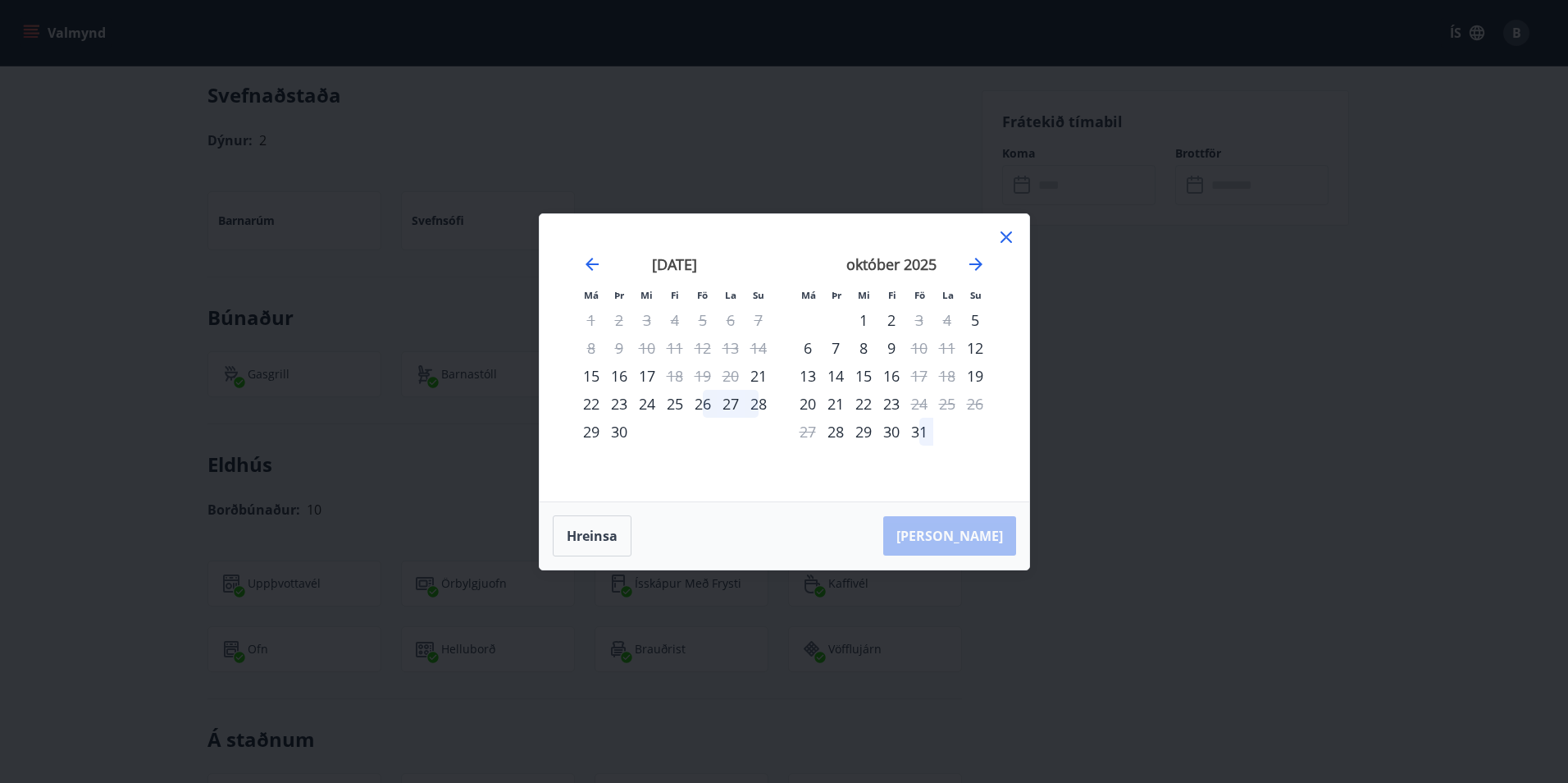
click at [1009, 240] on icon at bounding box center [1007, 237] width 12 height 12
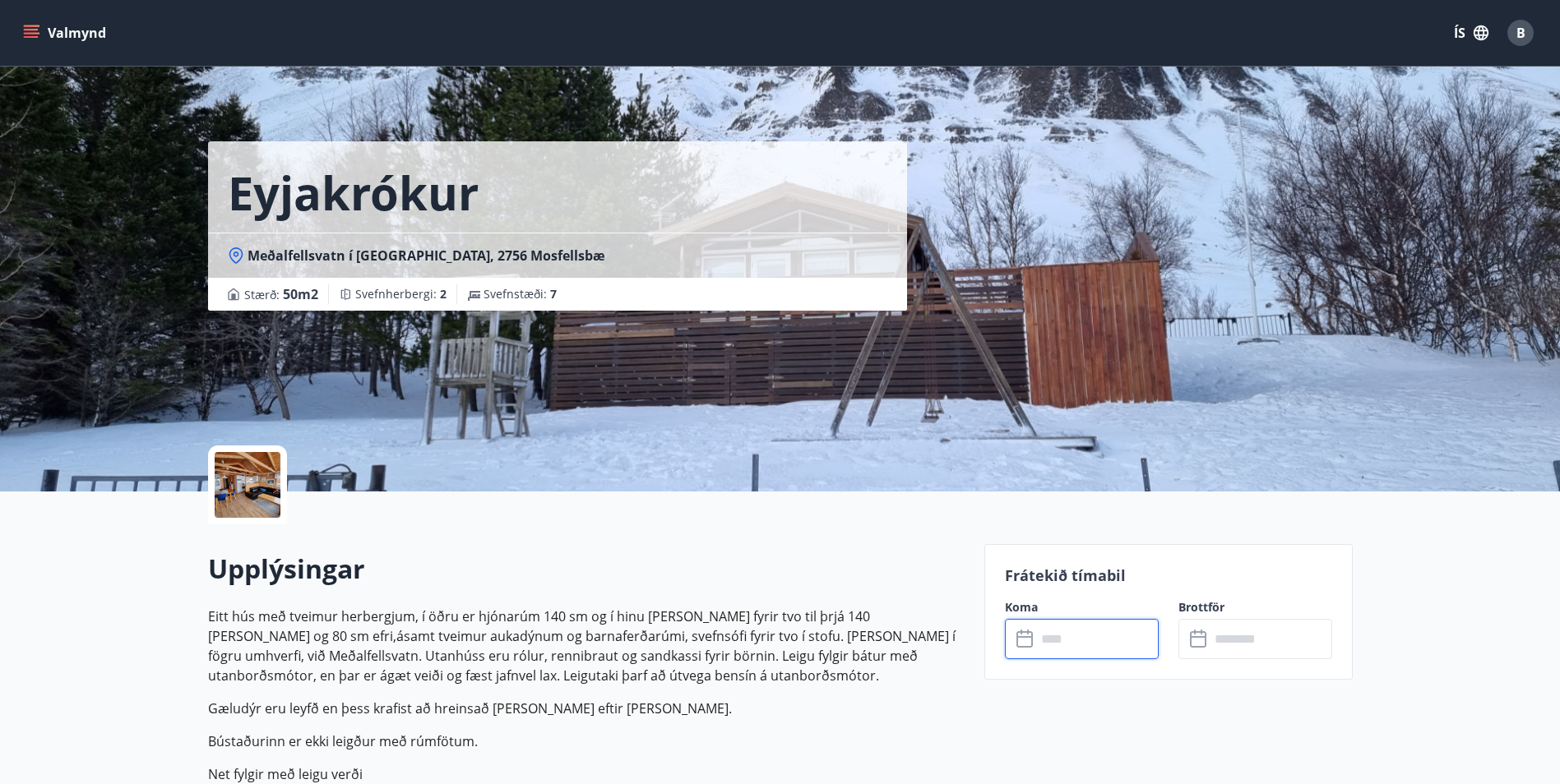
scroll to position [0, 0]
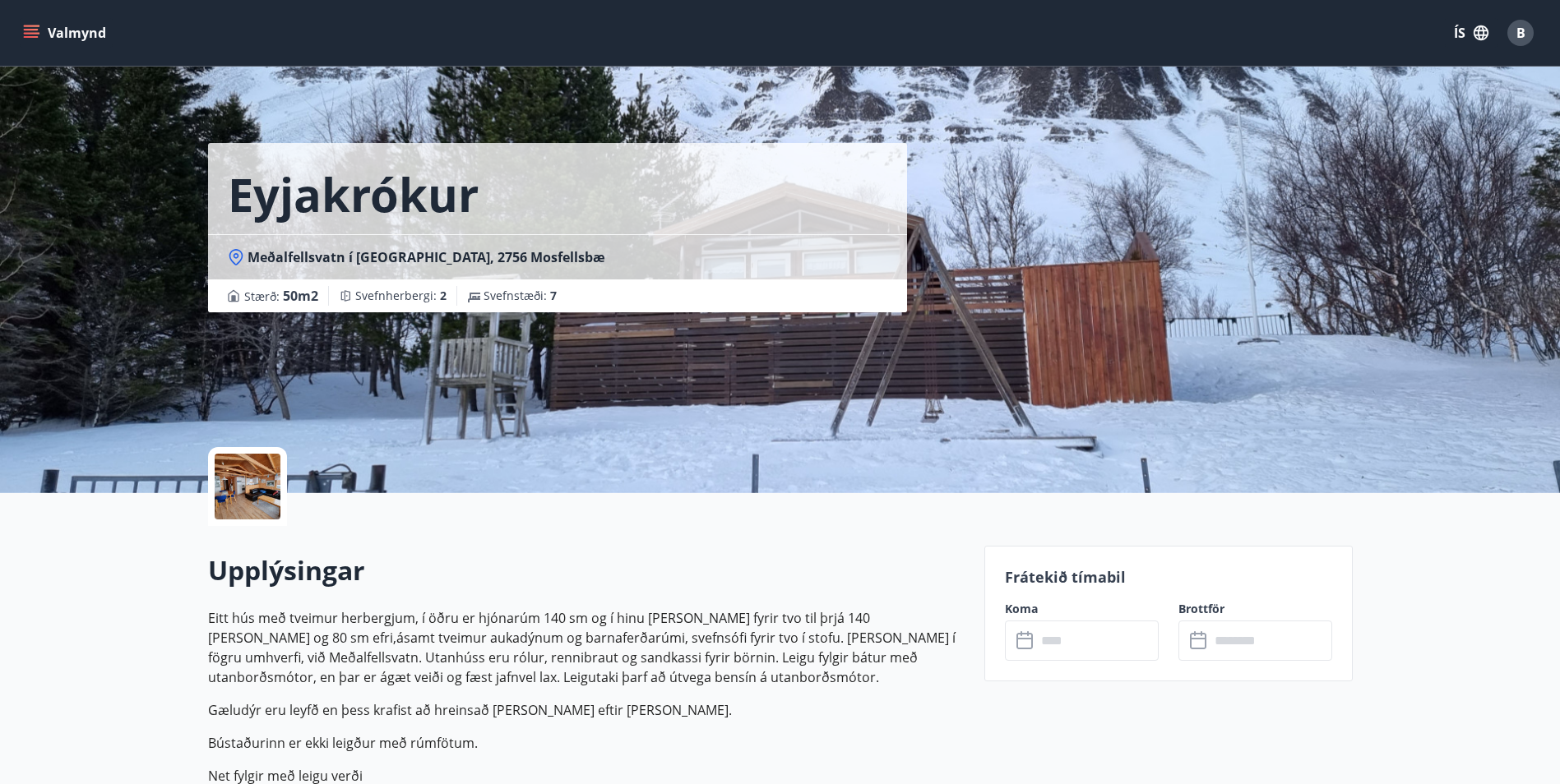
click at [253, 487] on div at bounding box center [247, 486] width 66 height 66
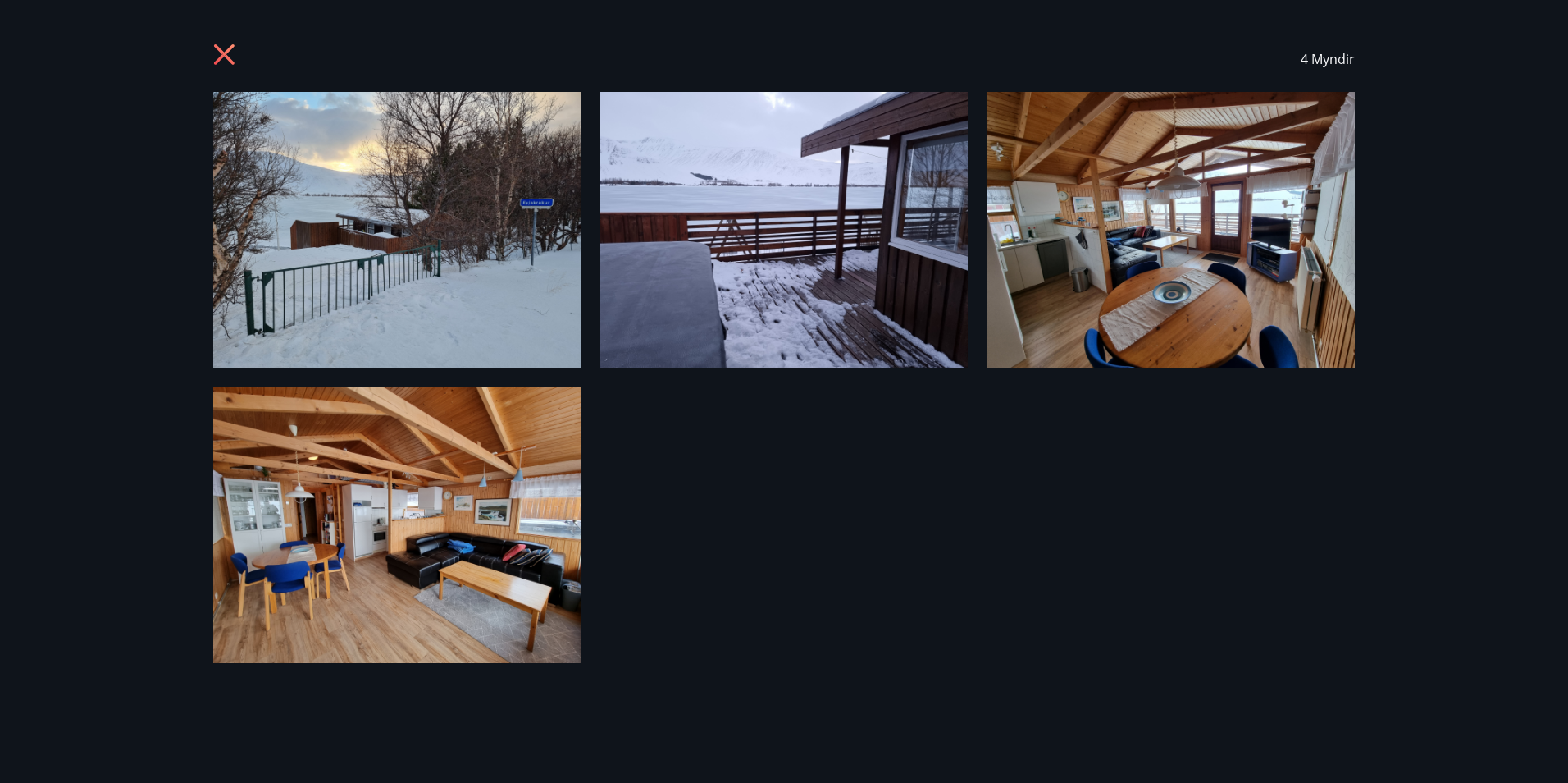
click at [224, 52] on icon at bounding box center [223, 54] width 20 height 20
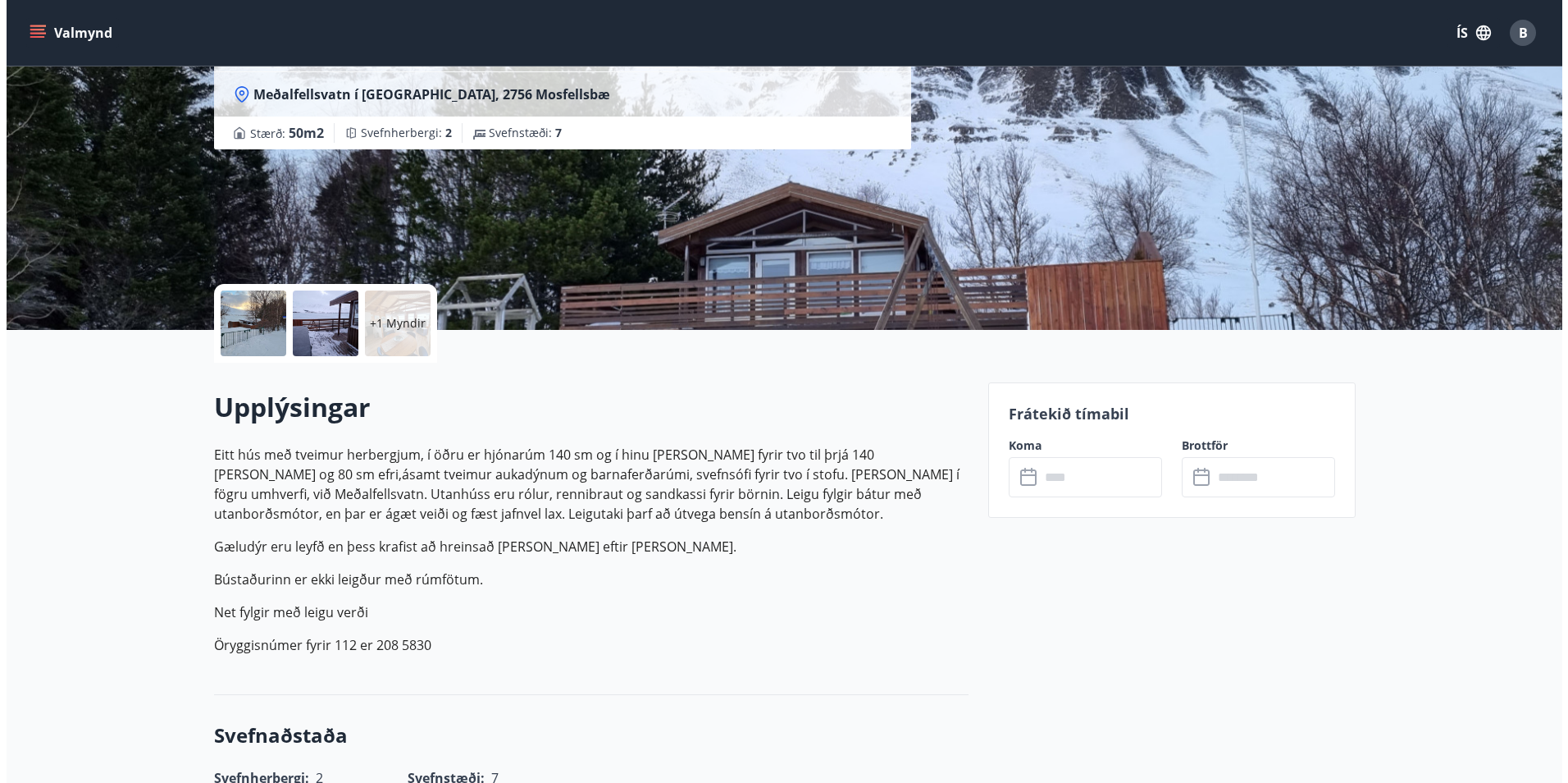
scroll to position [165, 0]
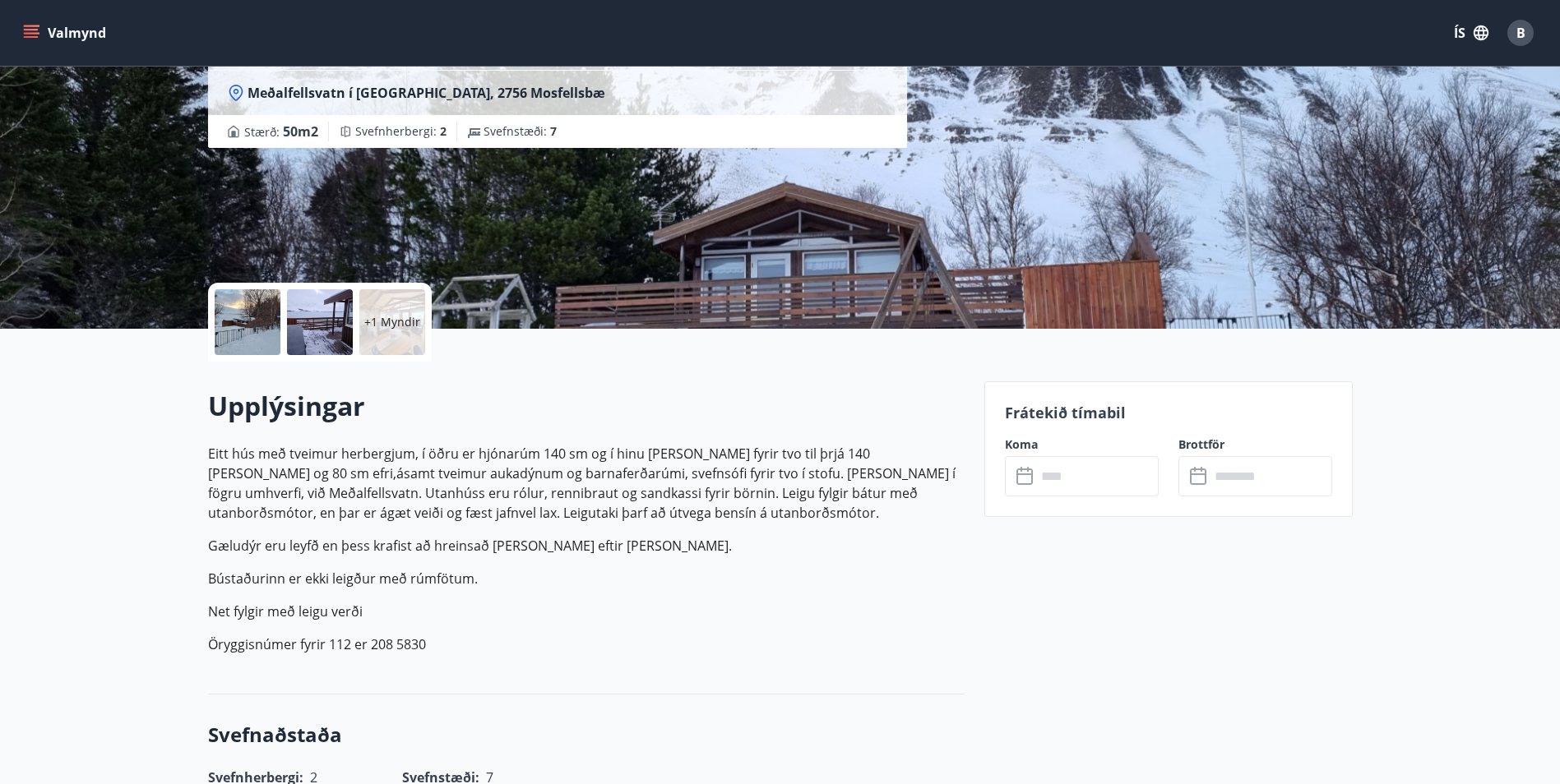
click at [412, 331] on div "+1 Myndir" at bounding box center [393, 322] width 66 height 66
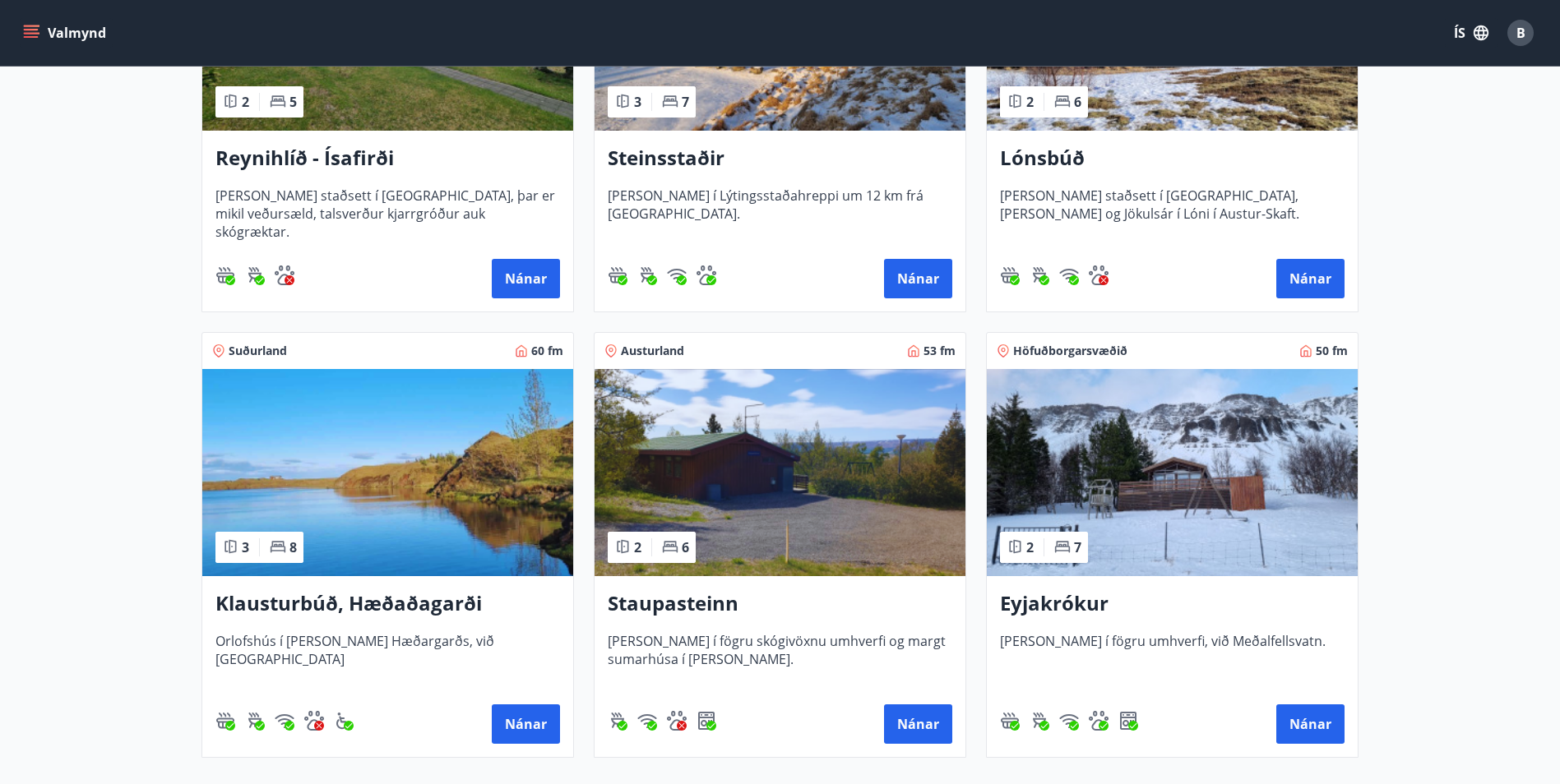
scroll to position [1071, 0]
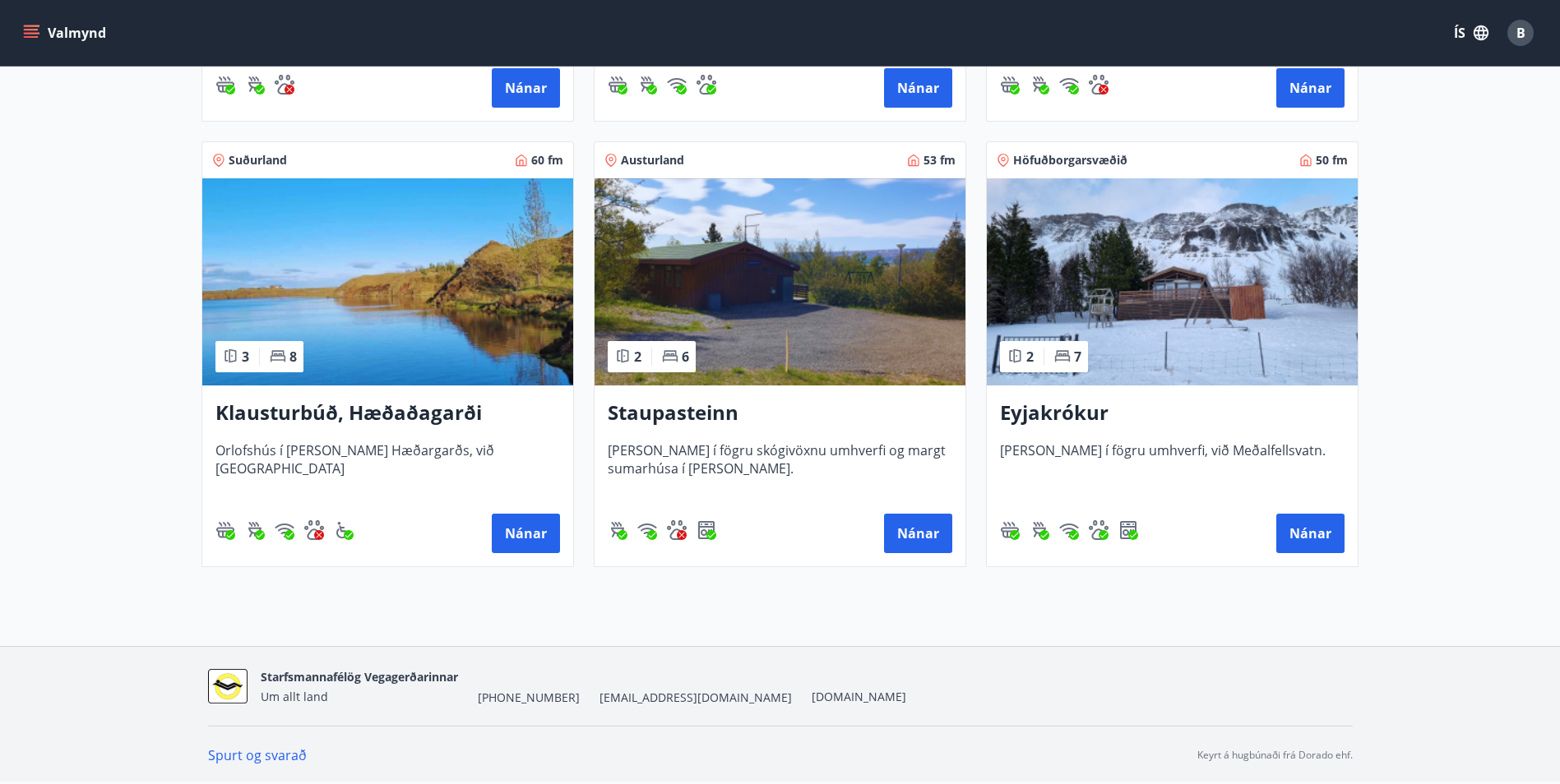
click at [1232, 310] on img at bounding box center [1172, 282] width 370 height 207
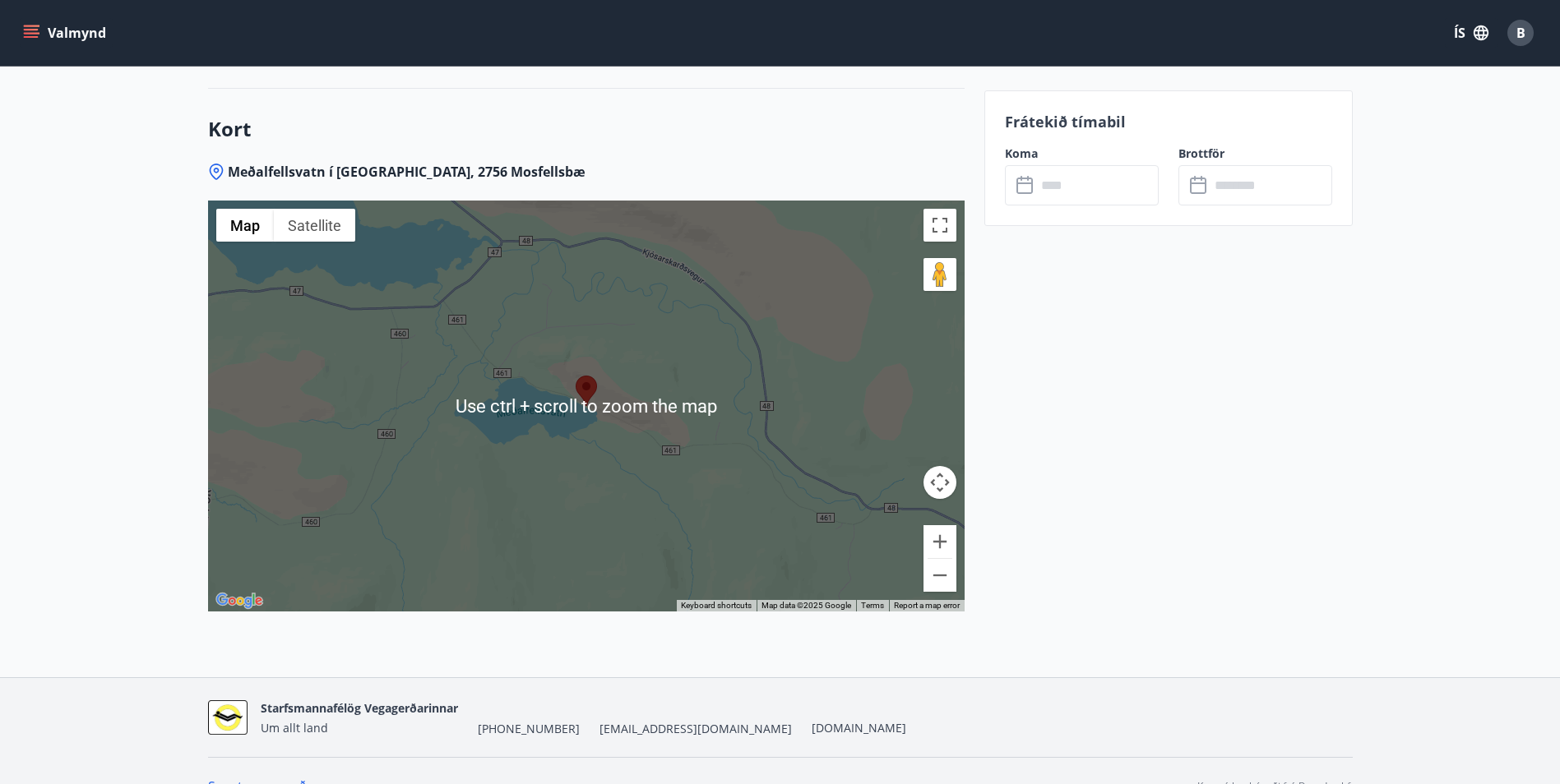
scroll to position [2219, 0]
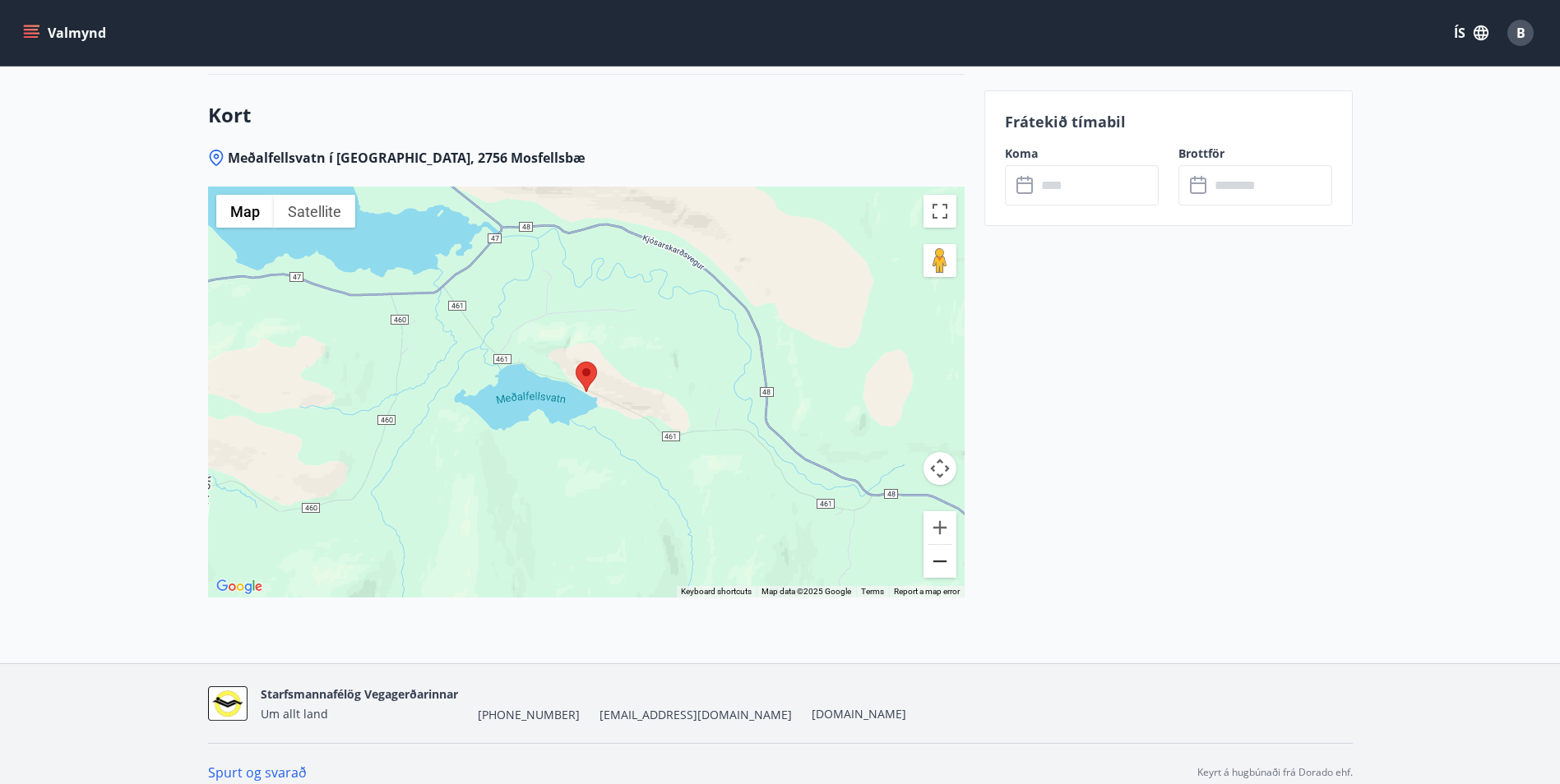
click at [939, 560] on button "Zoom out" at bounding box center [939, 561] width 33 height 33
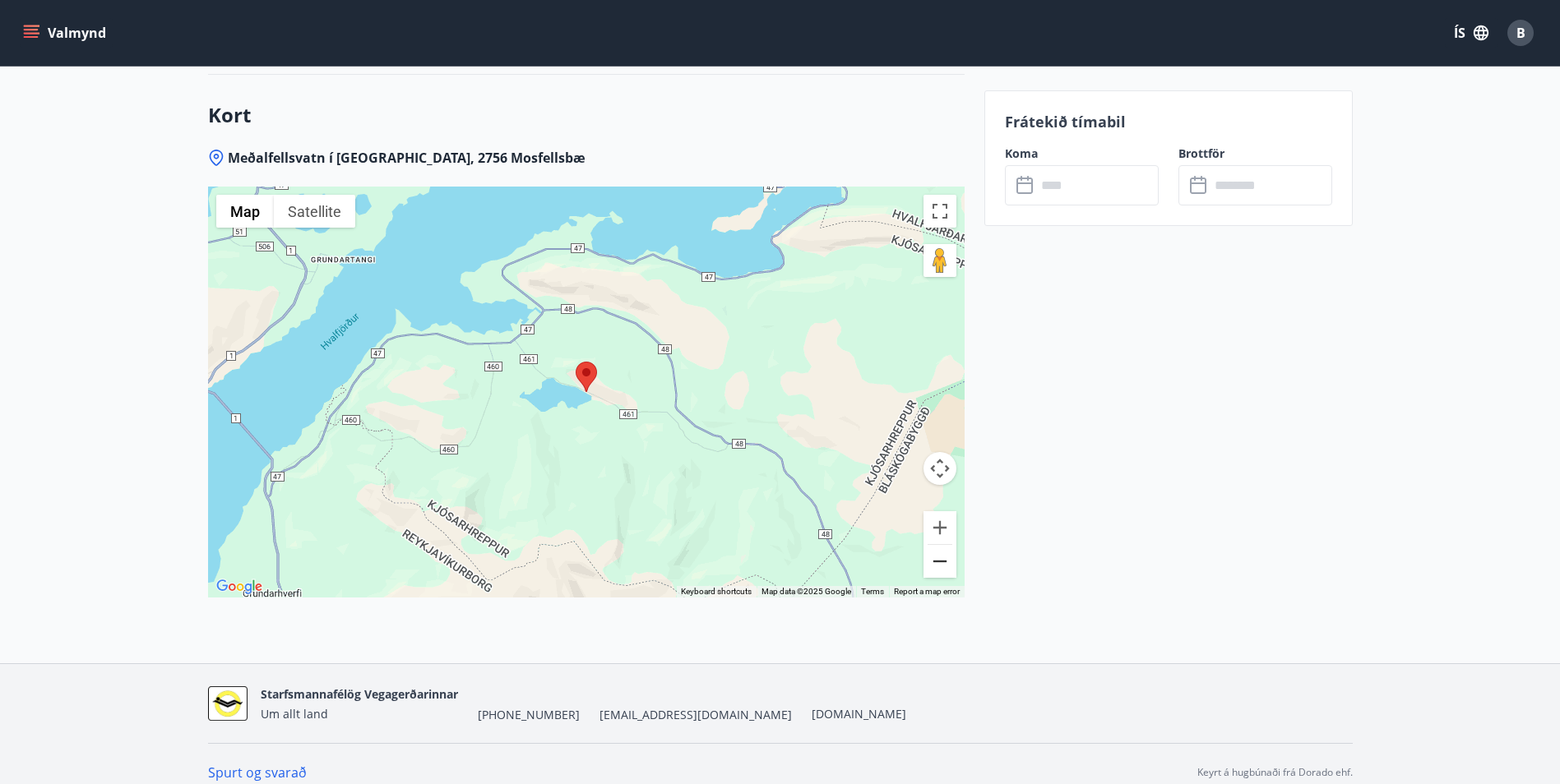
click at [939, 560] on button "Zoom out" at bounding box center [939, 561] width 33 height 33
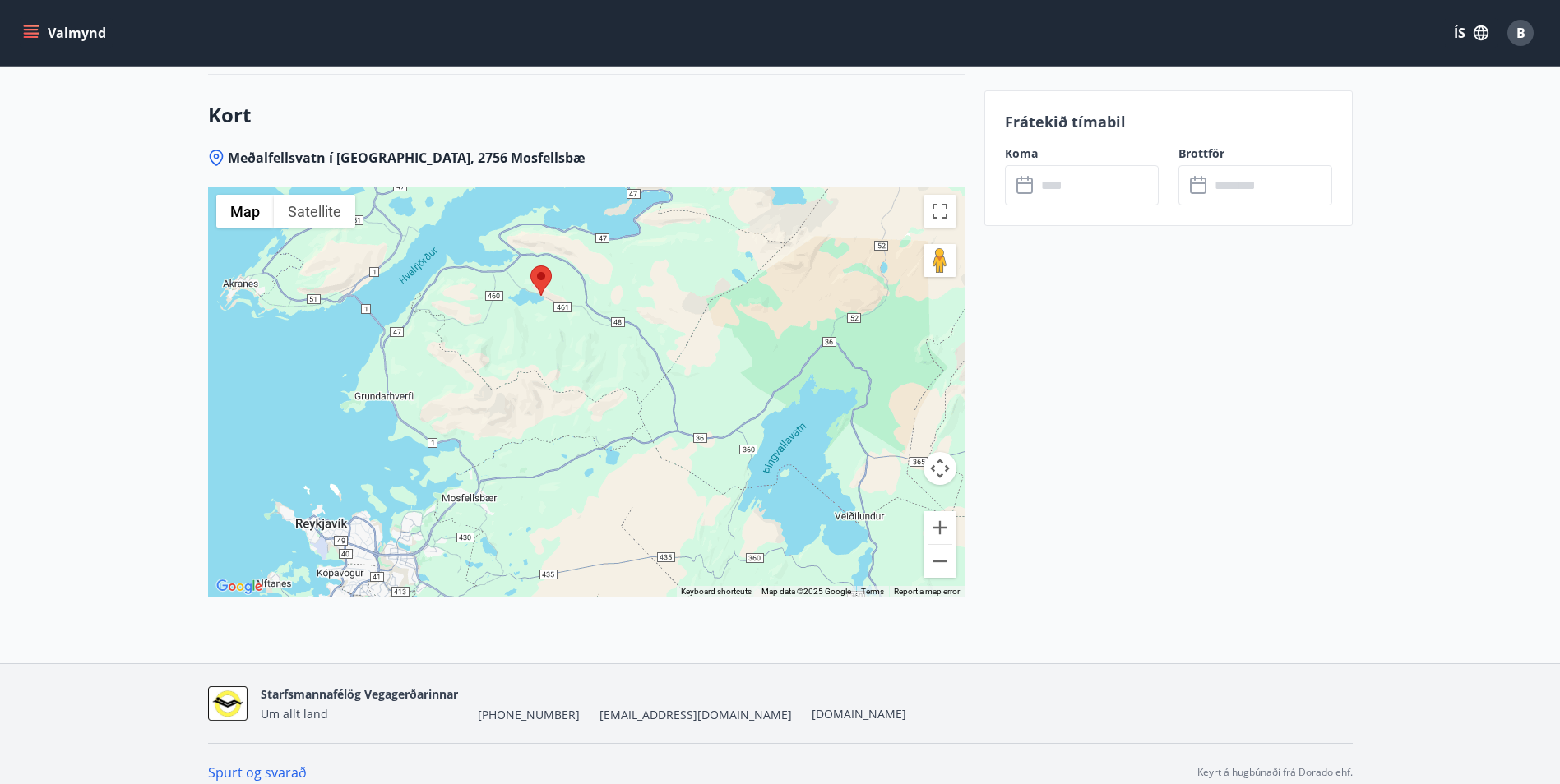
drag, startPoint x: 857, startPoint y: 497, endPoint x: 812, endPoint y: 401, distance: 106.0
click at [812, 401] on div at bounding box center [587, 392] width 756 height 411
drag, startPoint x: 606, startPoint y: 127, endPoint x: 567, endPoint y: 148, distance: 44.3
drag, startPoint x: 567, startPoint y: 148, endPoint x: 53, endPoint y: 186, distance: 515.4
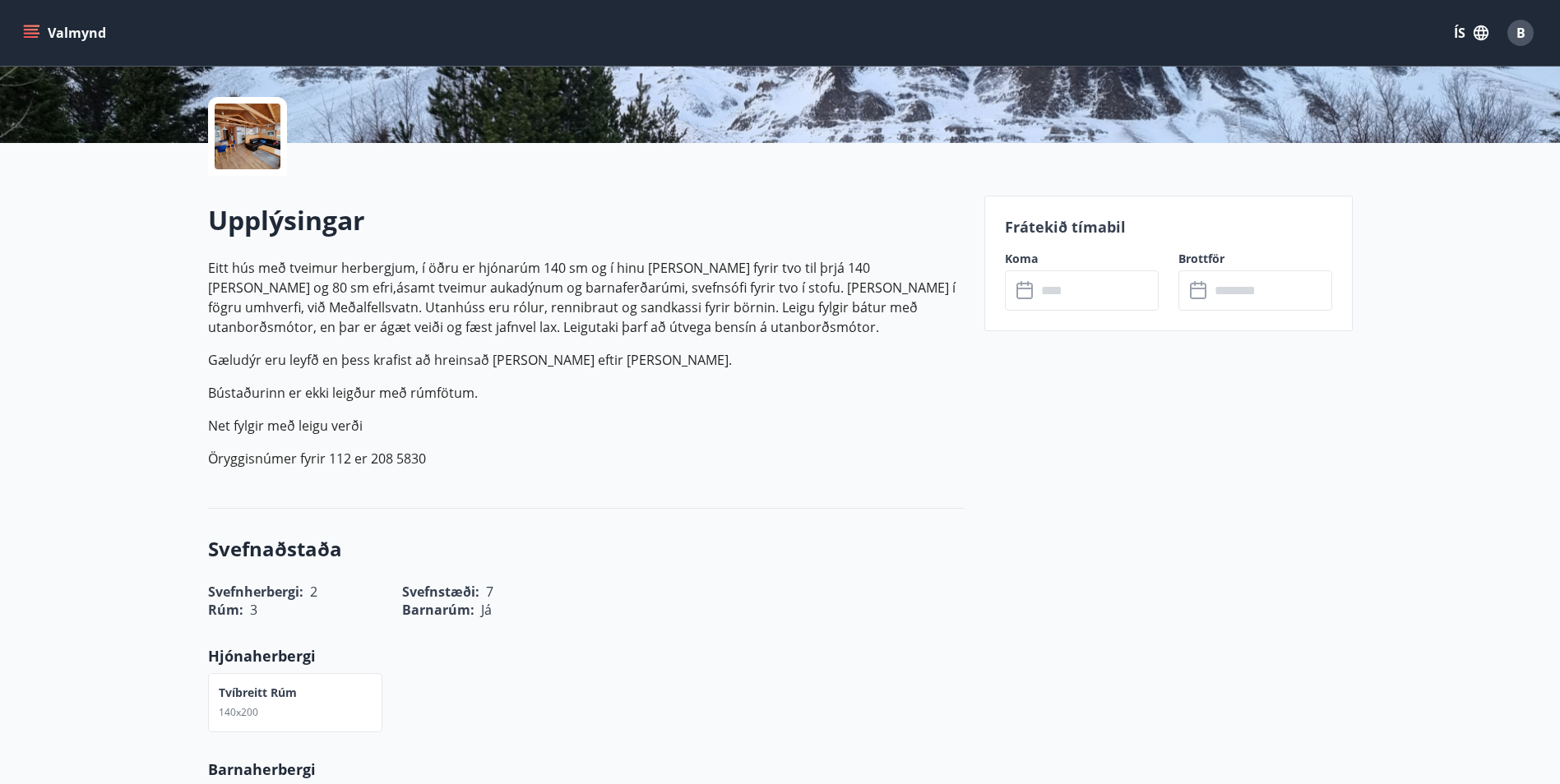
scroll to position [657, 0]
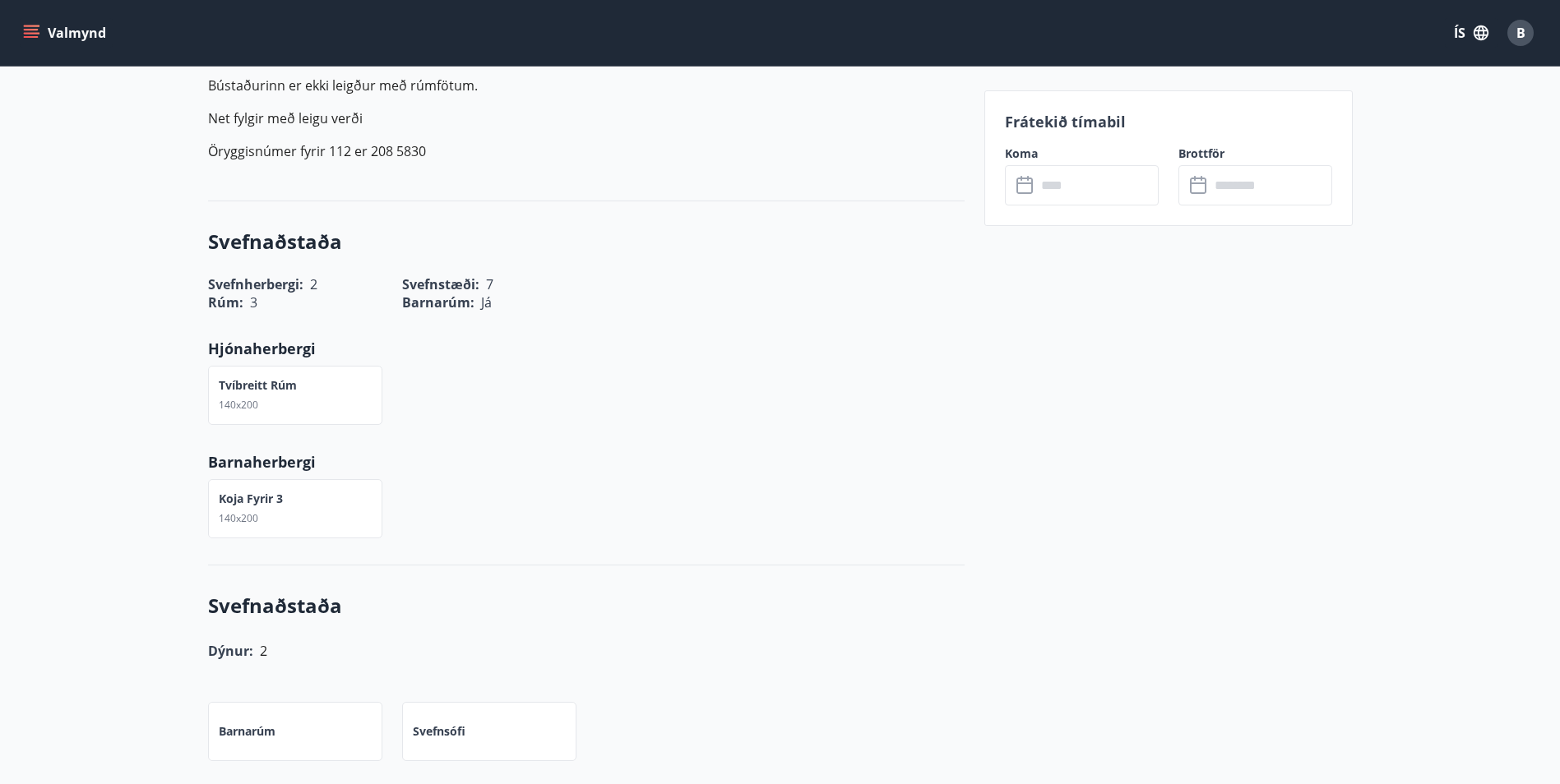
click at [1091, 187] on input "text" at bounding box center [1097, 185] width 122 height 41
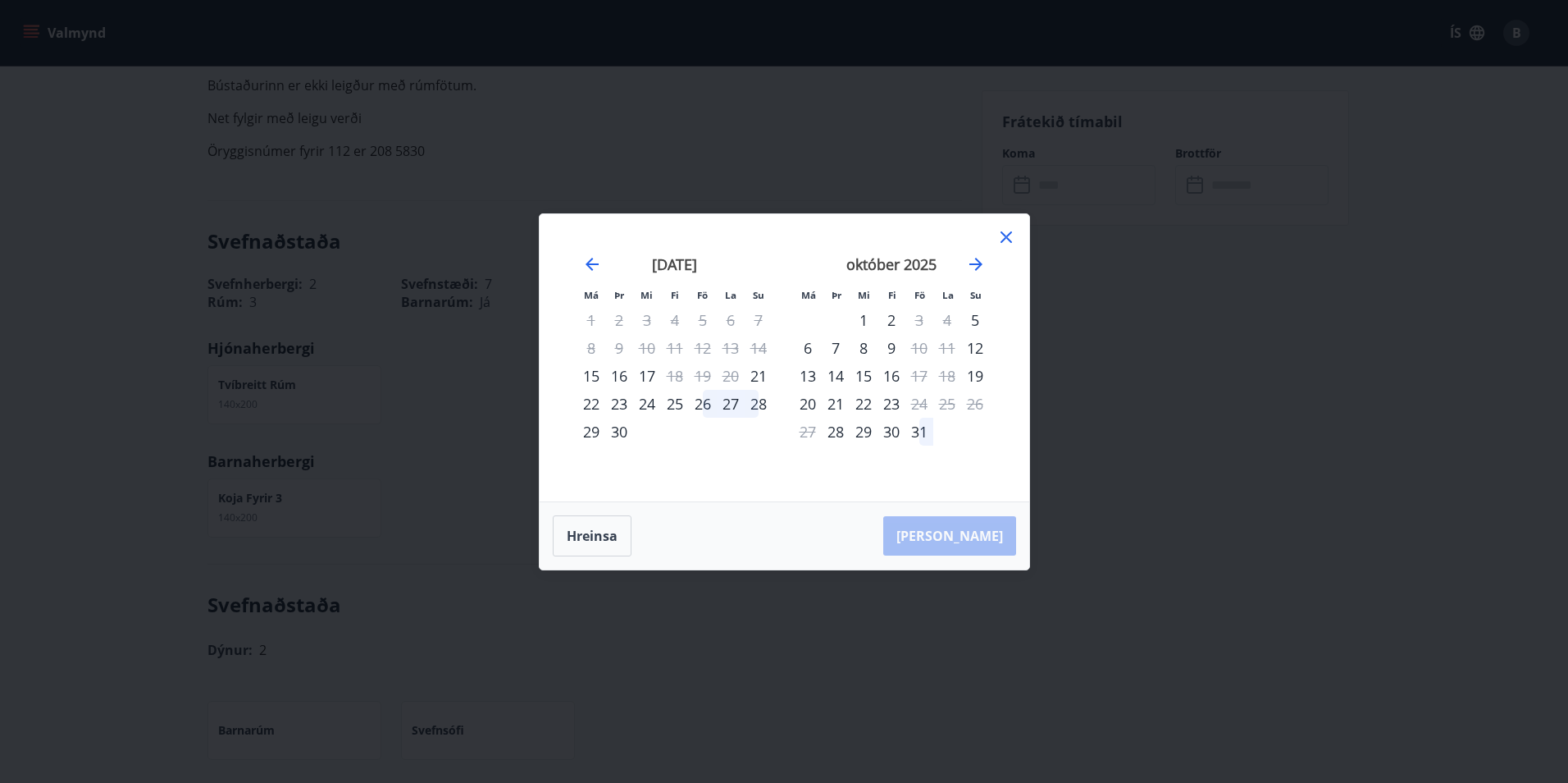
click at [1009, 238] on icon at bounding box center [1006, 237] width 19 height 19
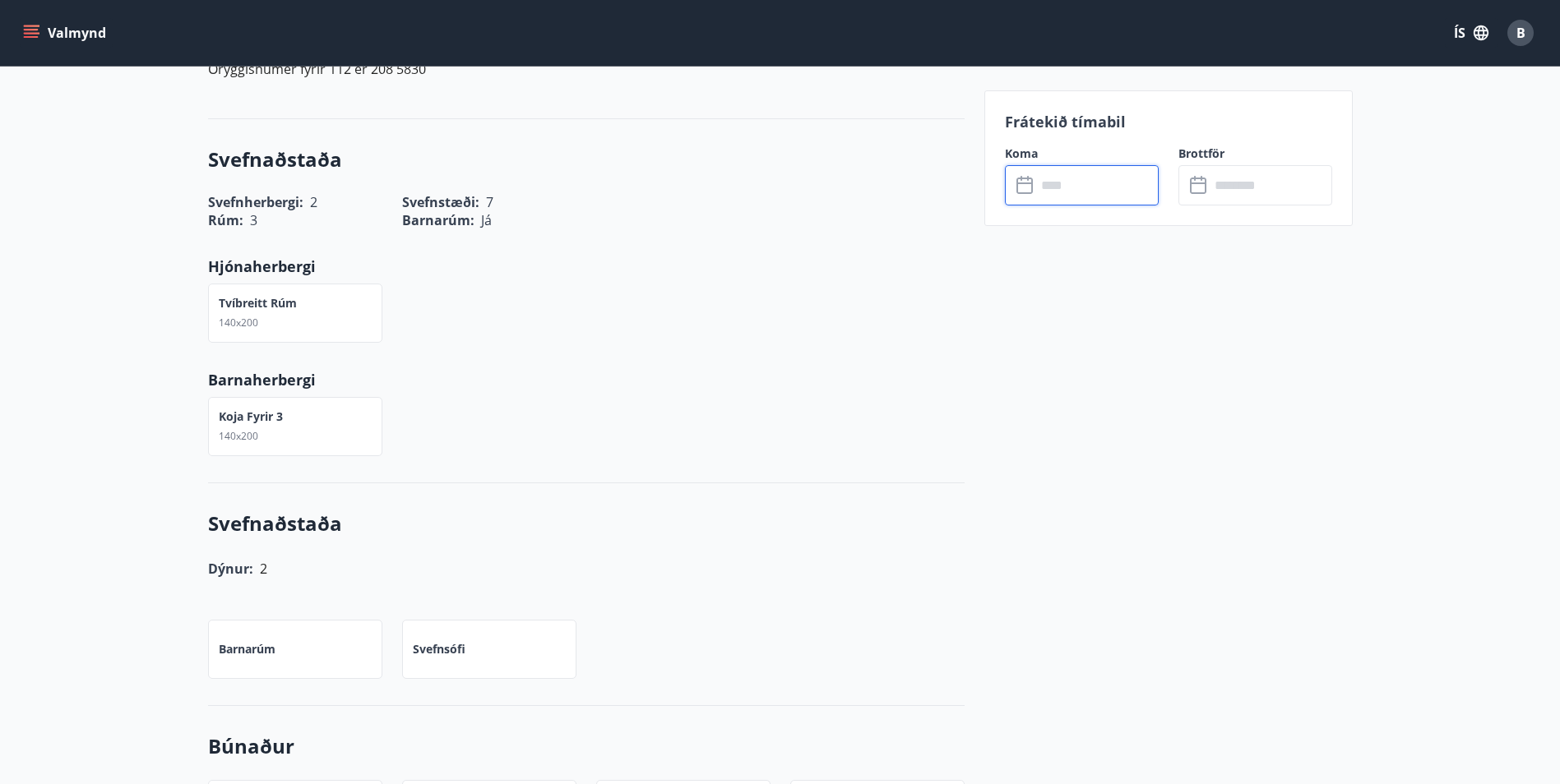
scroll to position [0, 0]
